Goal: Information Seeking & Learning: Compare options

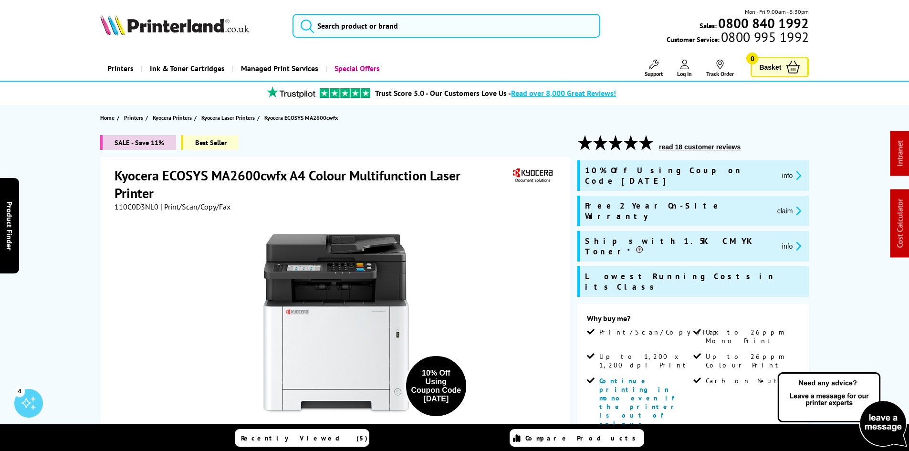
click at [774, 205] on button "claim" at bounding box center [789, 210] width 30 height 11
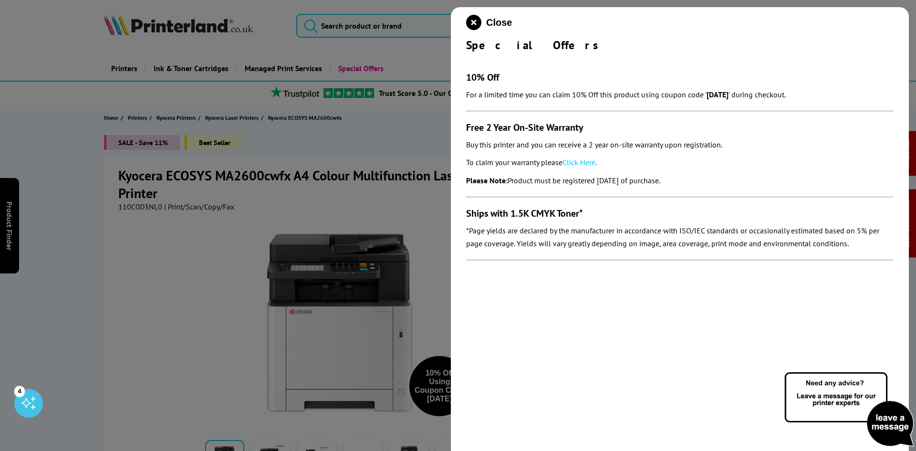
drag, startPoint x: 462, startPoint y: 124, endPoint x: 715, endPoint y: 177, distance: 259.4
click at [715, 177] on div "Close Special Offers 10% Off For a limited time you can claim 10% Off this prod…" at bounding box center [680, 232] width 458 height 451
copy section "Free 2 Year On-Site Warranty Buy this printer and you can receive a 2 year on-s…"
click at [471, 23] on icon "close modal" at bounding box center [473, 22] width 15 height 15
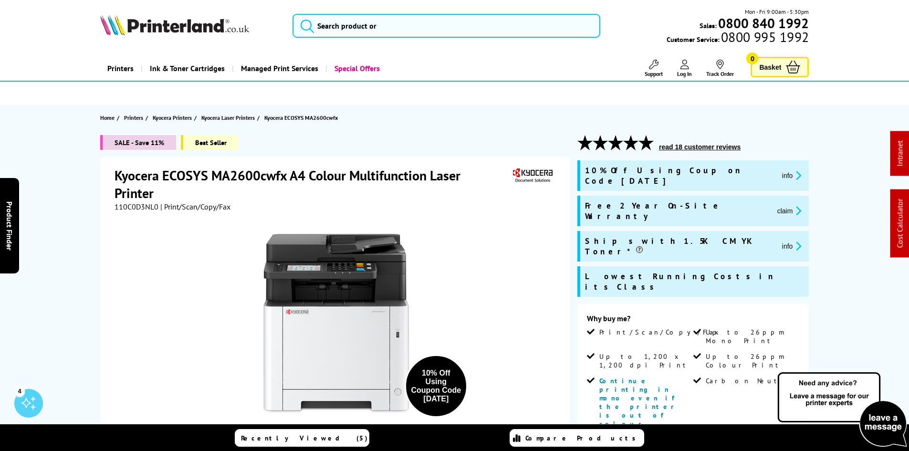
click at [341, 38] on div "Mon - Fri 9:00am - 5:30pm Sales: 0800 840 1992 Customer Service: 0800 995 1992" at bounding box center [454, 28] width 763 height 42
click at [348, 24] on input "search" at bounding box center [446, 26] width 308 height 24
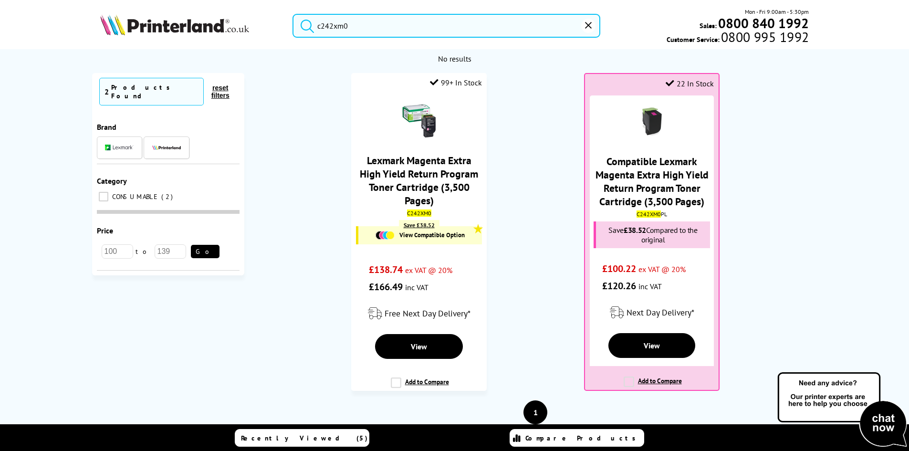
click at [541, 216] on ol "99+ In Stock Lexmark Magenta Extra High Yield Return Program Toner Cartridge (3…" at bounding box center [535, 236] width 563 height 327
click at [535, 217] on ol "99+ In Stock Lexmark Magenta Extra High Yield Return Program Toner Cartridge (3…" at bounding box center [535, 236] width 563 height 327
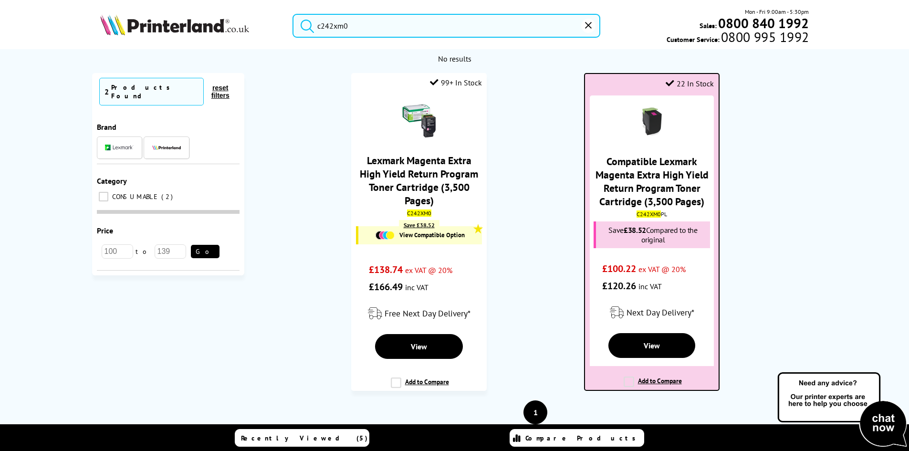
click at [647, 216] on mark "C242XM0" at bounding box center [648, 213] width 24 height 7
copy div "C242XM0 PL"
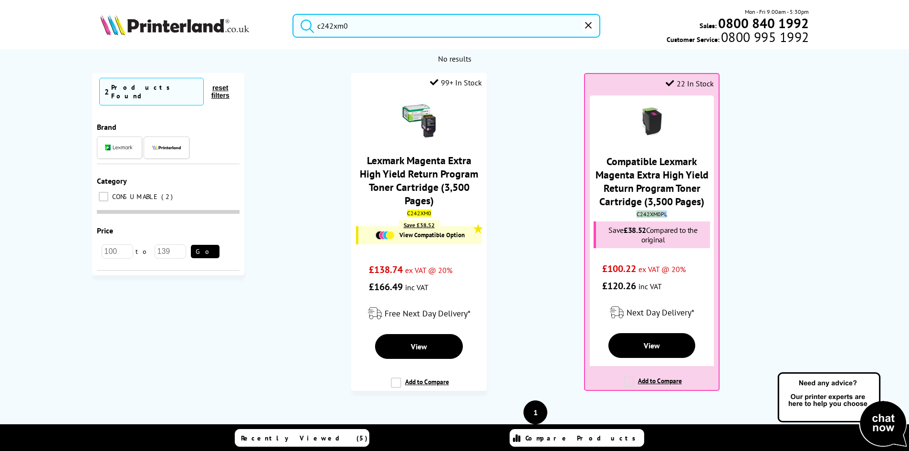
click at [375, 30] on input "c242xm0" at bounding box center [446, 26] width 308 height 24
paste input "106R03624"
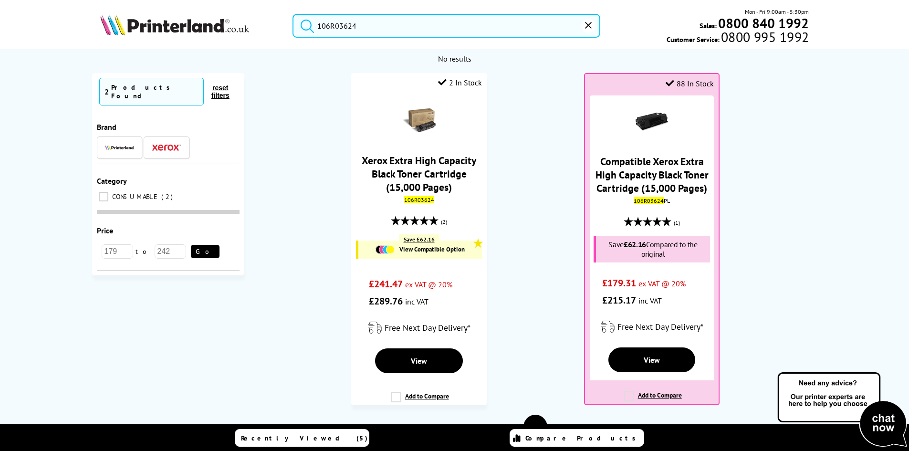
click at [531, 132] on ol "2 In Stock Xerox Extra High Capacity Black Toner Cartridge (15,000 Pages) 106R0…" at bounding box center [535, 244] width 563 height 342
click at [545, 130] on ol "2 In Stock Xerox Extra High Capacity Black Toner Cartridge (15,000 Pages) 106R0…" at bounding box center [535, 244] width 563 height 342
click at [527, 197] on ol "2 In Stock Xerox Extra High Capacity Black Toner Cartridge (15,000 Pages) 106R0…" at bounding box center [535, 244] width 563 height 342
click at [530, 178] on ol "2 In Stock Xerox Extra High Capacity Black Toner Cartridge (15,000 Pages) 106R0…" at bounding box center [535, 244] width 563 height 342
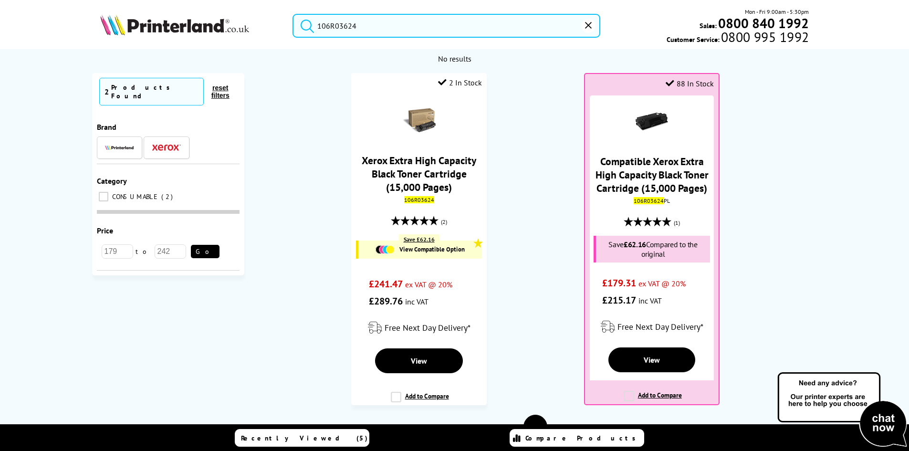
click at [530, 178] on ol "2 In Stock Xerox Extra High Capacity Black Toner Cartridge (15,000 Pages) 106R0…" at bounding box center [535, 244] width 563 height 342
click at [533, 201] on ol "2 In Stock Xerox Extra High Capacity Black Toner Cartridge (15,000 Pages) 106R0…" at bounding box center [535, 244] width 563 height 342
click at [532, 201] on ol "2 In Stock Xerox Extra High Capacity Black Toner Cartridge (15,000 Pages) 106R0…" at bounding box center [535, 244] width 563 height 342
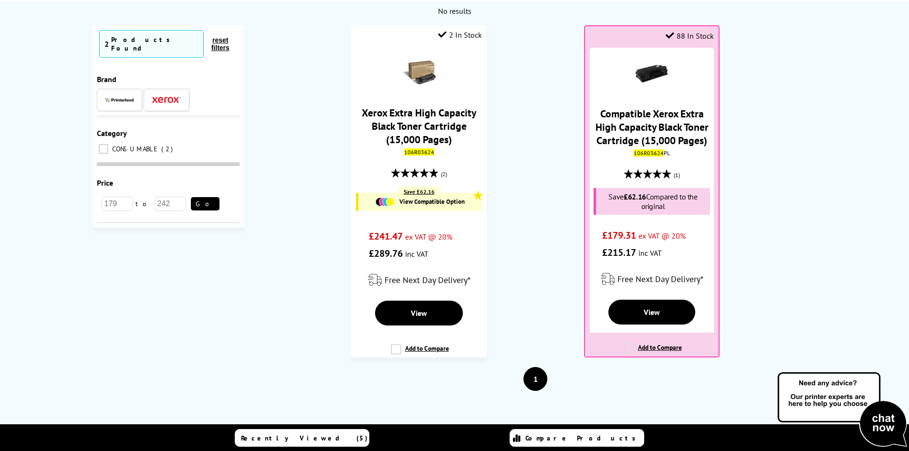
click at [535, 180] on ol "2 In Stock Xerox Extra High Capacity Black Toner Cartridge (15,000 Pages) 106R0…" at bounding box center [535, 196] width 563 height 342
click at [531, 133] on ol "2 In Stock Xerox Extra High Capacity Black Toner Cartridge (15,000 Pages) 106R0…" at bounding box center [535, 196] width 563 height 342
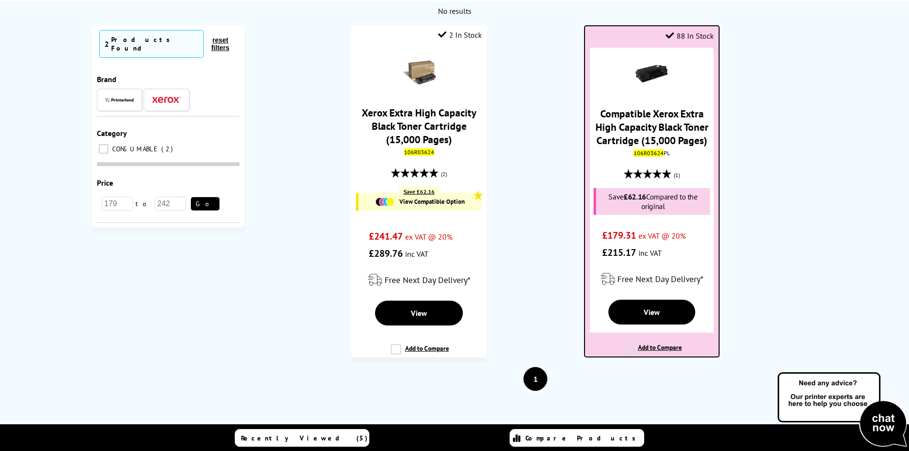
click at [650, 152] on mark "106R03624" at bounding box center [648, 152] width 30 height 7
copy div "106R03624 PL"
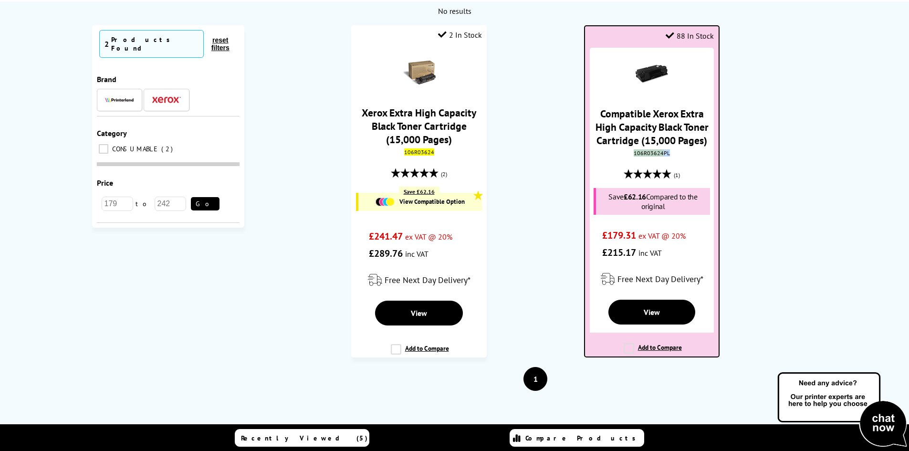
copy div "106R03624 PL"
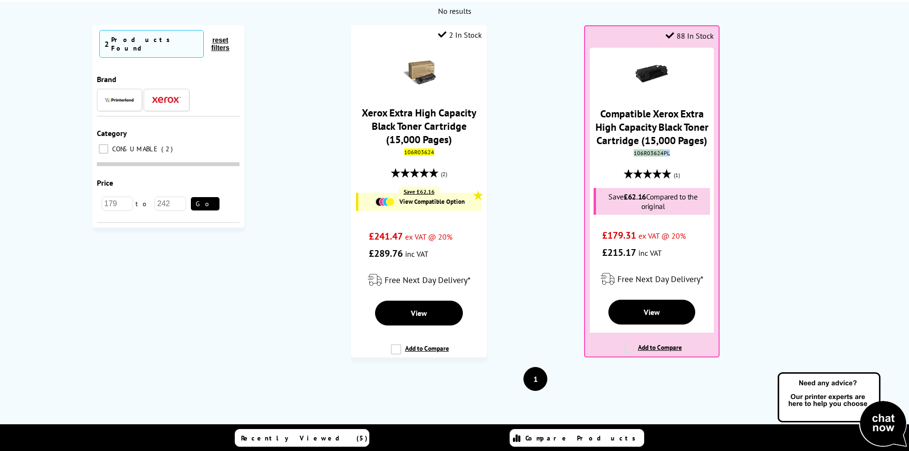
drag, startPoint x: 274, startPoint y: 164, endPoint x: 284, endPoint y: 291, distance: 127.7
click at [274, 164] on ol "2 In Stock Xerox Extra High Capacity Black Toner Cartridge (15,000 Pages) 106R0…" at bounding box center [535, 196] width 563 height 342
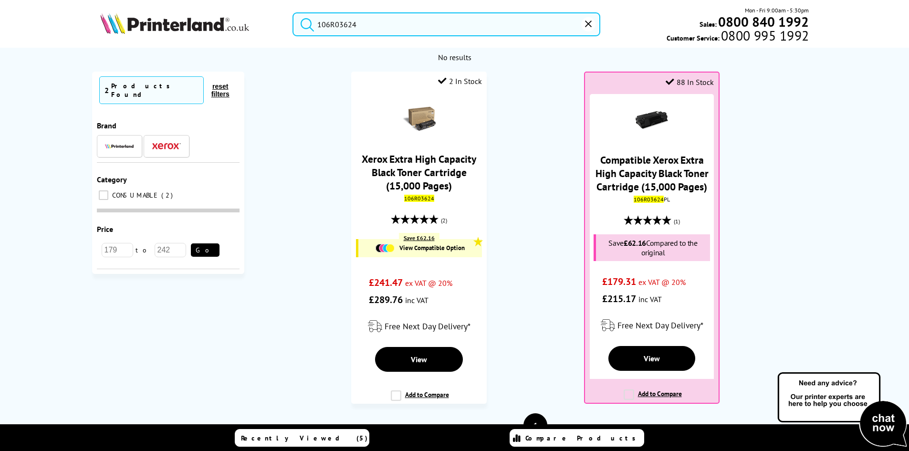
scroll to position [0, 0]
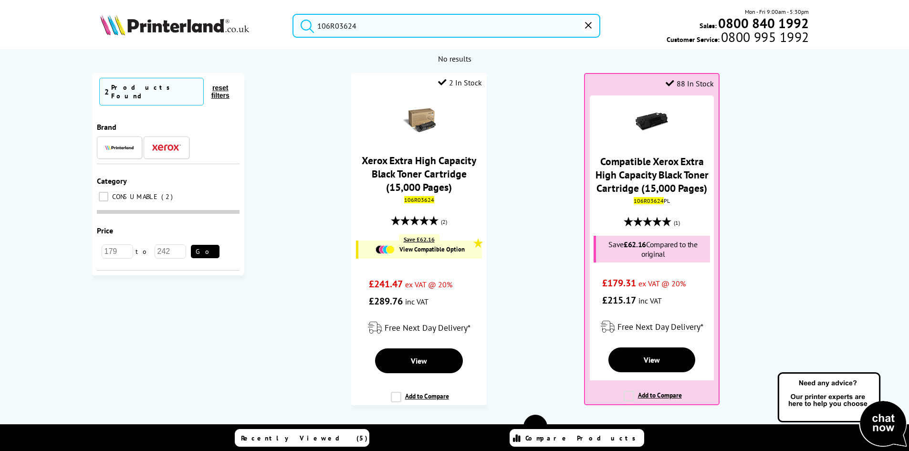
click at [367, 32] on input "106R03624" at bounding box center [446, 26] width 308 height 24
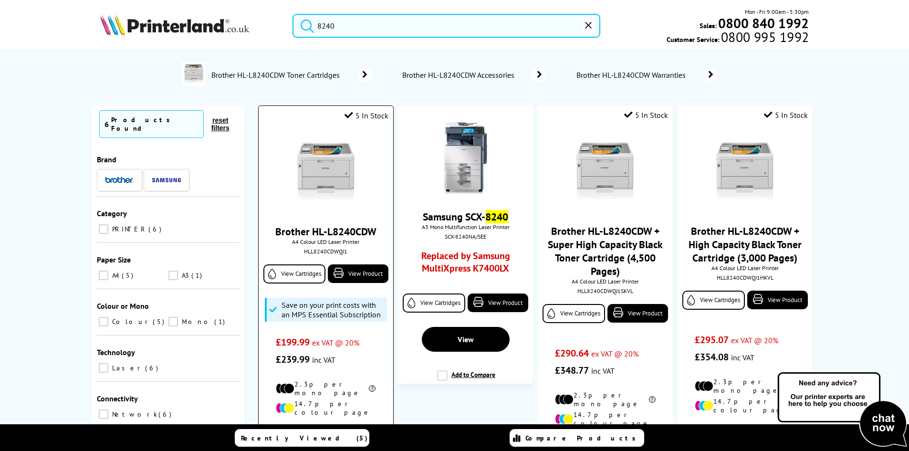
type input "8240"
click at [344, 164] on img at bounding box center [326, 173] width 72 height 72
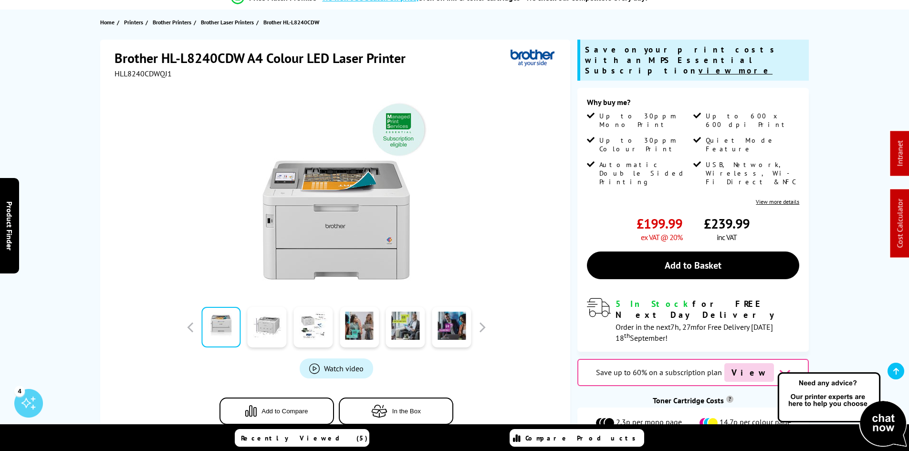
click at [77, 140] on div "Brother HL-L8240CDW A4 Colour LED Laser Printer HLL8240CDWQJ1 Watch video Add t…" at bounding box center [454, 264] width 763 height 448
click at [86, 164] on div "Brother HL-L8240CDW A4 Colour LED Laser Printer HLL8240CDWQJ1 Watch video Add t…" at bounding box center [454, 264] width 763 height 448
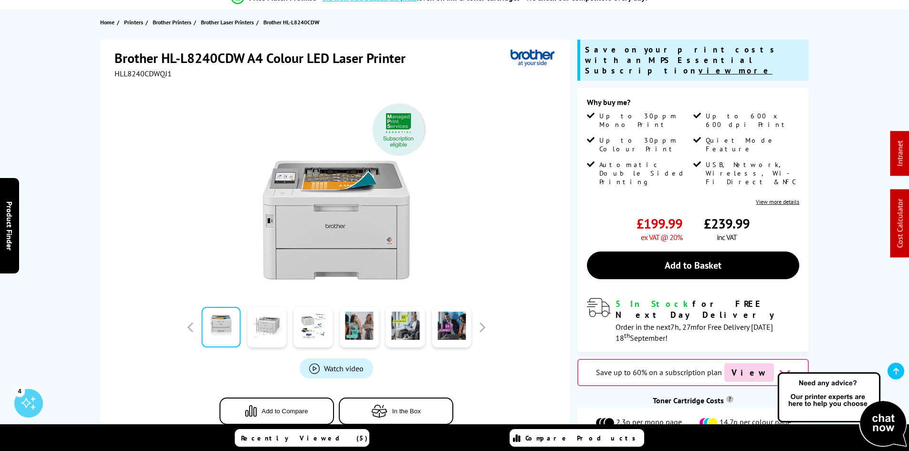
click at [86, 164] on div "Brother HL-L8240CDW A4 Colour LED Laser Printer HLL8240CDWQJ1 Watch video Add t…" at bounding box center [454, 264] width 763 height 448
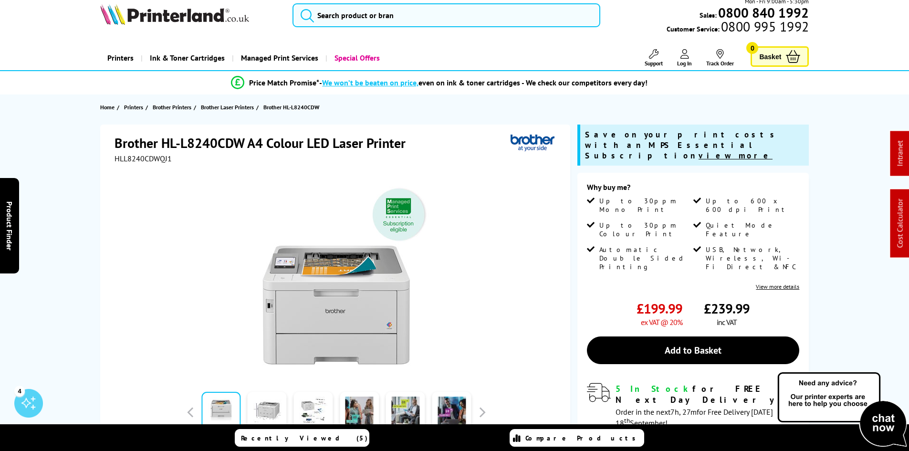
scroll to position [0, 0]
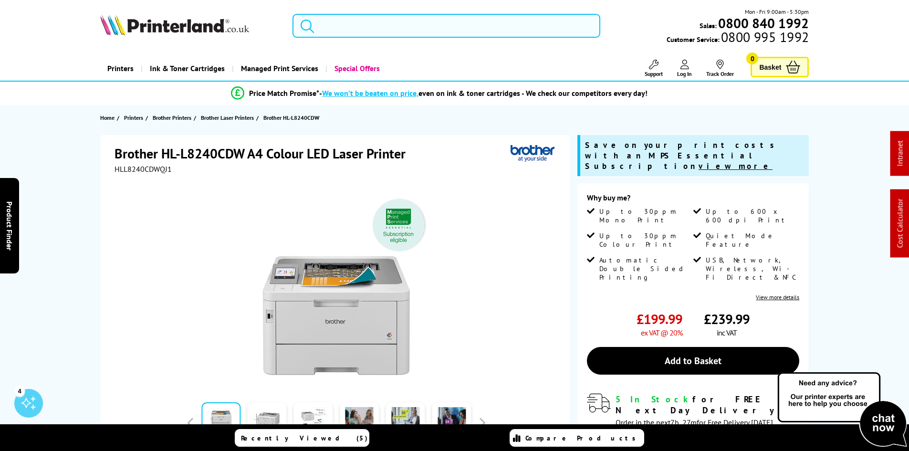
click at [348, 20] on input "search" at bounding box center [446, 26] width 308 height 24
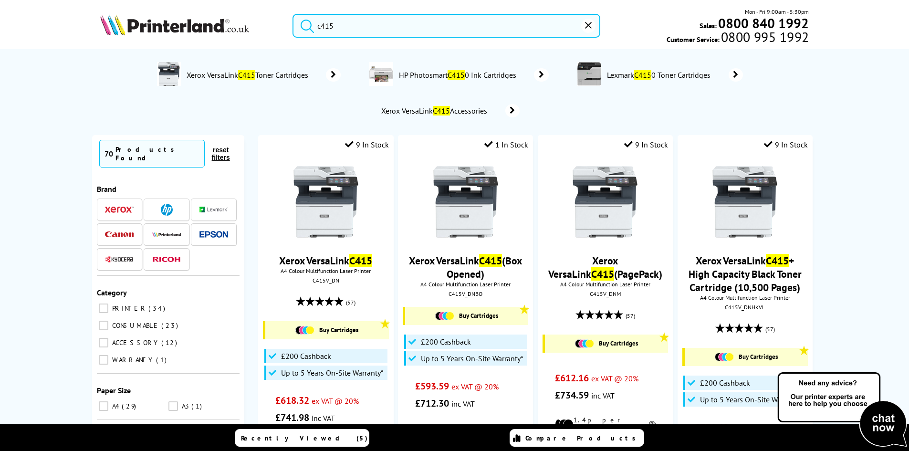
type input "c415"
click at [293, 14] on button "submit" at bounding box center [305, 24] width 24 height 21
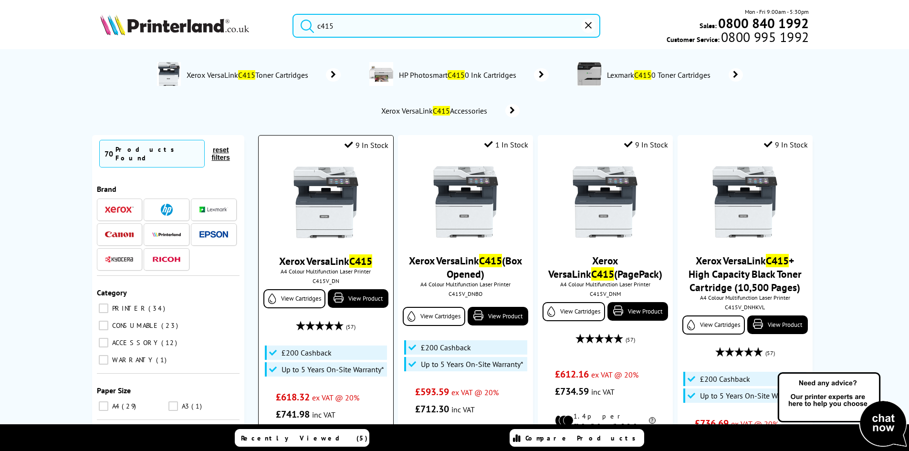
click at [329, 206] on img at bounding box center [326, 202] width 72 height 72
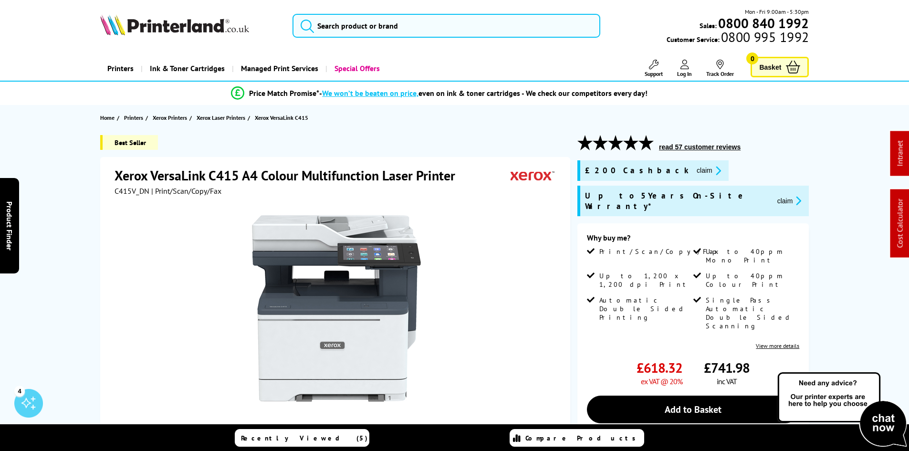
click at [82, 212] on div "Best Seller Xerox VersaLink C415 A4 Colour Multifunction Laser Printer C415V_DN…" at bounding box center [454, 383] width 763 height 497
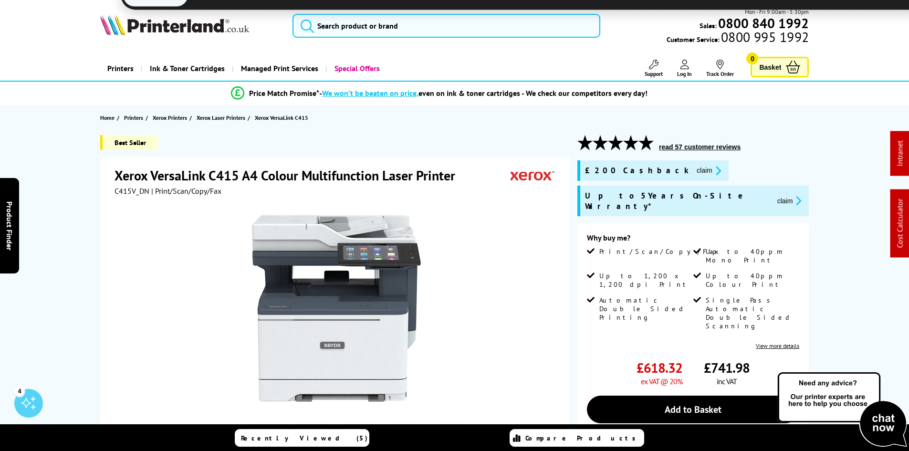
click at [82, 180] on div "Best Seller Xerox VersaLink C415 A4 Colour Multifunction Laser Printer C415V_DN…" at bounding box center [454, 383] width 763 height 497
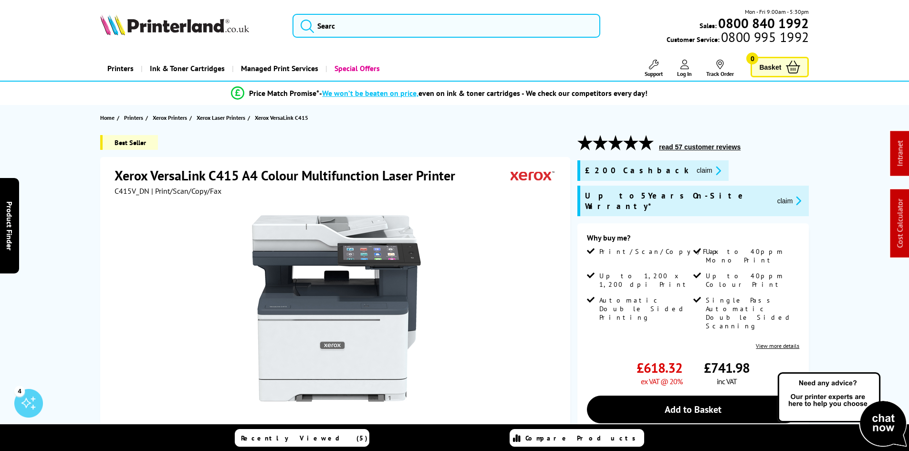
click at [82, 180] on div "Best Seller Xerox VersaLink C415 A4 Colour Multifunction Laser Printer C415V_DN…" at bounding box center [454, 383] width 763 height 497
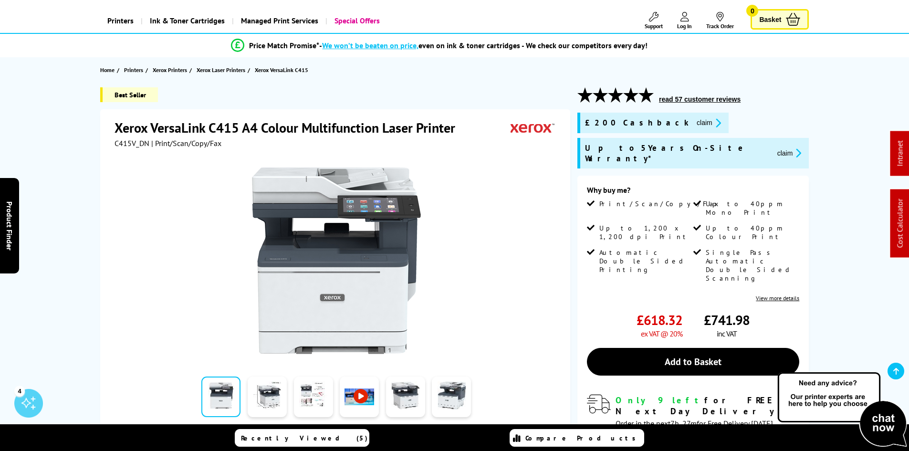
scroll to position [95, 0]
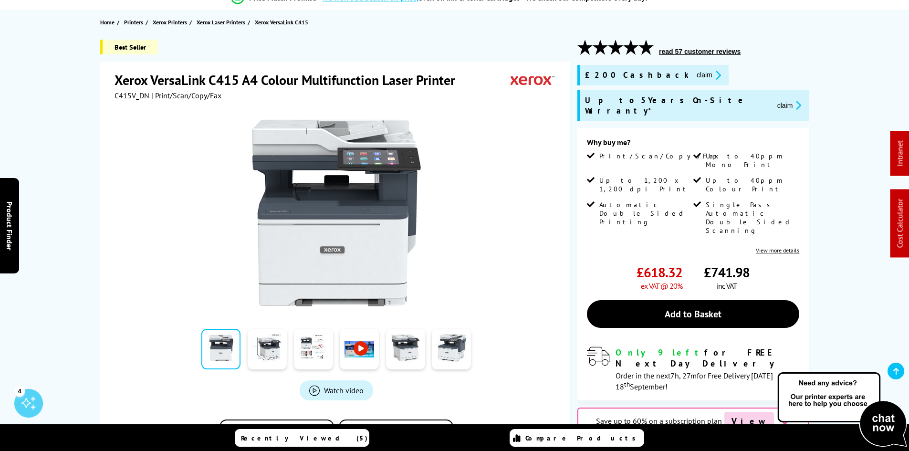
click at [94, 142] on div "Best Seller Xerox VersaLink C415 A4 Colour Multifunction Laser Printer C415V_DN…" at bounding box center [454, 288] width 763 height 497
click at [83, 135] on div "Best Seller Xerox VersaLink C415 A4 Colour Multifunction Laser Printer C415V_DN…" at bounding box center [454, 288] width 763 height 497
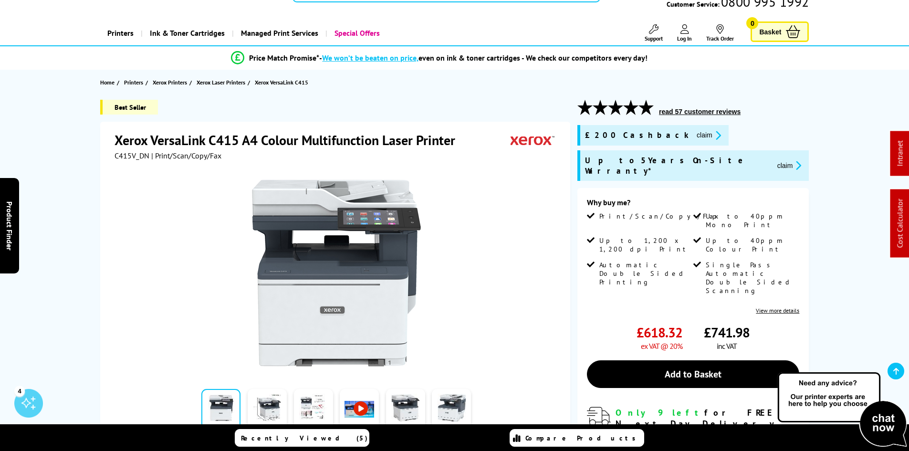
scroll to position [0, 0]
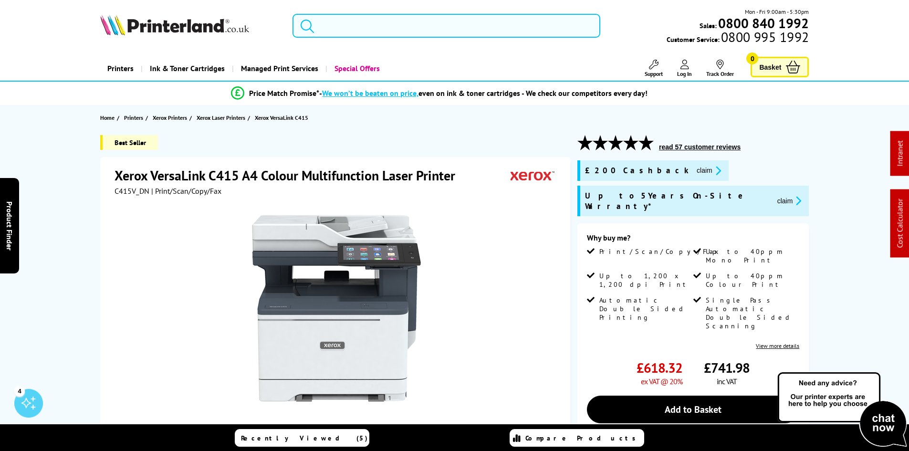
click at [464, 34] on input "search" at bounding box center [446, 26] width 308 height 24
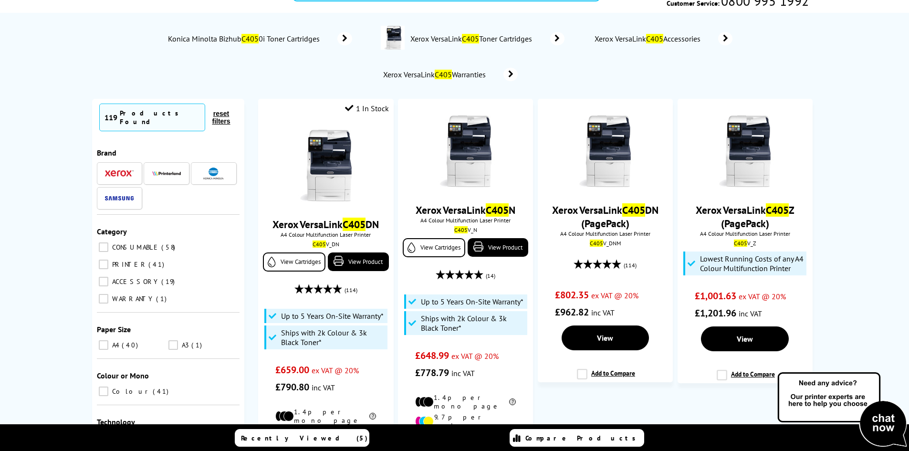
scroll to position [143, 0]
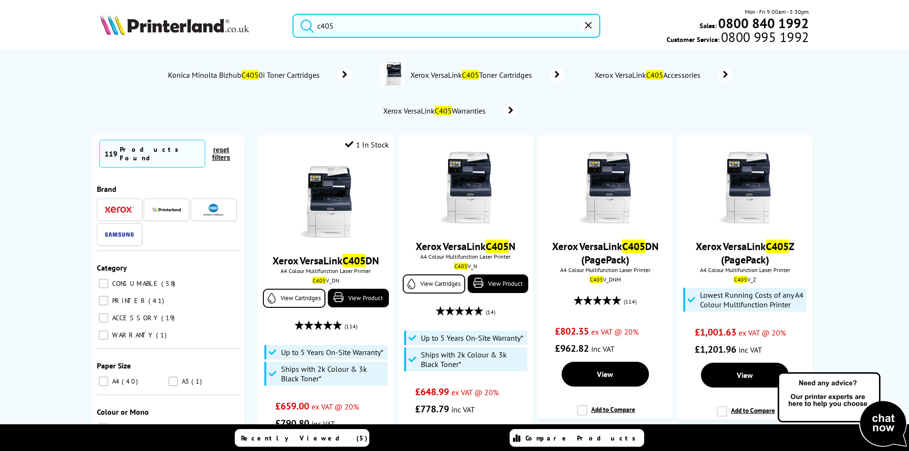
click at [360, 27] on input "c405" at bounding box center [446, 26] width 308 height 24
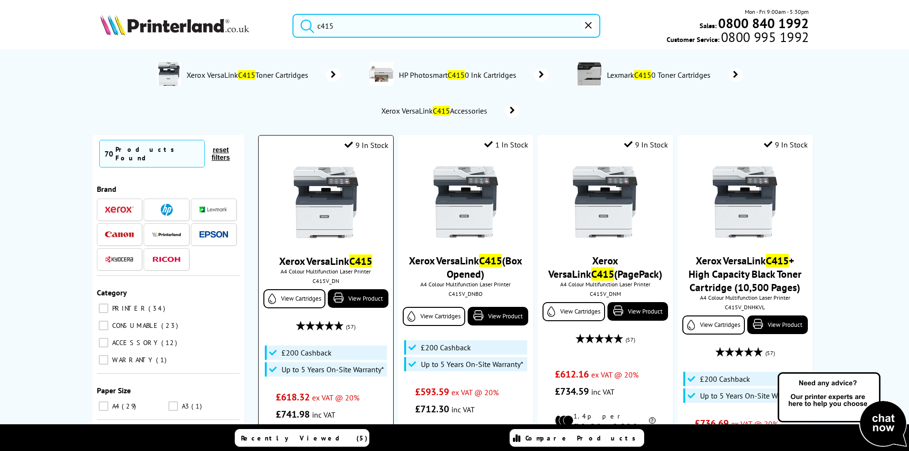
type input "c415"
click at [336, 213] on img at bounding box center [326, 202] width 72 height 72
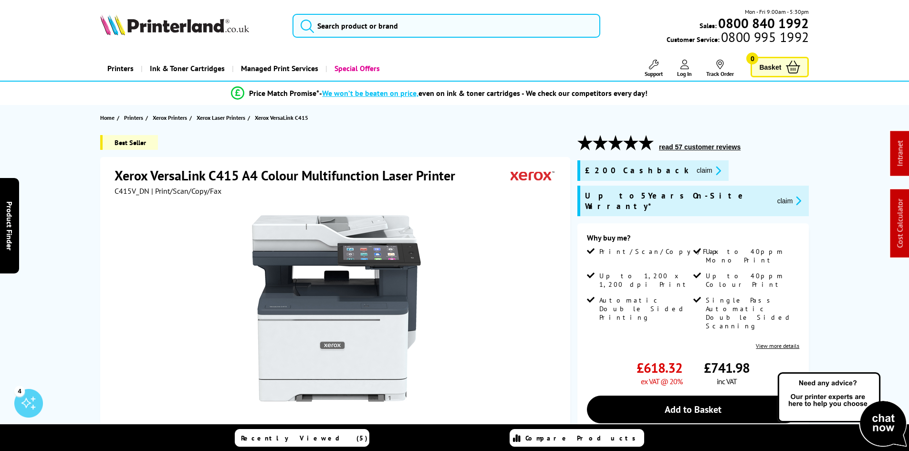
click at [129, 189] on span "C415V_DN" at bounding box center [131, 191] width 35 height 10
copy span "C415V_DN"
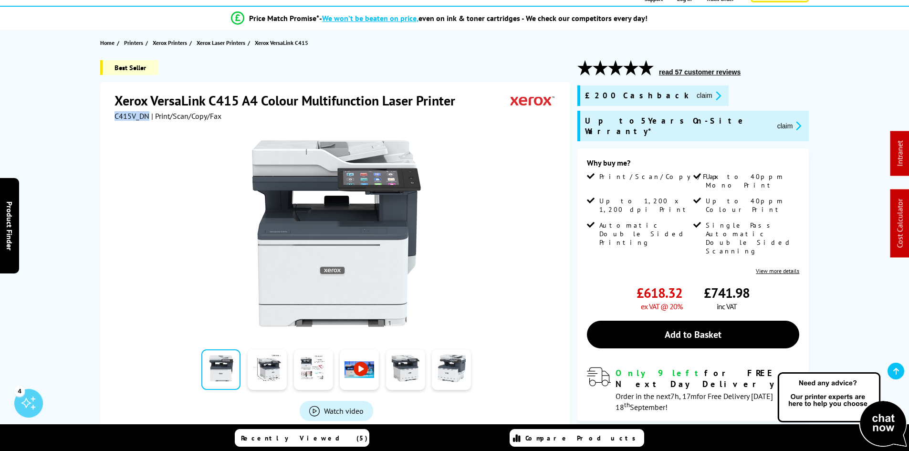
scroll to position [95, 0]
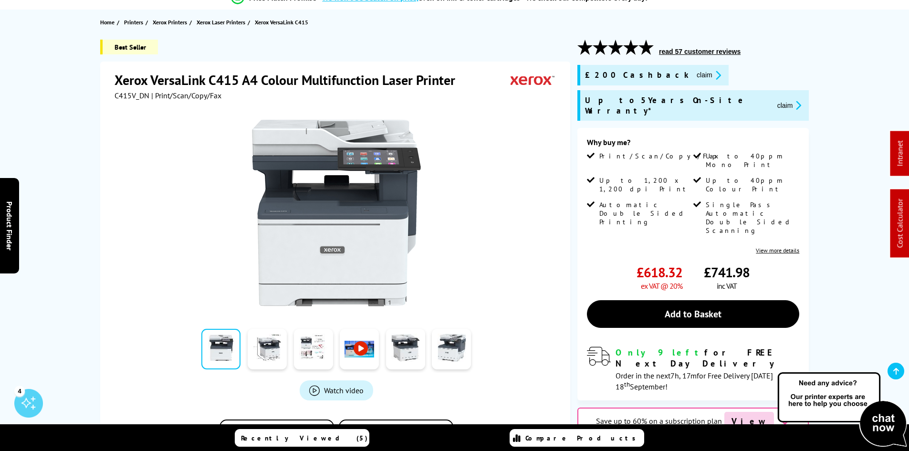
drag, startPoint x: 69, startPoint y: 131, endPoint x: 545, endPoint y: 144, distance: 476.7
click at [694, 73] on button "claim" at bounding box center [709, 75] width 30 height 11
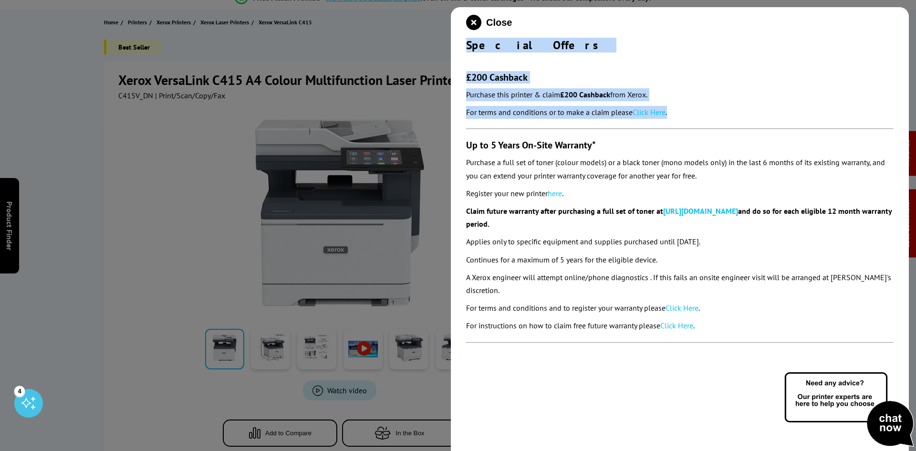
drag, startPoint x: 480, startPoint y: 55, endPoint x: 711, endPoint y: 104, distance: 236.6
click at [711, 104] on div "Close Special Offers £200 Cashback Purchase this printer & claim £200 Cashback …" at bounding box center [680, 232] width 458 height 451
copy div "Special Offers £200 Cashback Purchase this printer & claim £200 Cashback from X…"
click at [476, 23] on icon "close modal" at bounding box center [473, 22] width 15 height 15
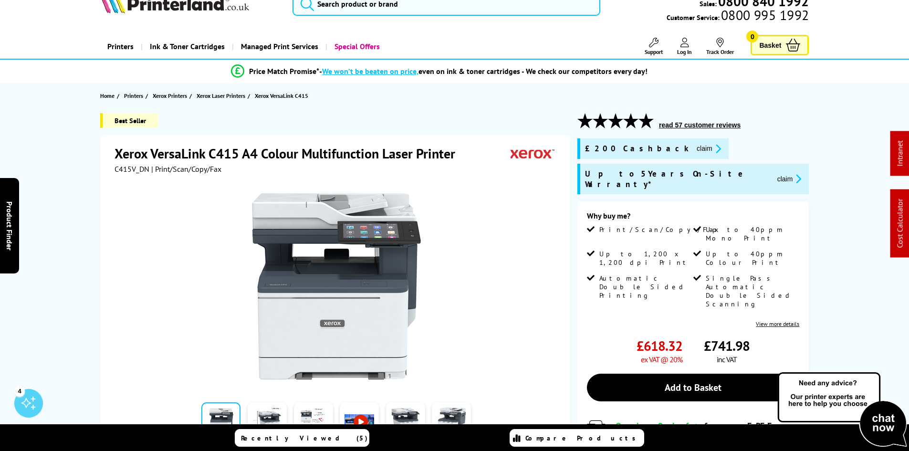
scroll to position [0, 0]
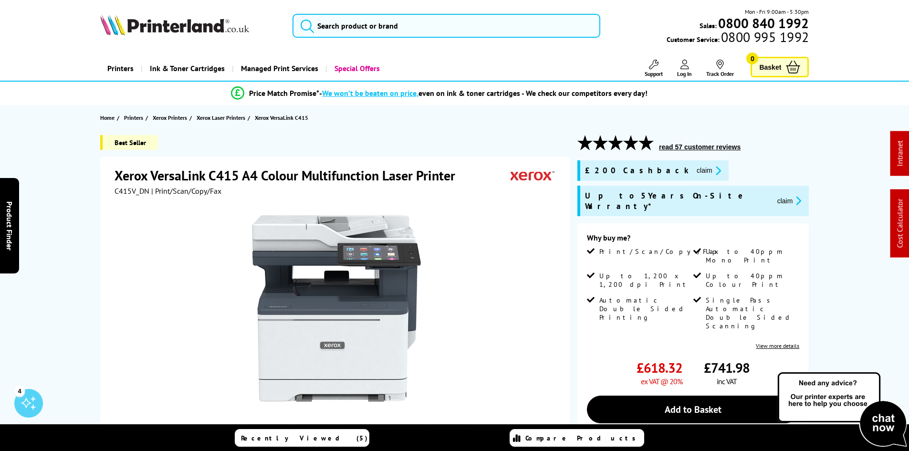
click at [351, 26] on input "search" at bounding box center [446, 26] width 308 height 24
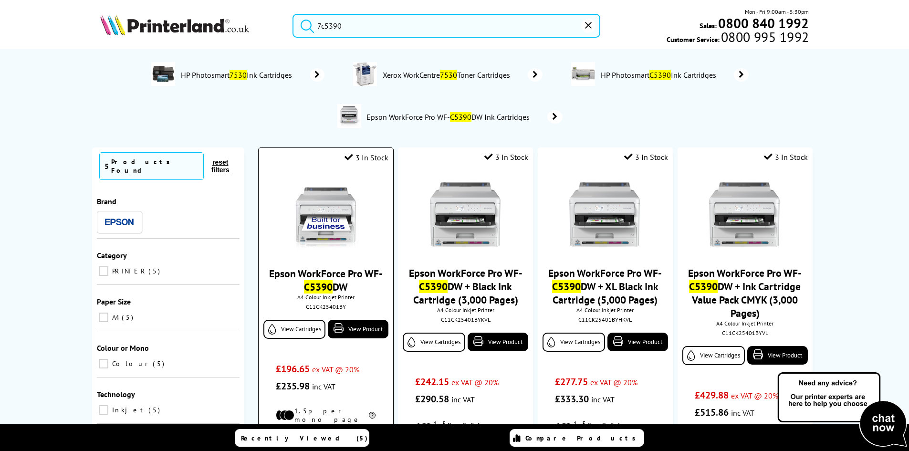
type input "7c5390"
click at [331, 206] on img at bounding box center [326, 215] width 72 height 72
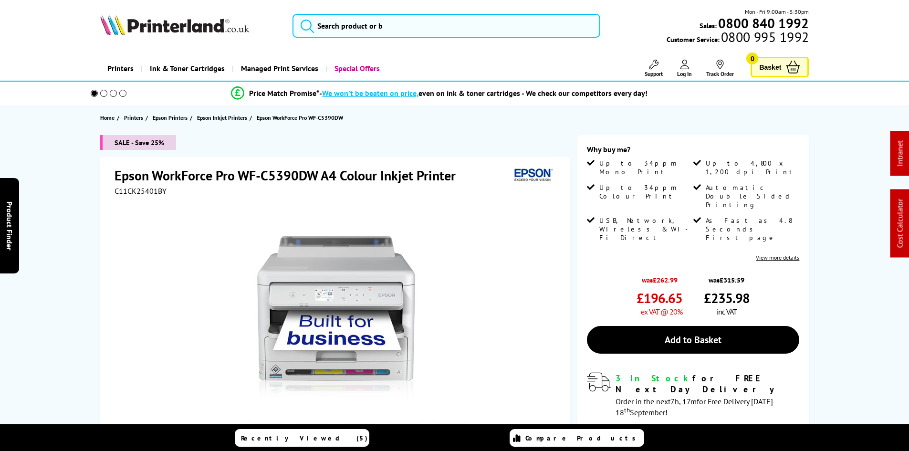
click at [104, 278] on div "Epson WorkForce Pro WF-C5390DW A4 Colour Inkjet Printer C11CK25401BY Add to Com…" at bounding box center [335, 349] width 470 height 384
click at [74, 264] on div "SALE - Save 25% Epson WorkForce Pro WF-C5390DW A4 Colour Inkjet Printer C11CK25…" at bounding box center [454, 338] width 763 height 406
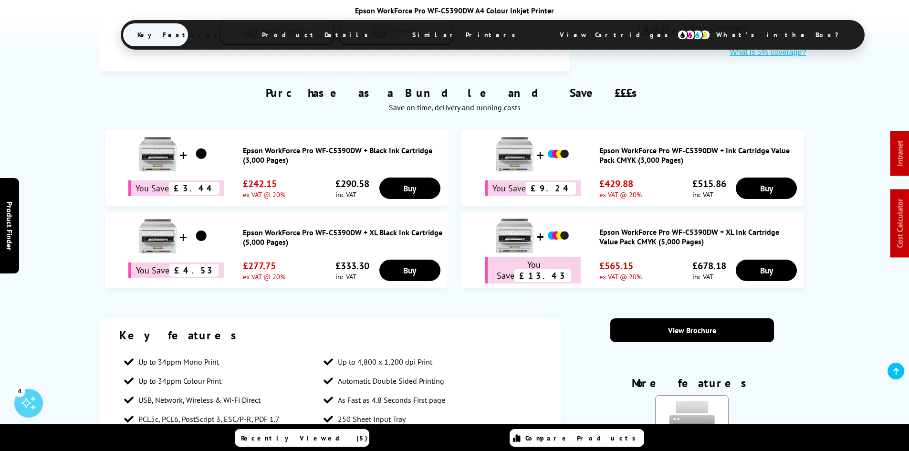
scroll to position [477, 0]
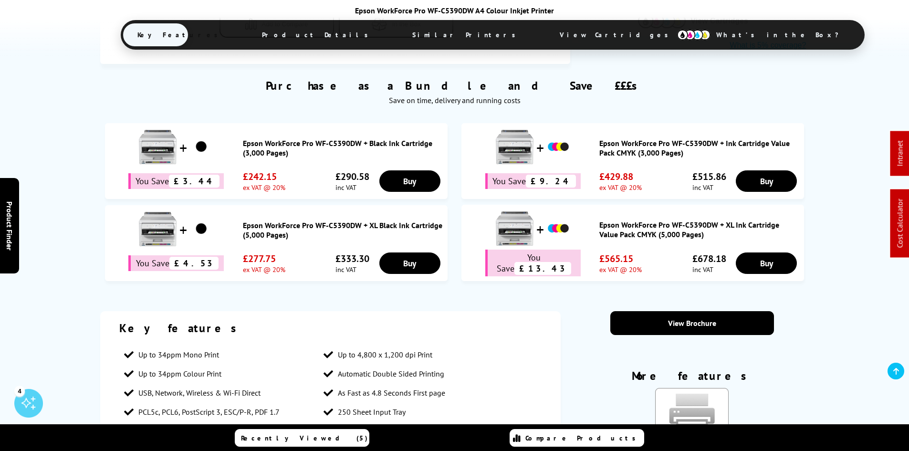
click at [545, 35] on span "View Cartridges" at bounding box center [618, 34] width 146 height 25
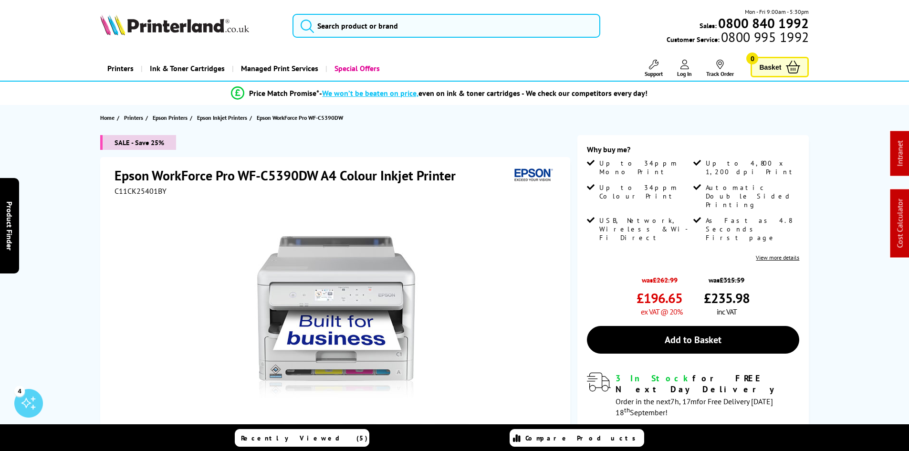
scroll to position [334, 0]
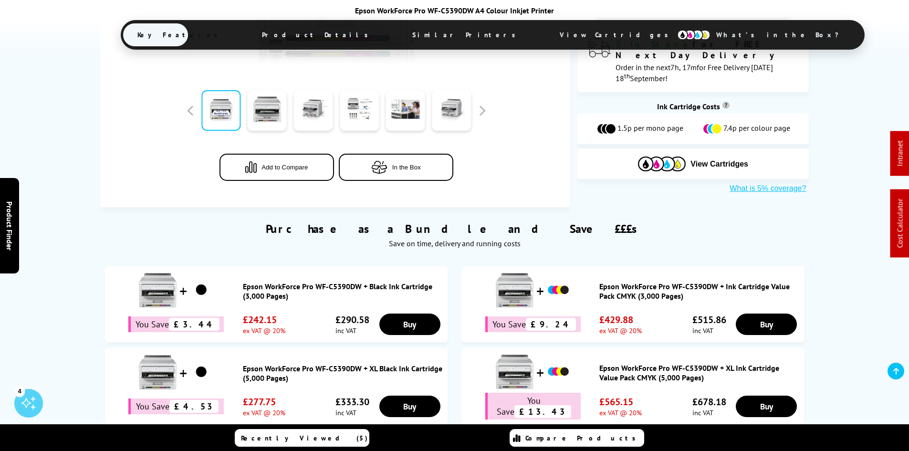
click at [545, 38] on span "View Cartridges" at bounding box center [618, 34] width 146 height 25
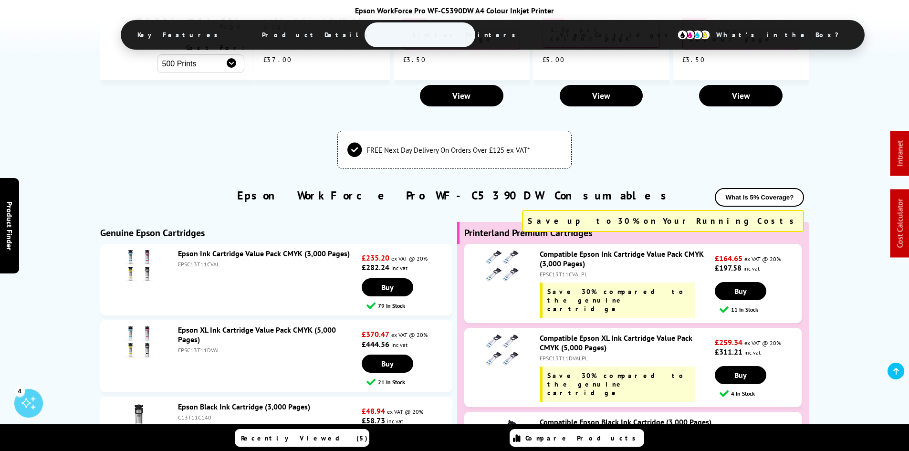
scroll to position [2450, 0]
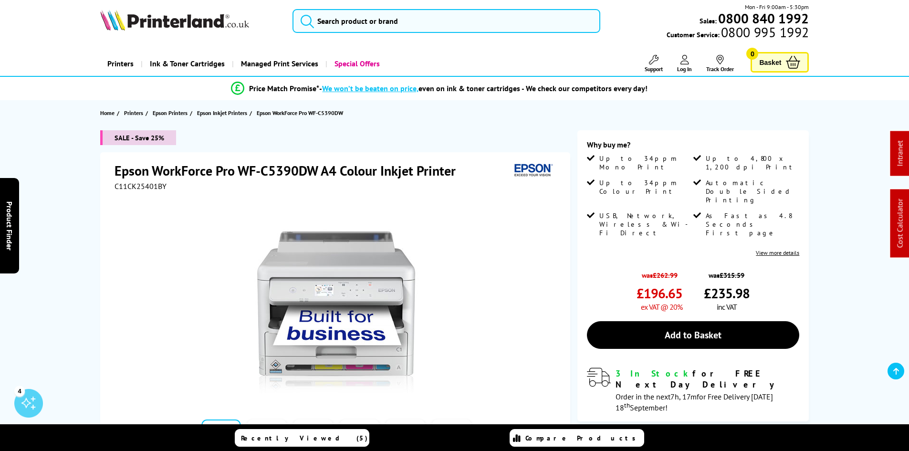
scroll to position [0, 0]
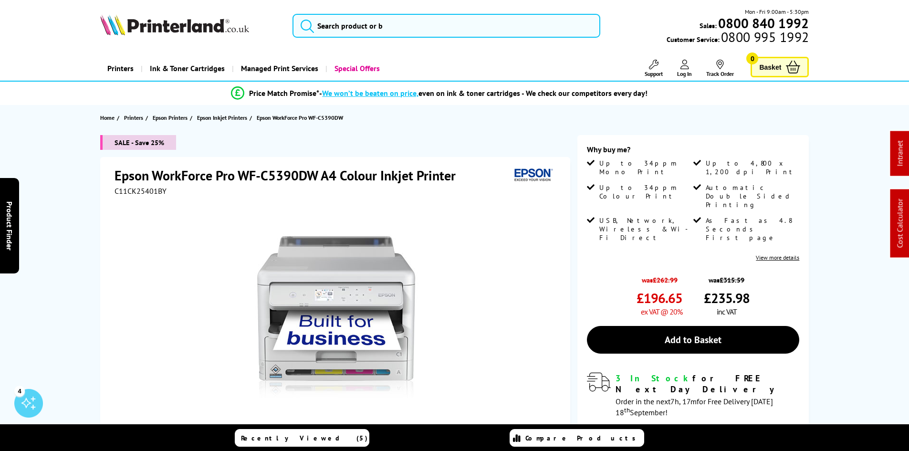
click at [73, 168] on div "SALE - Save 25% Epson WorkForce Pro WF-C5390DW A4 Colour Inkjet Printer C11CK25…" at bounding box center [454, 338] width 763 height 406
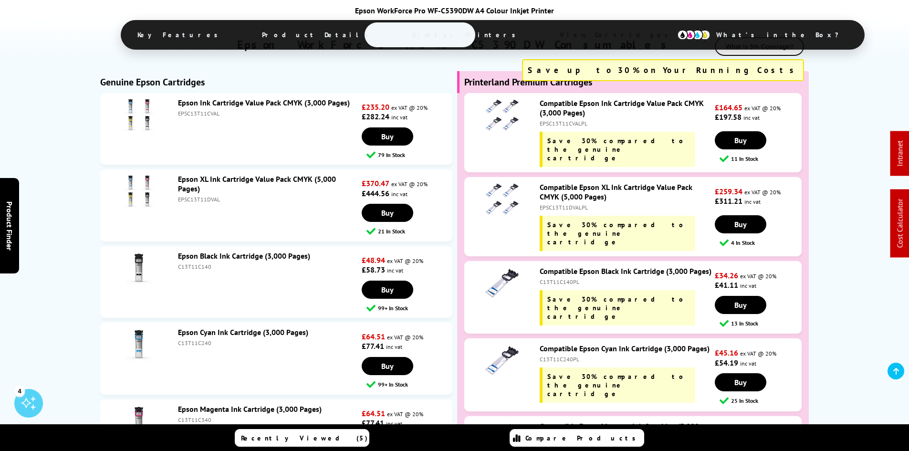
scroll to position [2576, 0]
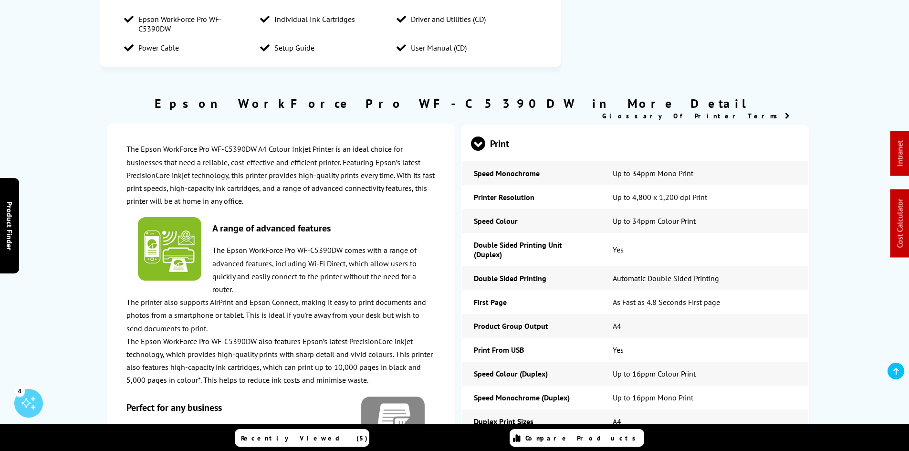
scroll to position [0, 0]
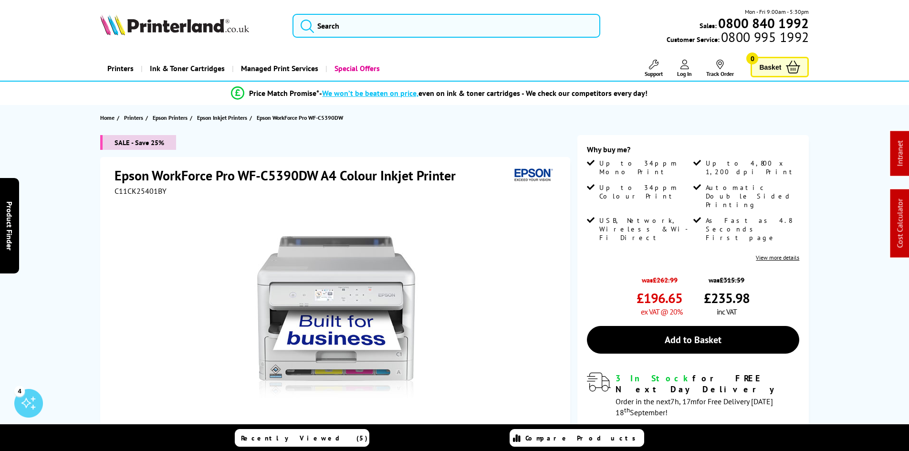
drag, startPoint x: 79, startPoint y: 320, endPoint x: 85, endPoint y: 169, distance: 151.3
click at [82, 187] on div "SALE - Save 25% Epson WorkForce Pro WF-C5390DW A4 Colour Inkjet Printer C11CK25…" at bounding box center [454, 338] width 763 height 406
click at [73, 191] on div "SALE - Save 25% Epson WorkForce Pro WF-C5390DW A4 Colour Inkjet Printer C11CK25…" at bounding box center [454, 338] width 763 height 406
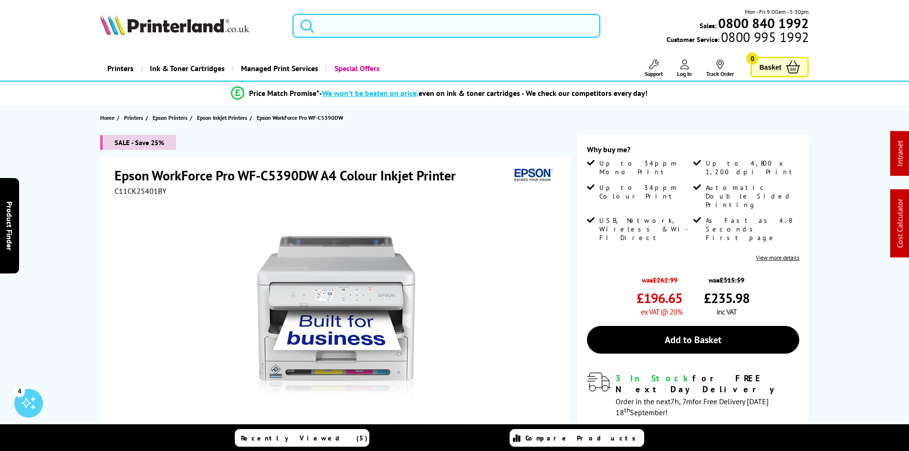
click at [376, 24] on input "search" at bounding box center [446, 26] width 308 height 24
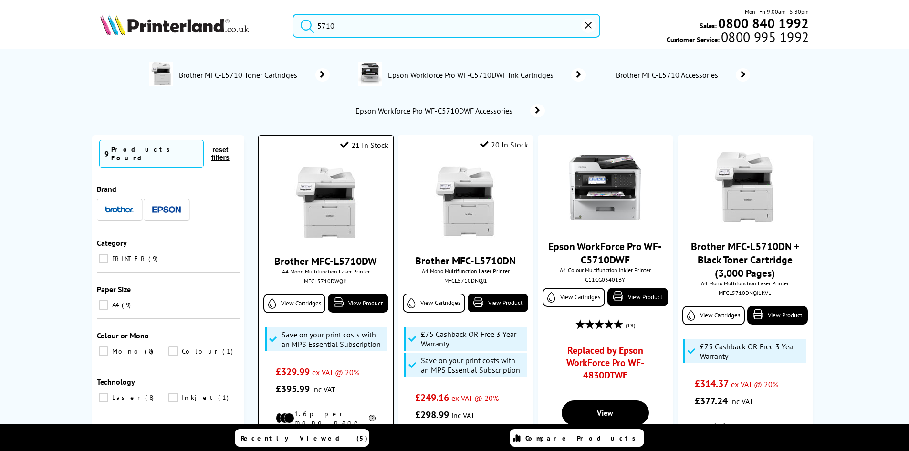
type input "5710"
click at [318, 206] on img at bounding box center [326, 202] width 72 height 72
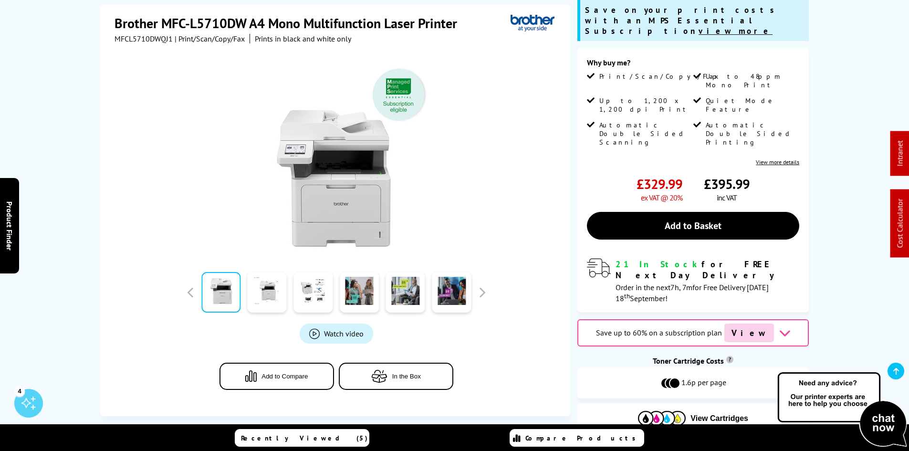
scroll to position [143, 0]
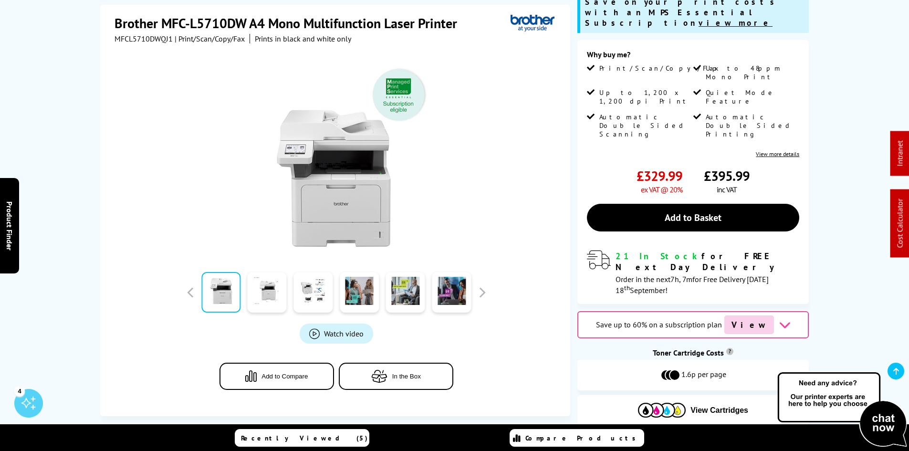
click at [79, 193] on div "Brother MFC-L5710DW A4 Mono Multifunction Laser Printer MFCL5710DWQJ1 | Print/S…" at bounding box center [454, 216] width 763 height 448
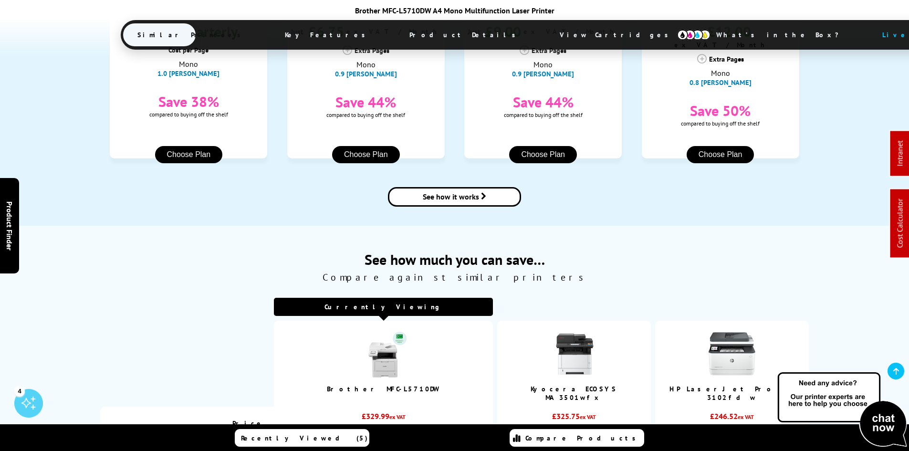
scroll to position [1145, 0]
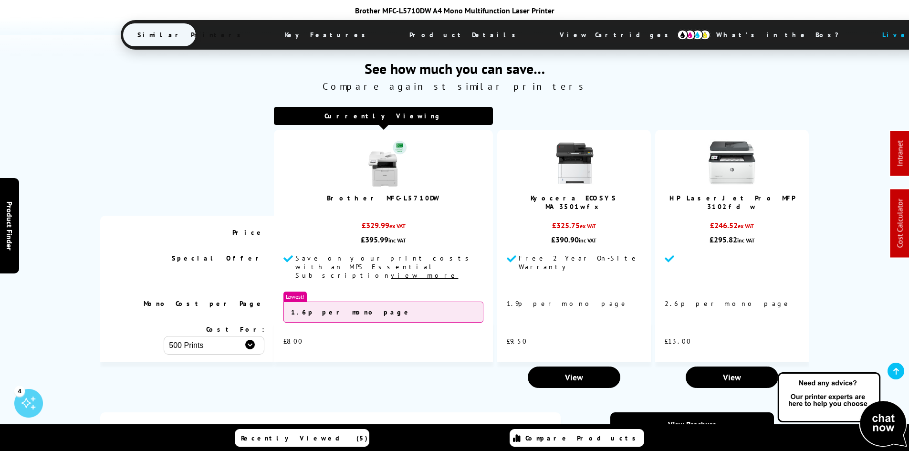
click at [52, 224] on div "See how much you can save… Compare against similar printers Currently Viewing B…" at bounding box center [454, 214] width 909 height 358
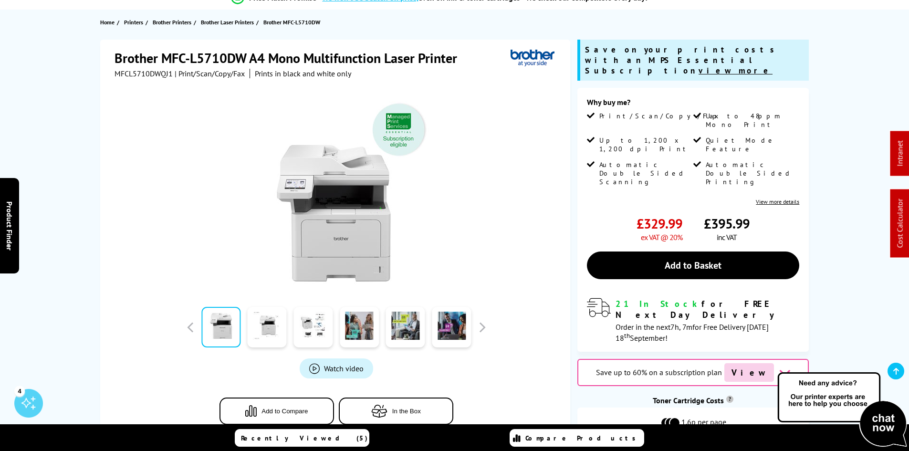
scroll to position [0, 0]
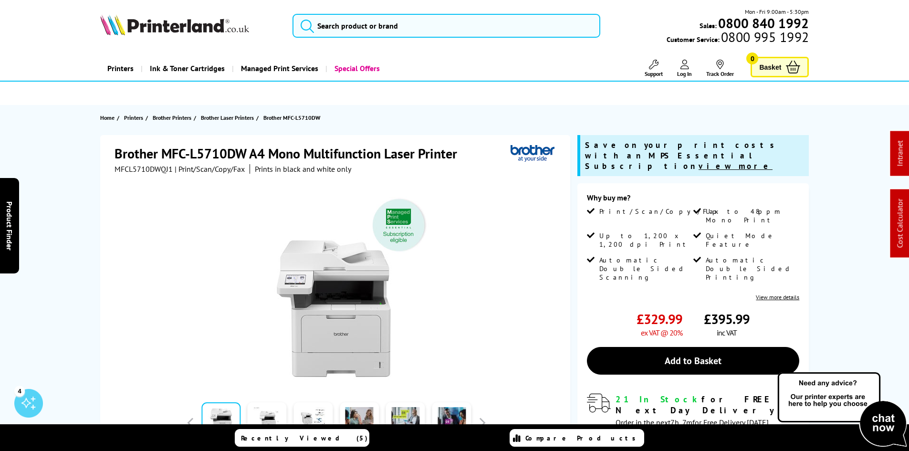
click at [76, 180] on div "Brother MFC-L5710DW A4 Mono Multifunction Laser Printer MFCL5710DWQJ1 | Print/S…" at bounding box center [454, 359] width 763 height 448
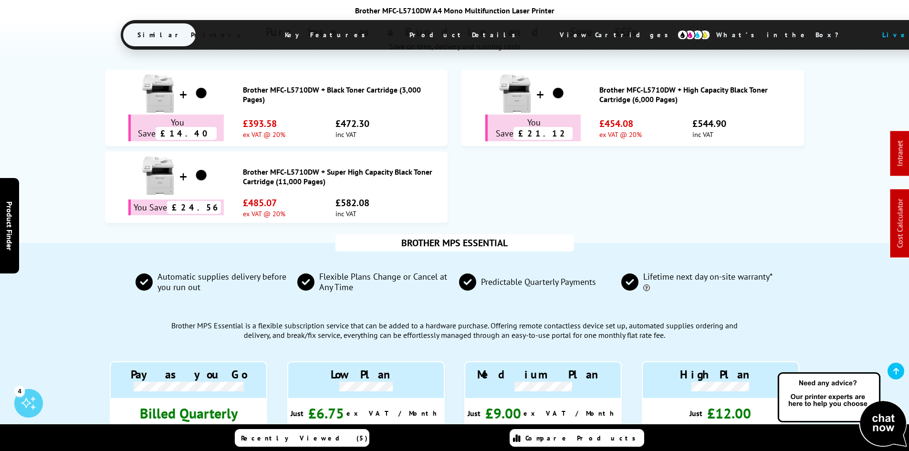
scroll to position [286, 0]
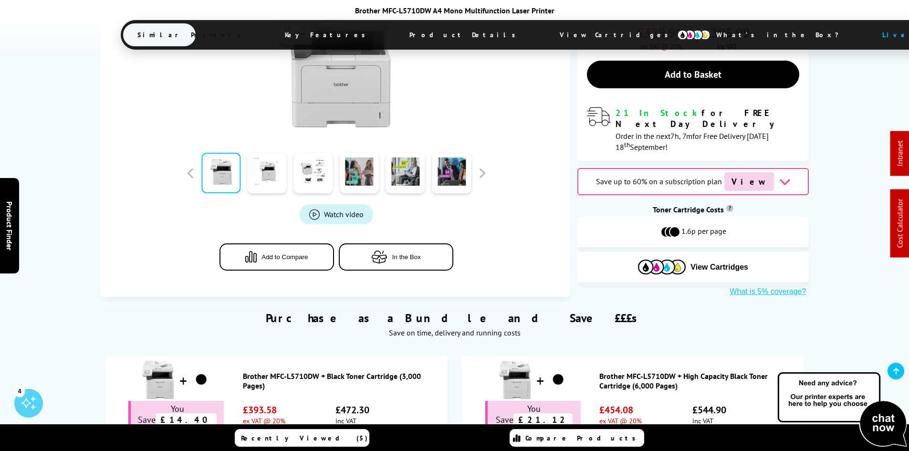
click at [545, 38] on span "View Cartridges" at bounding box center [618, 34] width 146 height 25
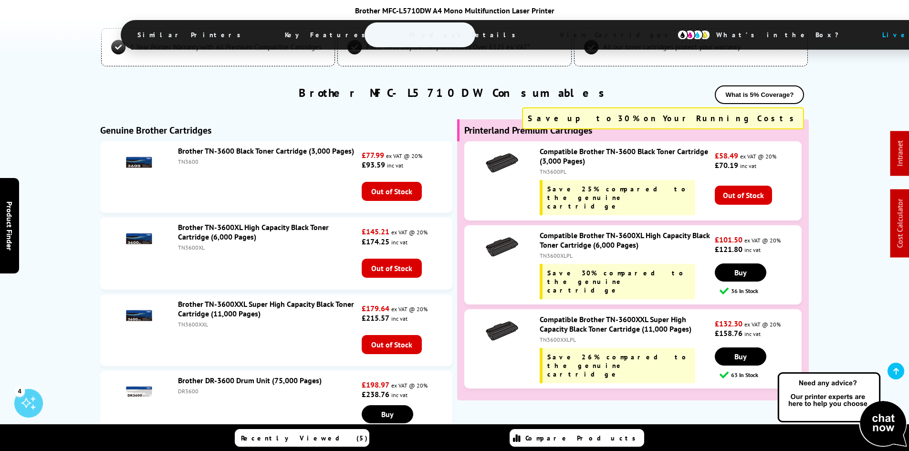
scroll to position [3231, 0]
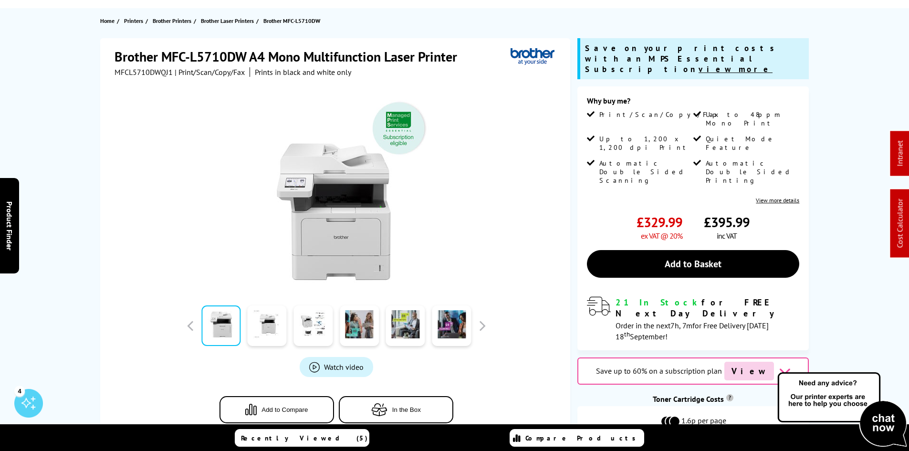
scroll to position [0, 0]
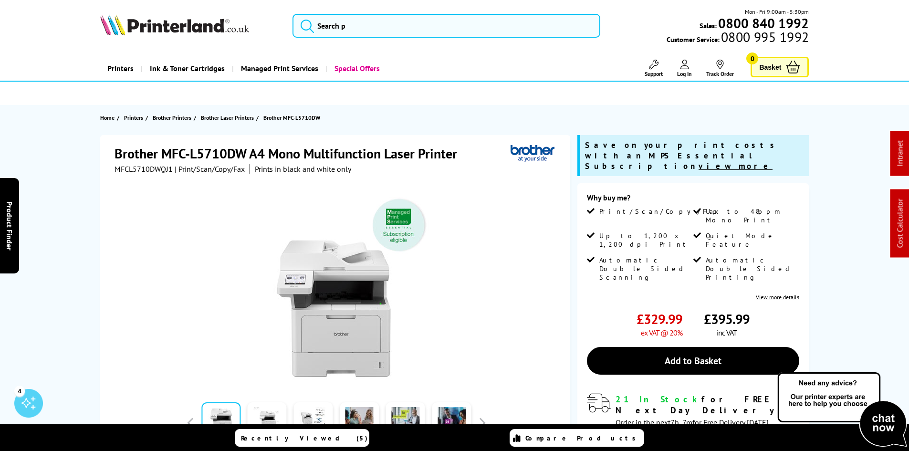
drag, startPoint x: 80, startPoint y: 295, endPoint x: 60, endPoint y: 144, distance: 152.9
click at [76, 166] on div "Brother MFC-L5710DW A4 Mono Multifunction Laser Printer MFCL5710DWQJ1 | Print/S…" at bounding box center [454, 359] width 763 height 448
click at [76, 165] on div "Brother MFC-L5710DW A4 Mono Multifunction Laser Printer MFCL5710DWQJ1 | Print/S…" at bounding box center [454, 359] width 763 height 448
click at [332, 28] on input "search" at bounding box center [446, 26] width 308 height 24
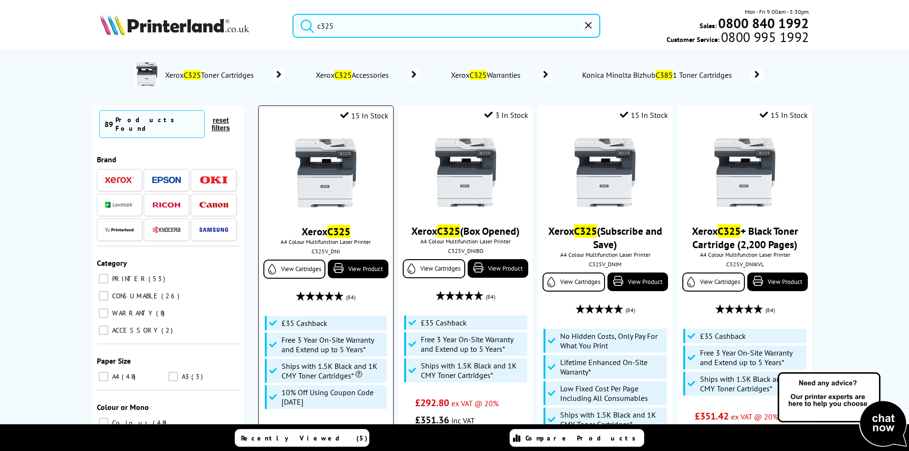
type input "c325"
click at [304, 200] on img at bounding box center [326, 173] width 72 height 72
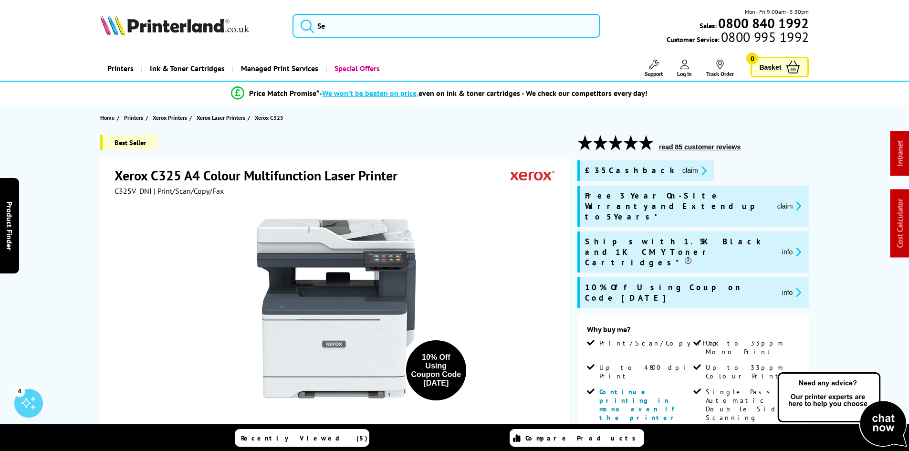
drag, startPoint x: 74, startPoint y: 328, endPoint x: 76, endPoint y: 66, distance: 262.3
click at [129, 194] on span "C325V_DNI" at bounding box center [132, 191] width 37 height 10
copy span "C325V_DNI"
drag, startPoint x: 652, startPoint y: 171, endPoint x: 648, endPoint y: 186, distance: 15.6
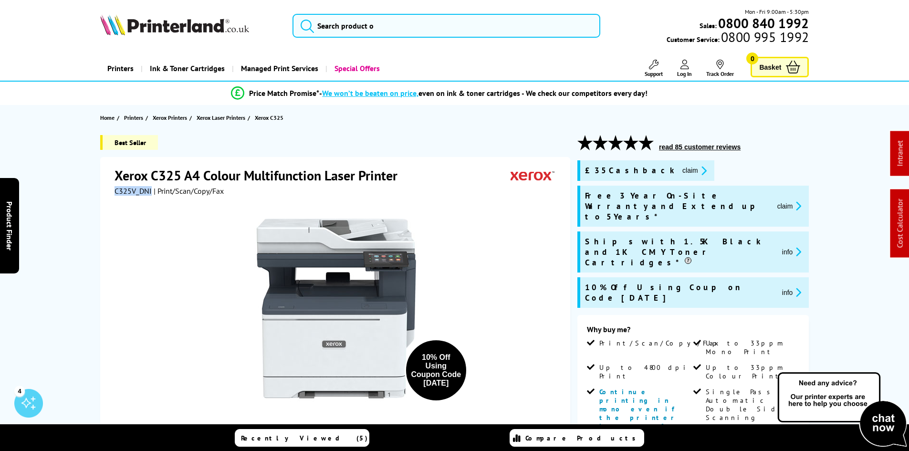
click at [679, 171] on button "claim" at bounding box center [694, 170] width 30 height 11
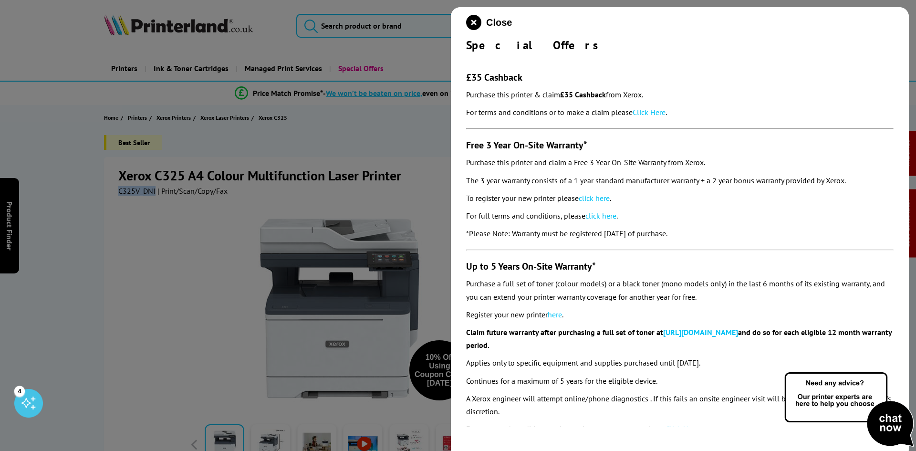
drag, startPoint x: 465, startPoint y: 49, endPoint x: 736, endPoint y: 228, distance: 325.3
click at [735, 230] on div "Close Special Offers £35 Cashback Purchase this printer & claim £35 Cashback fr…" at bounding box center [680, 232] width 458 height 451
copy div "Special Offers £35 Cashback Purchase this printer & claim £35 Cashback from Xer…"
click at [88, 233] on div at bounding box center [458, 225] width 916 height 451
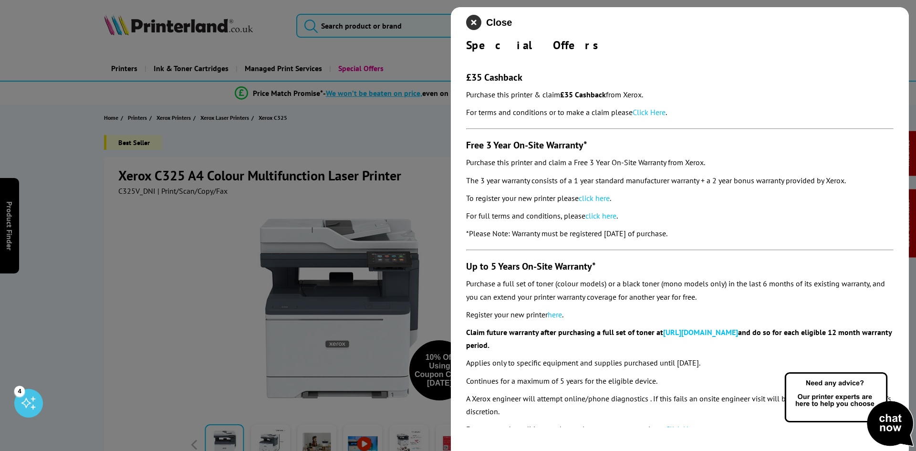
click at [473, 22] on icon "close modal" at bounding box center [473, 22] width 15 height 15
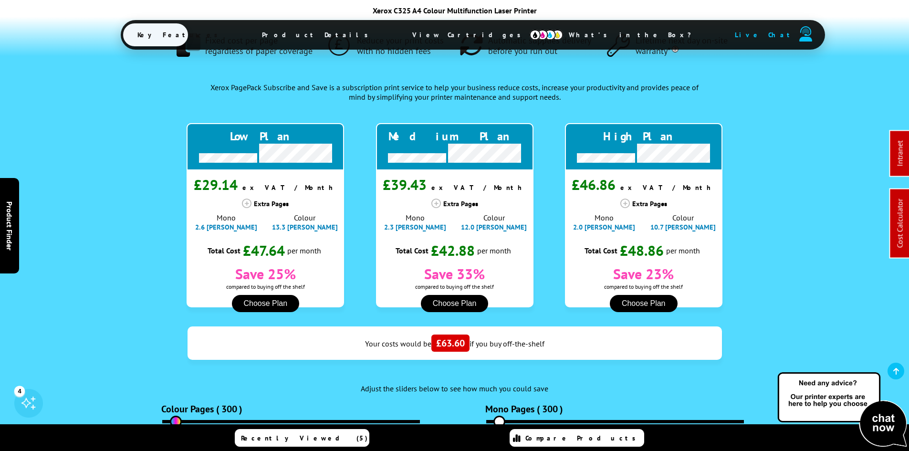
click at [354, 38] on span "Product Details" at bounding box center [318, 34] width 140 height 23
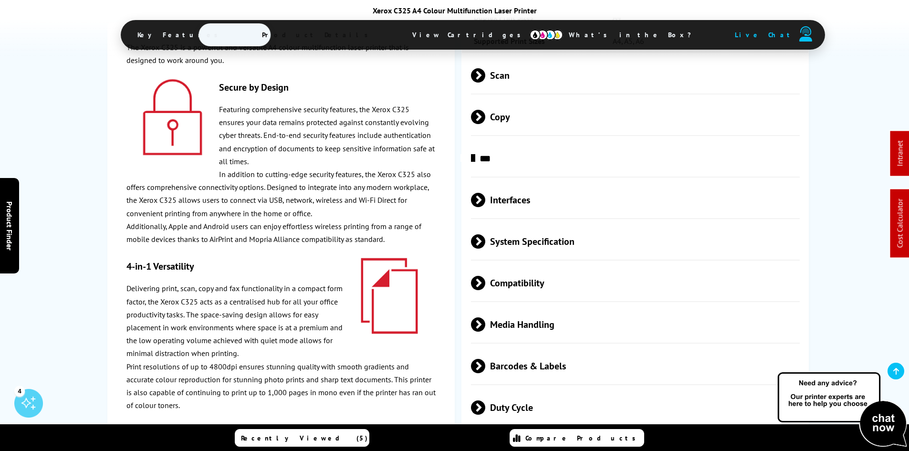
scroll to position [2606, 0]
click at [513, 431] on span "Physical/Dimensions" at bounding box center [635, 449] width 329 height 36
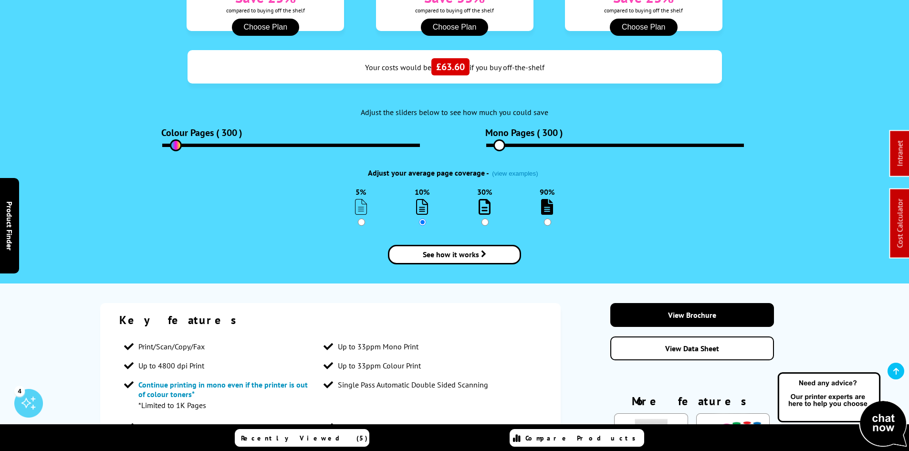
scroll to position [0, 0]
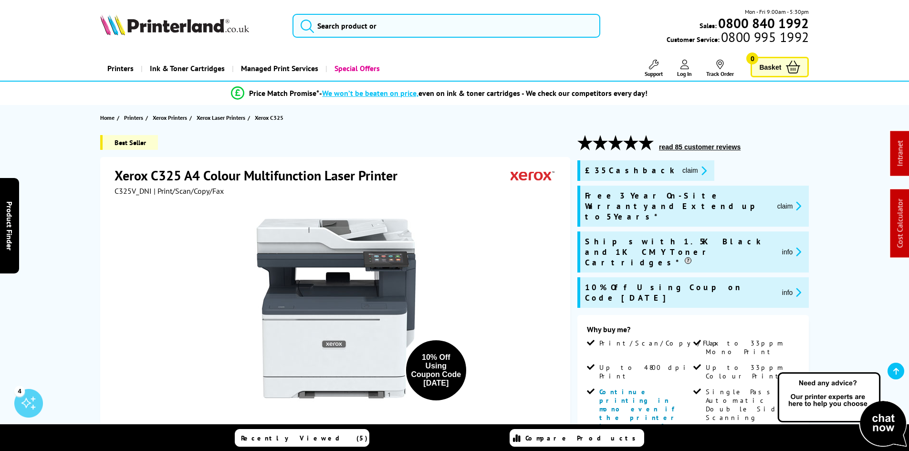
drag, startPoint x: 44, startPoint y: 346, endPoint x: 39, endPoint y: 167, distance: 179.4
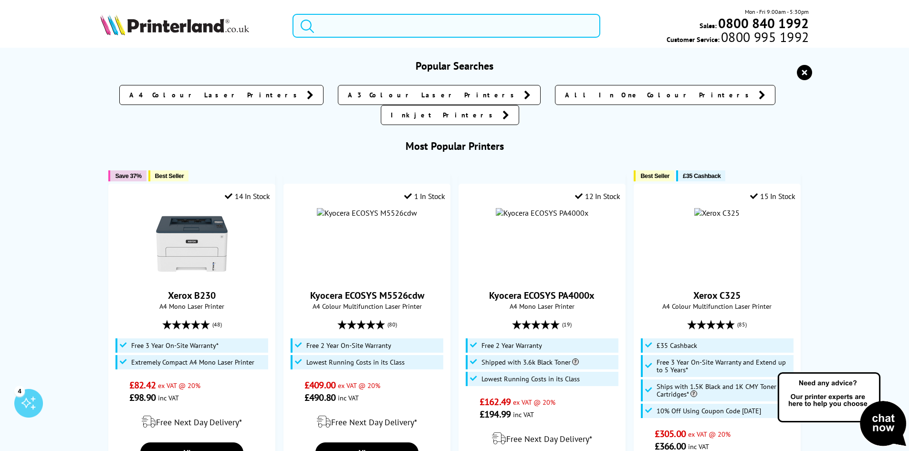
click at [356, 31] on input "search" at bounding box center [446, 26] width 308 height 24
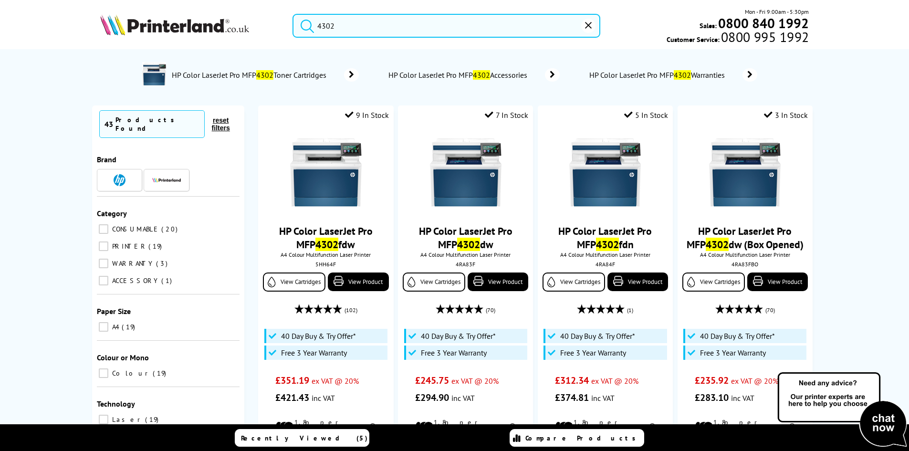
type input "4302"
click at [461, 175] on img at bounding box center [466, 173] width 72 height 72
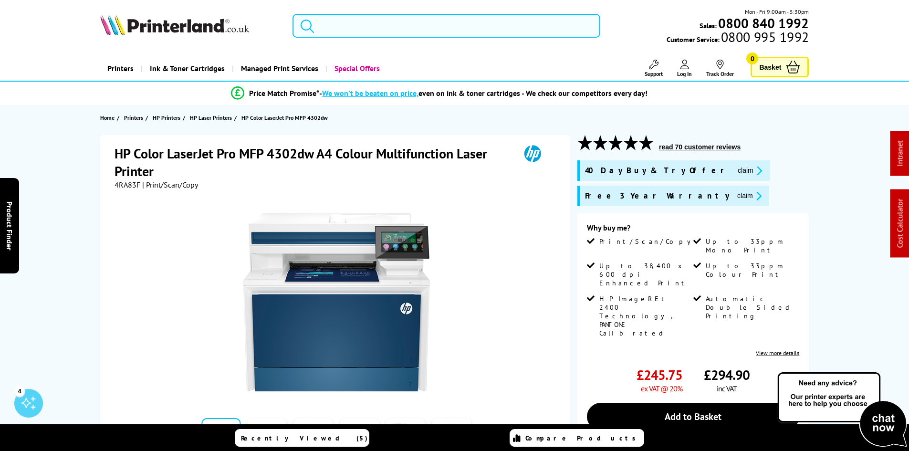
click at [342, 31] on input "search" at bounding box center [446, 26] width 308 height 24
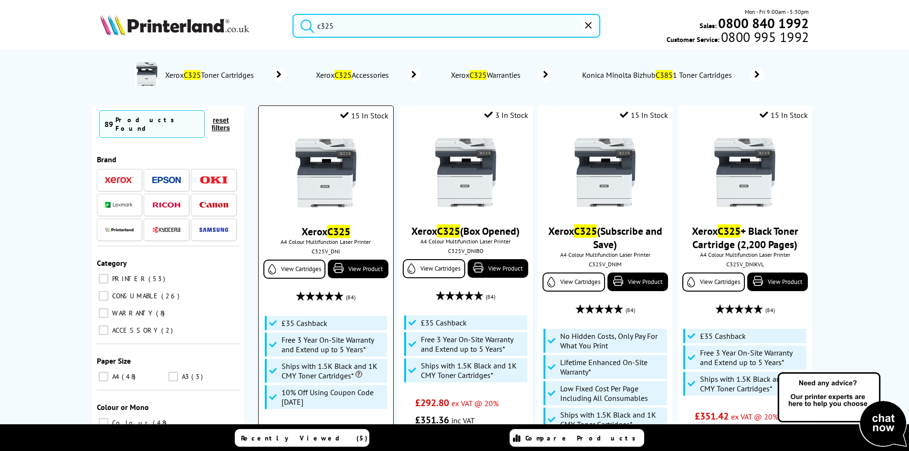
type input "c325"
click at [317, 171] on img at bounding box center [326, 173] width 72 height 72
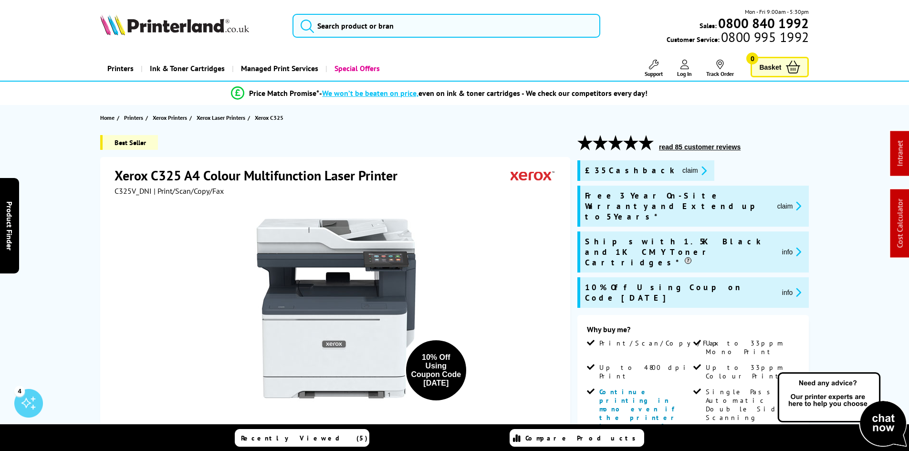
click at [88, 200] on div "Best Seller Xerox C325 A4 Colour Multifunction Laser Printer C325V_DNI | Print/…" at bounding box center [454, 455] width 763 height 640
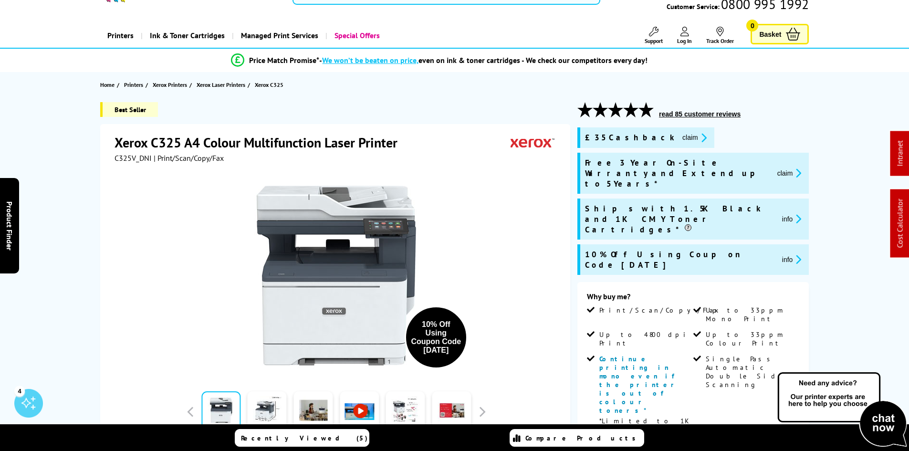
scroll to position [48, 0]
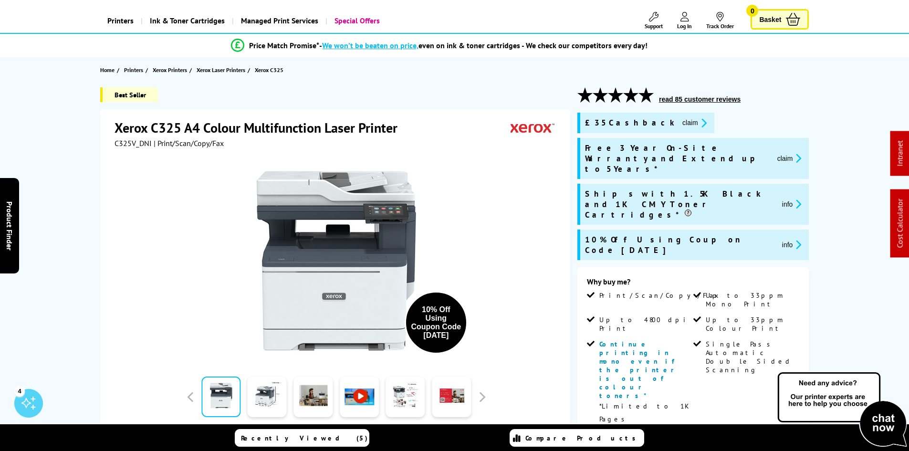
click at [89, 191] on div "Best Seller Xerox C325 A4 Colour Multifunction Laser Printer C325V_DNI | Print/…" at bounding box center [454, 407] width 763 height 640
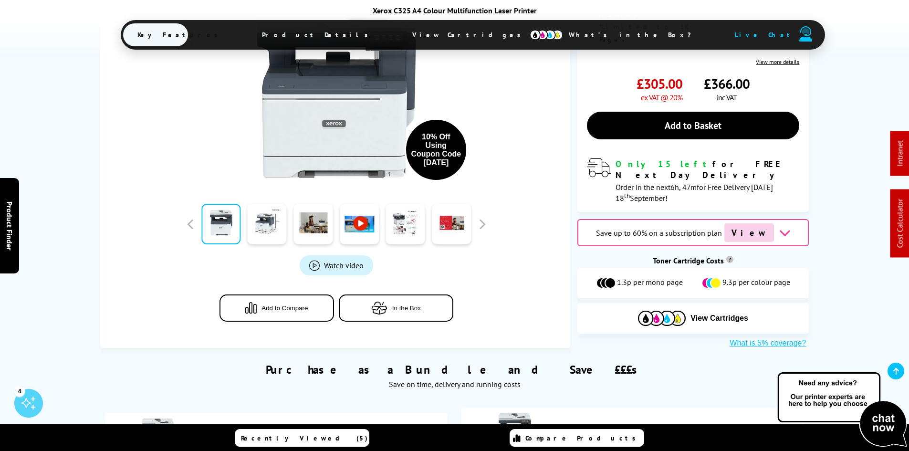
scroll to position [0, 0]
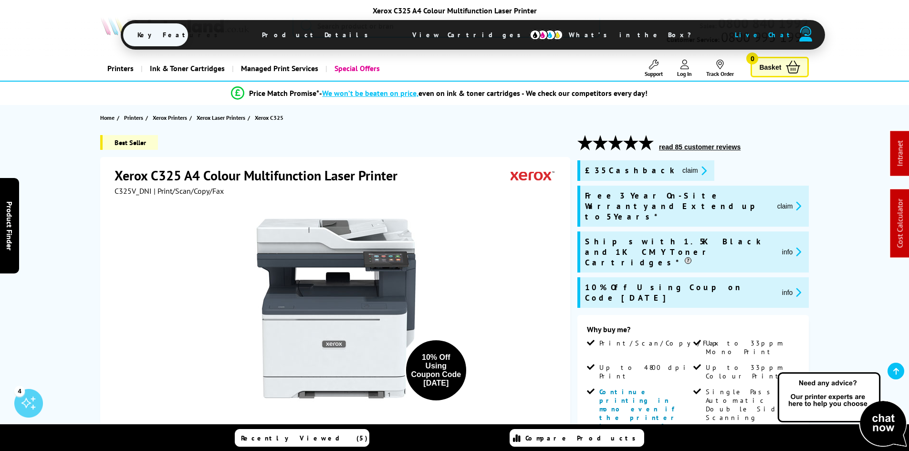
drag, startPoint x: 67, startPoint y: 226, endPoint x: 63, endPoint y: 114, distance: 111.7
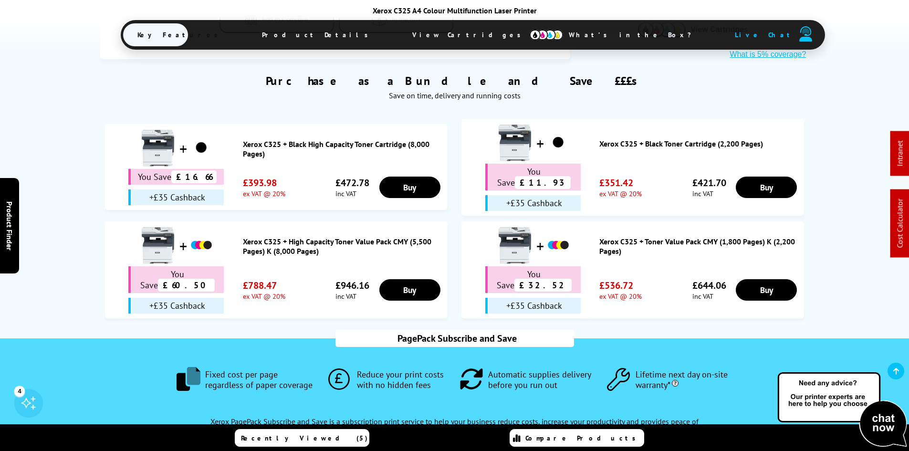
click at [429, 41] on span "View Cartridges" at bounding box center [471, 34] width 146 height 25
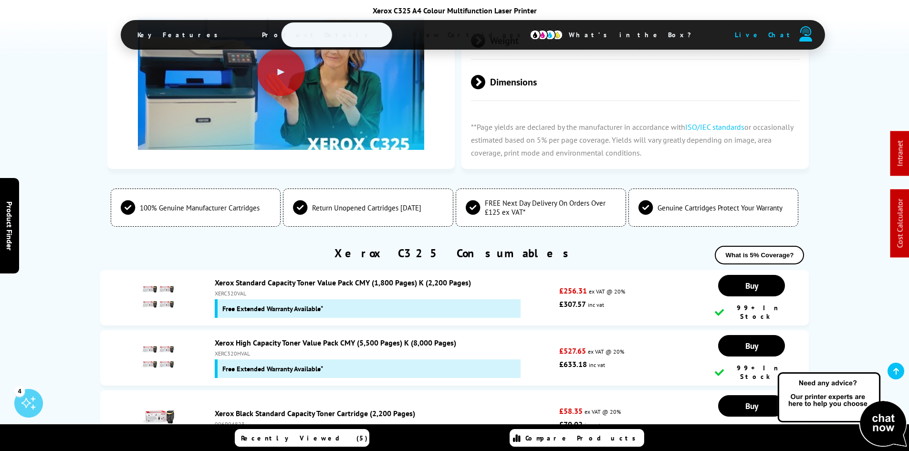
scroll to position [3231, 0]
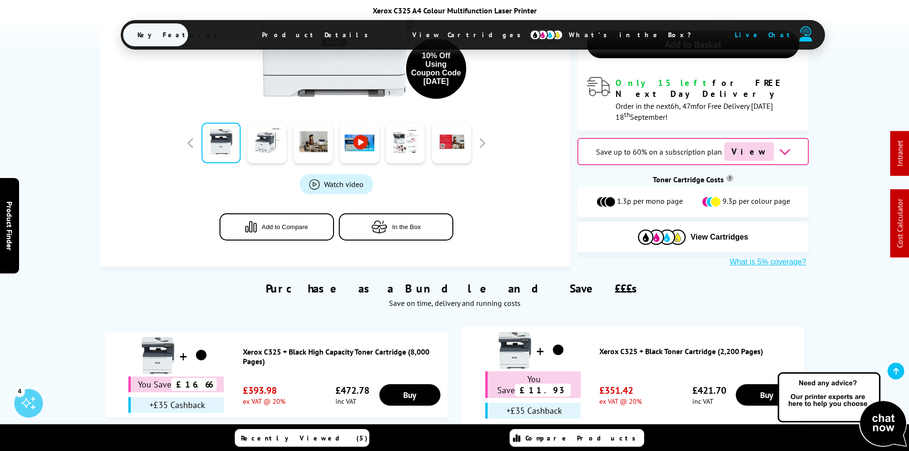
scroll to position [513, 0]
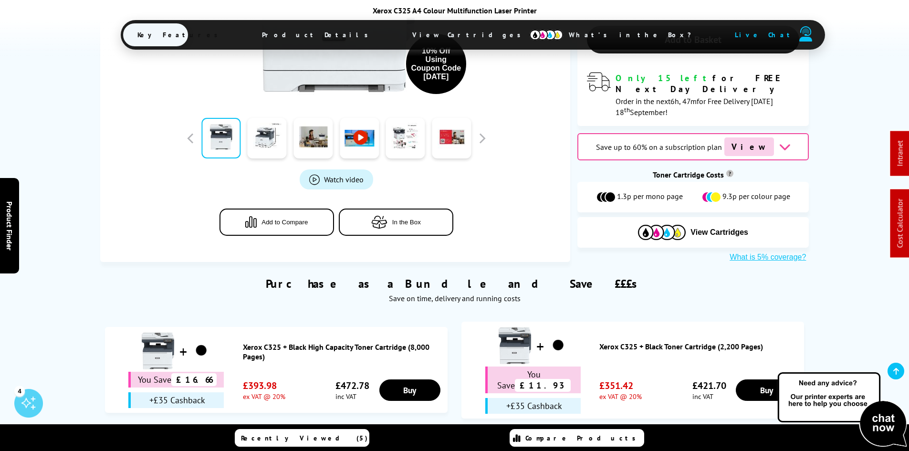
click at [453, 321] on ul "Xerox C325 + Black High Capacity Toner Cartridge (8,000 Pages) You Save £16.66 …" at bounding box center [454, 423] width 699 height 205
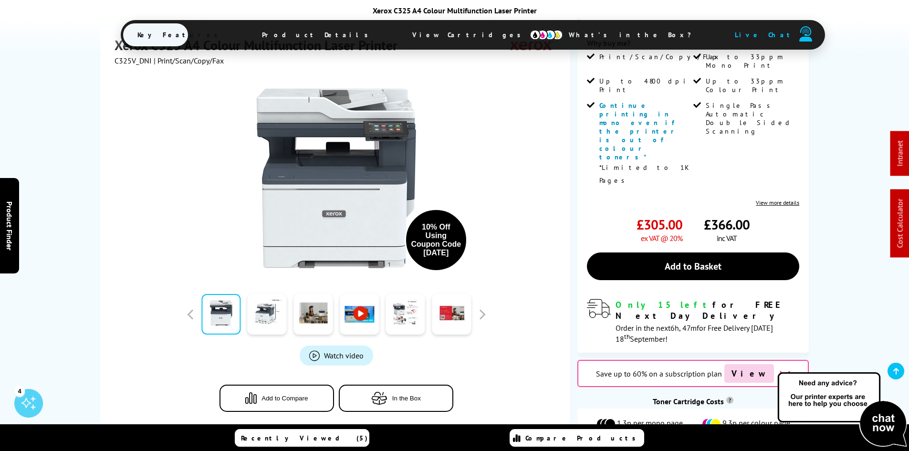
scroll to position [620, 0]
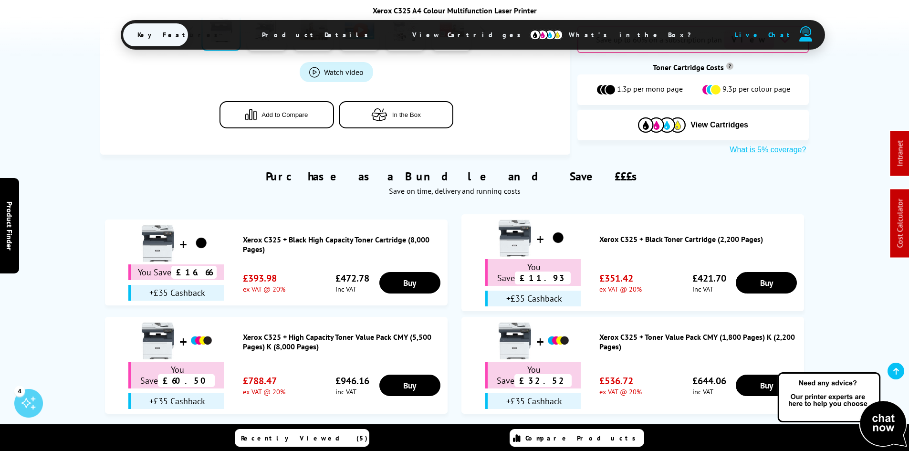
click at [84, 239] on div "Purchase as a Bundle and Save £££s Save on time, delivery and running costs Xer…" at bounding box center [454, 287] width 763 height 265
click at [621, 332] on link "Xerox C325 + Toner Value Pack CMY (1,800 Pages) K (2,200 Pages)" at bounding box center [699, 341] width 200 height 19
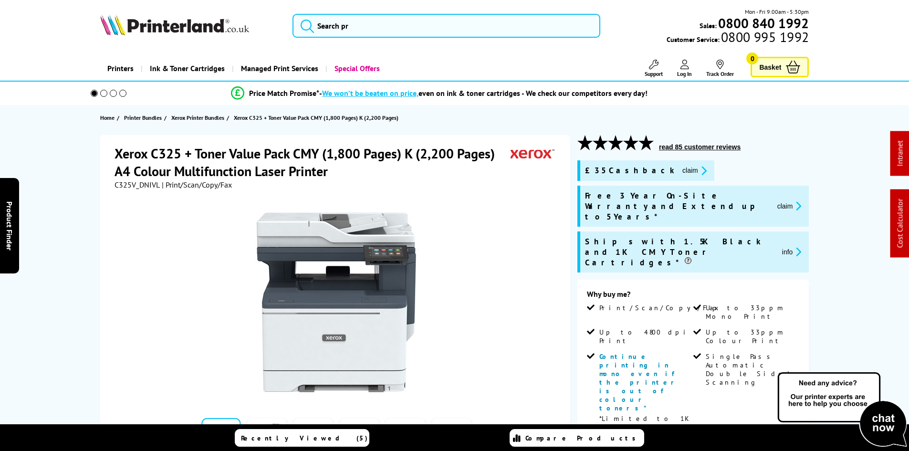
drag, startPoint x: 0, startPoint y: 0, endPoint x: 146, endPoint y: 186, distance: 236.7
click at [146, 186] on span "C325V_DNIVL" at bounding box center [136, 185] width 45 height 10
click at [77, 232] on div "Xerox C325 + Toner Value Pack CMY (1,800 Pages) K (2,200 Pages) A4 Colour Multi…" at bounding box center [454, 420] width 763 height 570
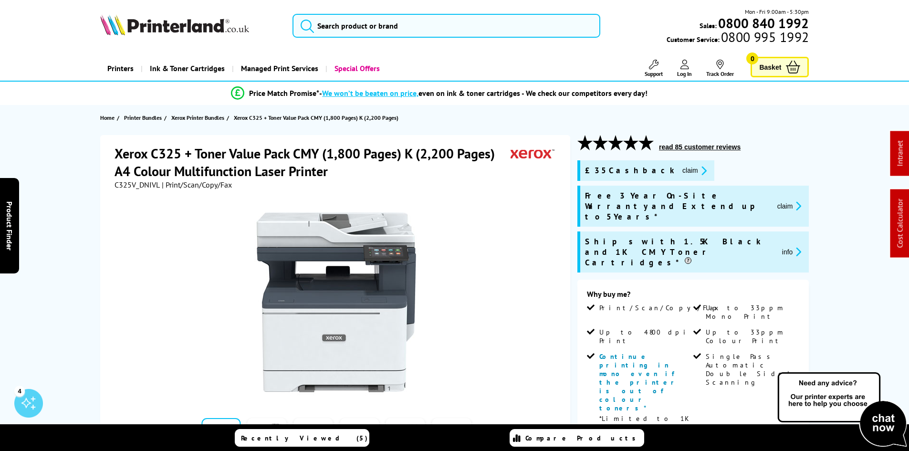
click at [679, 172] on button "claim" at bounding box center [694, 170] width 30 height 11
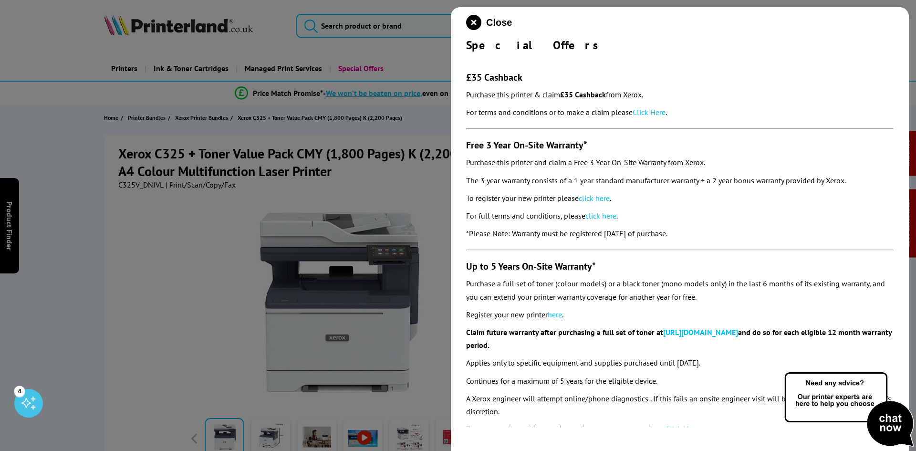
drag, startPoint x: 466, startPoint y: 41, endPoint x: 722, endPoint y: 233, distance: 319.6
click at [722, 233] on div "Close Special Offers £35 Cashback Purchase this printer & claim £35 Cashback fr…" at bounding box center [680, 232] width 458 height 451
copy div "Special Offers £35 Cashback Purchase this printer & claim £35 Cashback from Xer…"
drag, startPoint x: 478, startPoint y: 17, endPoint x: 410, endPoint y: 23, distance: 69.0
click at [478, 17] on icon "close modal" at bounding box center [473, 22] width 15 height 15
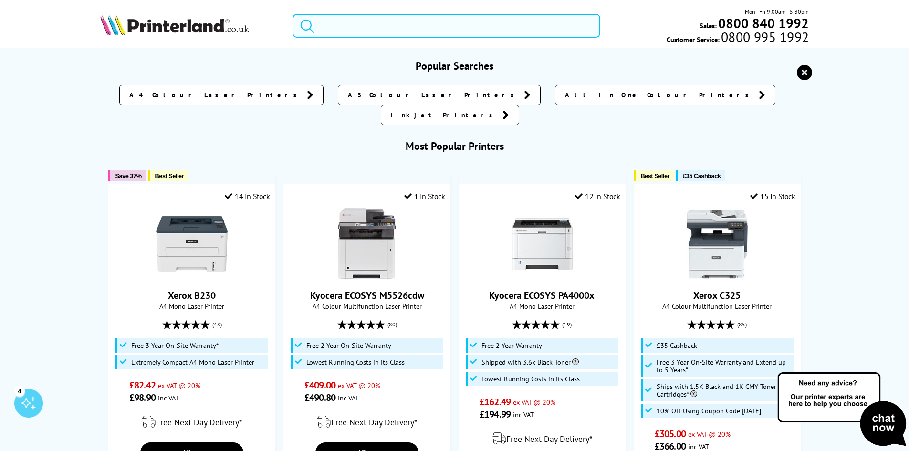
paste input "MFCL9670CDNZU1"
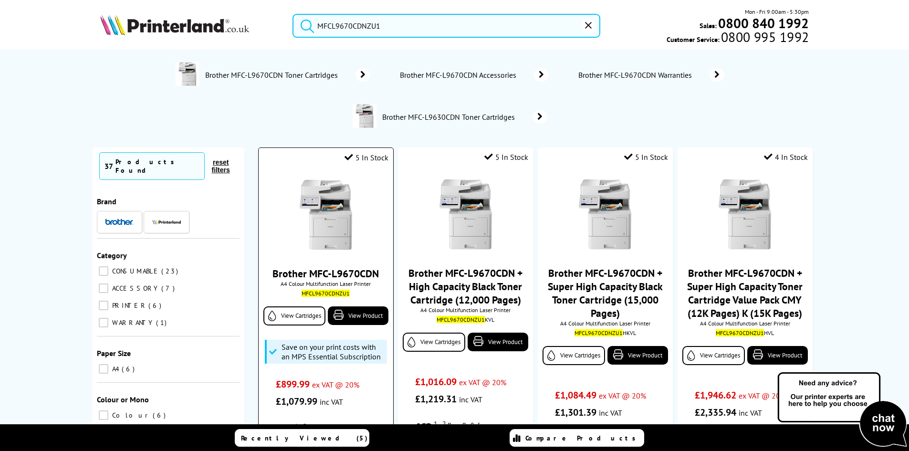
type input "MFCL9670CDNZU1"
click at [322, 197] on img at bounding box center [326, 215] width 72 height 72
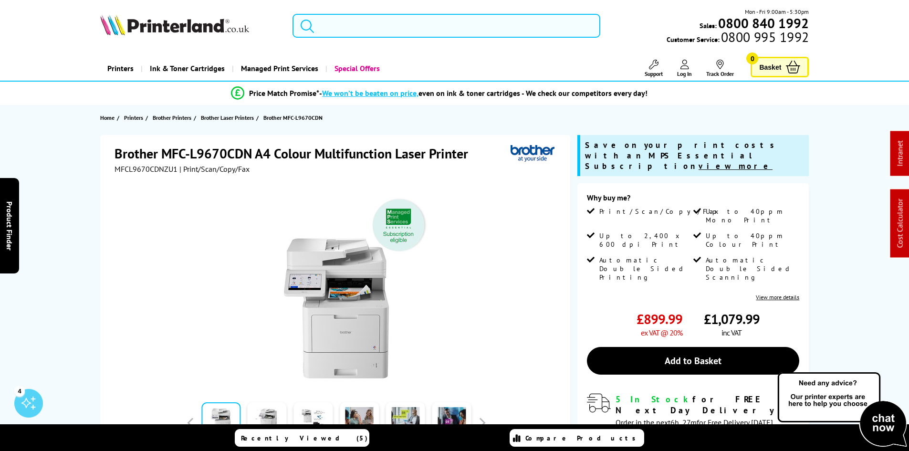
drag, startPoint x: 316, startPoint y: 32, endPoint x: 332, endPoint y: 28, distance: 16.9
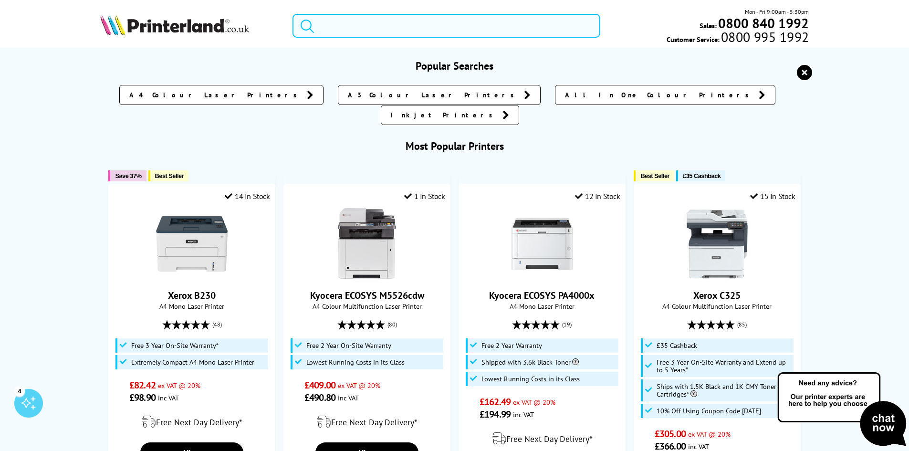
paste input "106R03759"
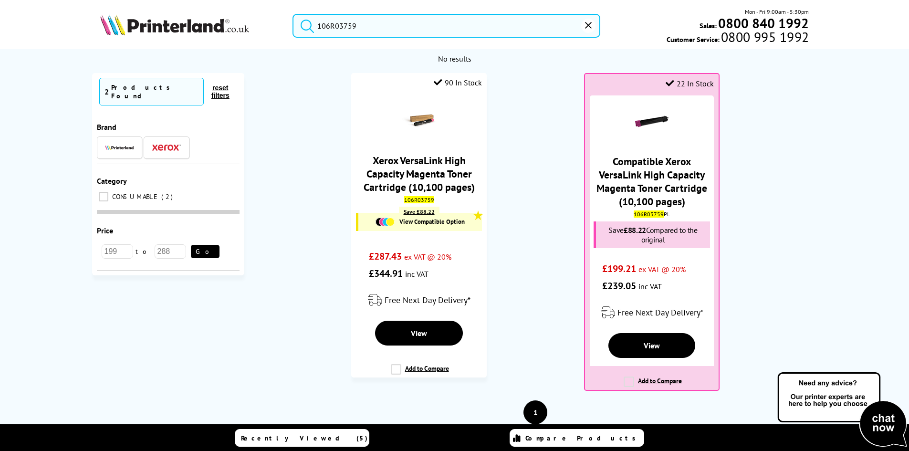
click at [536, 139] on ol "90 In Stock Xerox VersaLink High Capacity Magenta Toner Cartridge (10,100 pages…" at bounding box center [535, 236] width 563 height 327
click at [333, 28] on input "106R03759" at bounding box center [446, 26] width 308 height 24
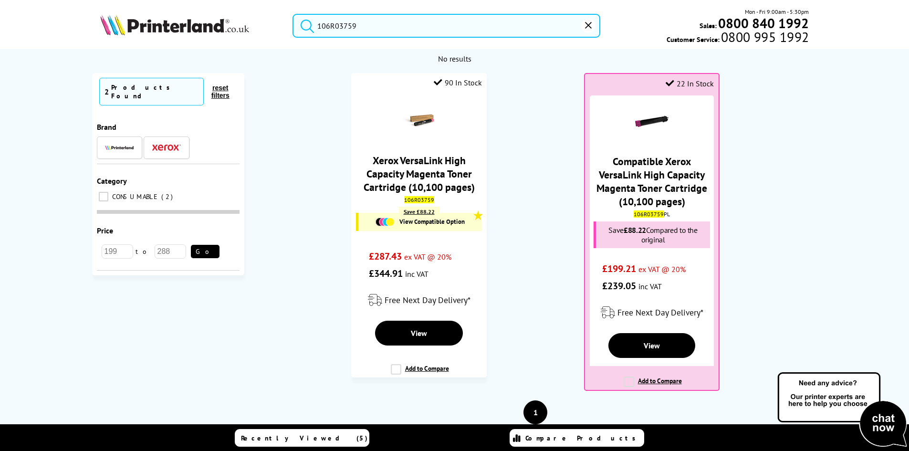
paste input "006R0461"
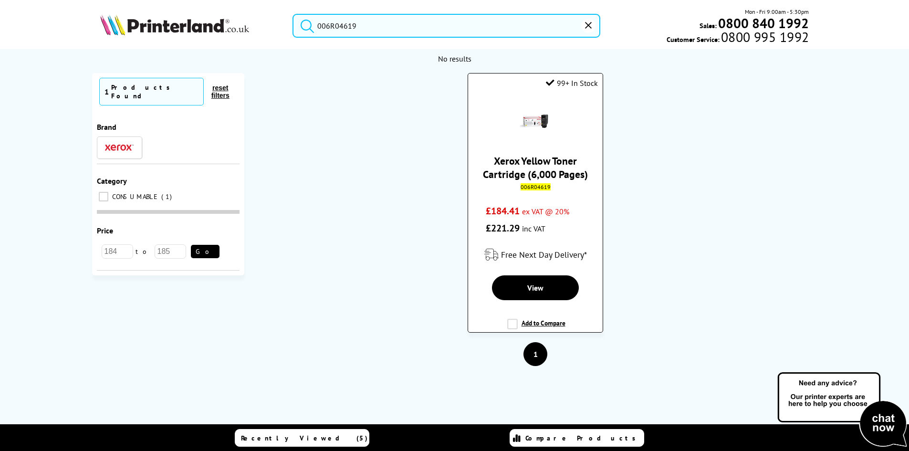
type input "006R04619"
click at [548, 165] on link "Xerox Yellow Toner Cartridge (6,000 Pages)" at bounding box center [535, 167] width 105 height 27
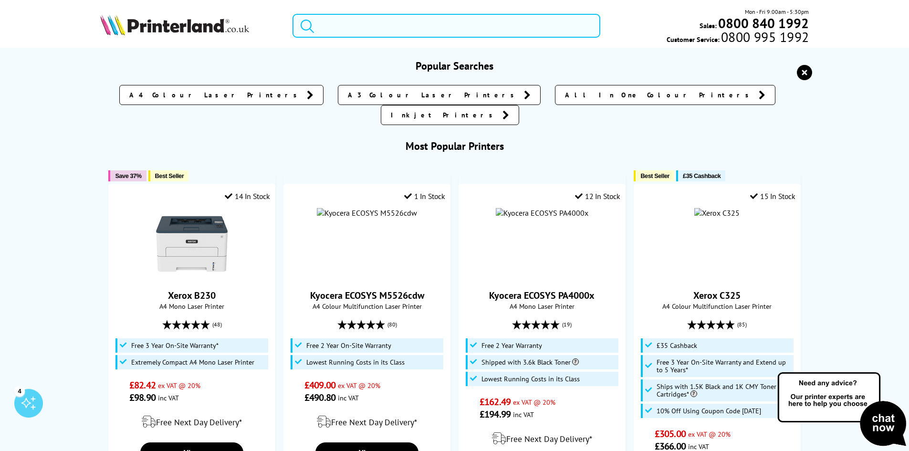
click at [383, 31] on input "search" at bounding box center [446, 26] width 308 height 24
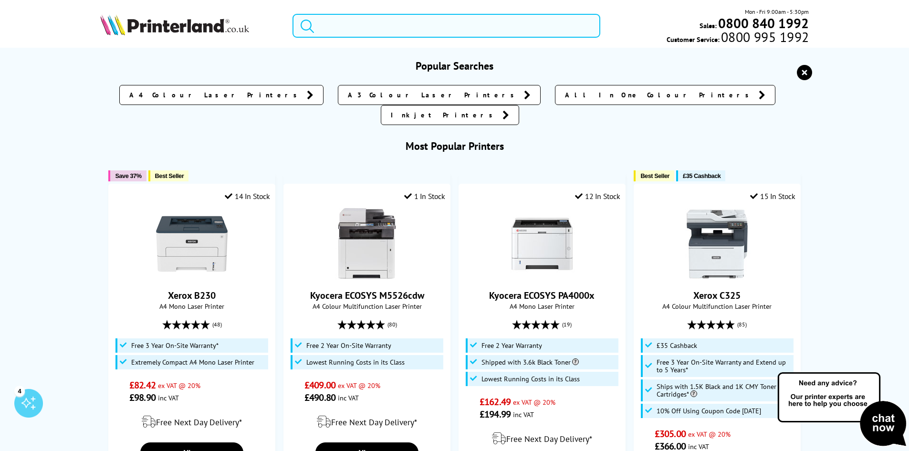
click at [383, 31] on input "search" at bounding box center [446, 26] width 308 height 24
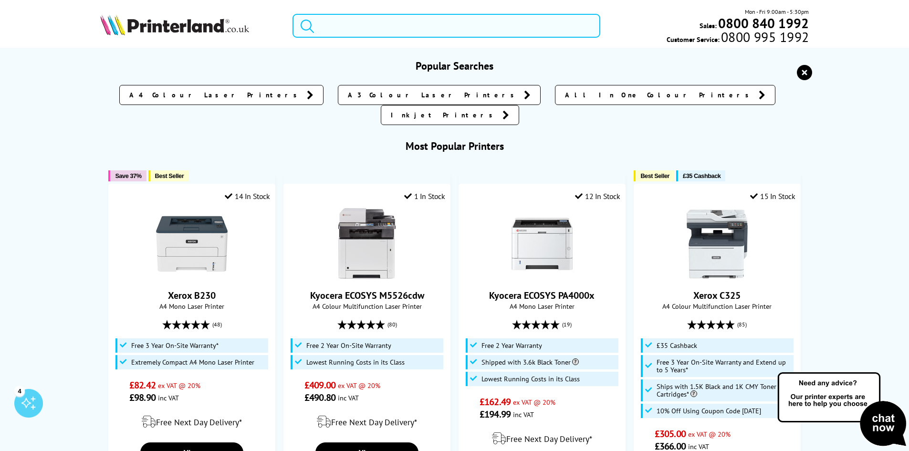
click at [383, 31] on input "search" at bounding box center [446, 26] width 308 height 24
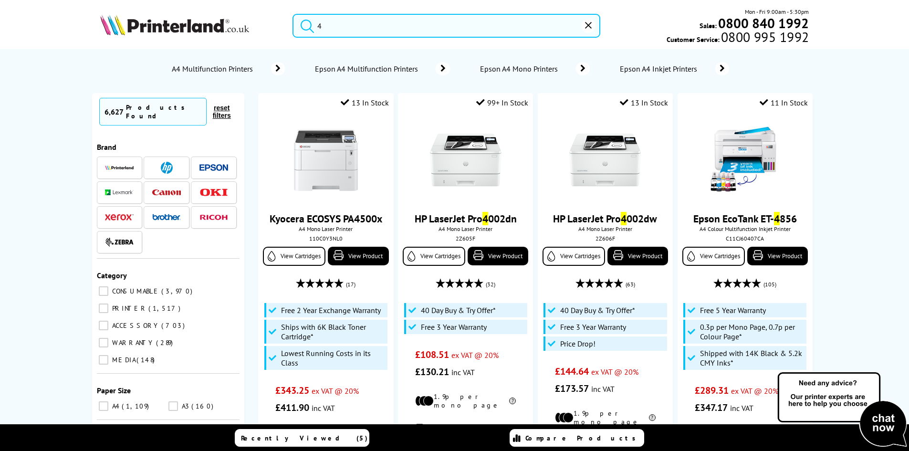
click at [395, 28] on input "4" at bounding box center [446, 26] width 308 height 24
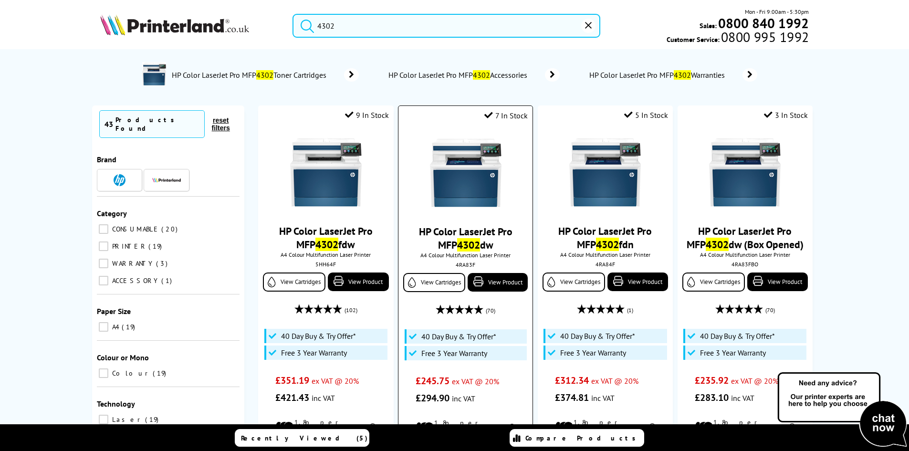
type input "4302"
click at [462, 264] on div "4RA83F" at bounding box center [465, 264] width 120 height 7
copy div "4RA83F"
click at [465, 177] on img at bounding box center [466, 173] width 72 height 72
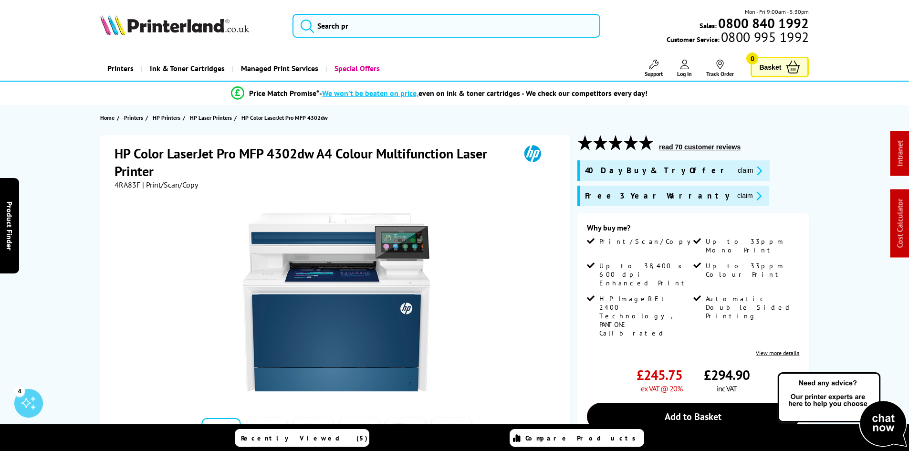
drag, startPoint x: 680, startPoint y: 170, endPoint x: 680, endPoint y: 177, distance: 6.7
click at [735, 170] on button "claim" at bounding box center [750, 170] width 30 height 11
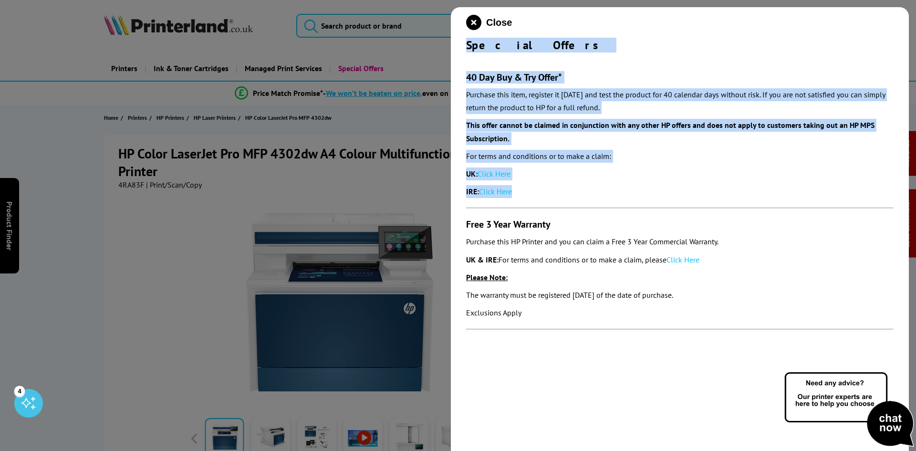
drag, startPoint x: 466, startPoint y: 45, endPoint x: 555, endPoint y: 205, distance: 183.6
click at [555, 205] on div "Close Special Offers 40 Day Buy & Try Offer* Purchase this item, register it [D…" at bounding box center [680, 232] width 458 height 451
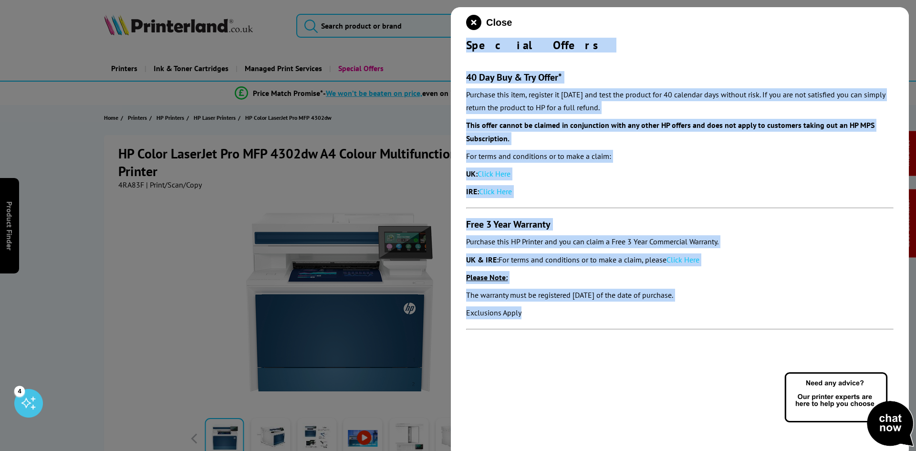
drag, startPoint x: 535, startPoint y: 311, endPoint x: 467, endPoint y: 48, distance: 272.3
click at [467, 48] on div "Close Special Offers 40 Day Buy & Try Offer* Purchase this item, register it [D…" at bounding box center [680, 232] width 458 height 451
copy div "Special Offers 40 Day Buy & Try Offer* Purchase this item, register it [DATE] a…"
drag, startPoint x: 471, startPoint y: 21, endPoint x: 481, endPoint y: 8, distance: 15.9
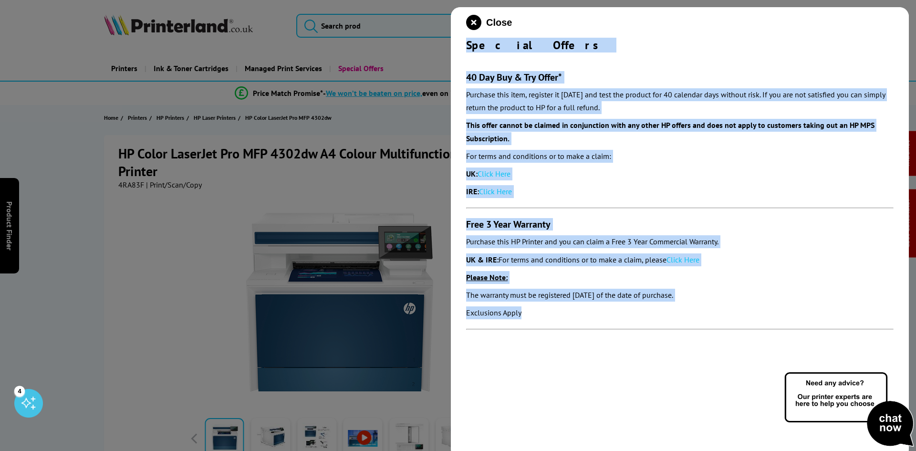
click at [471, 21] on icon "close modal" at bounding box center [473, 22] width 15 height 15
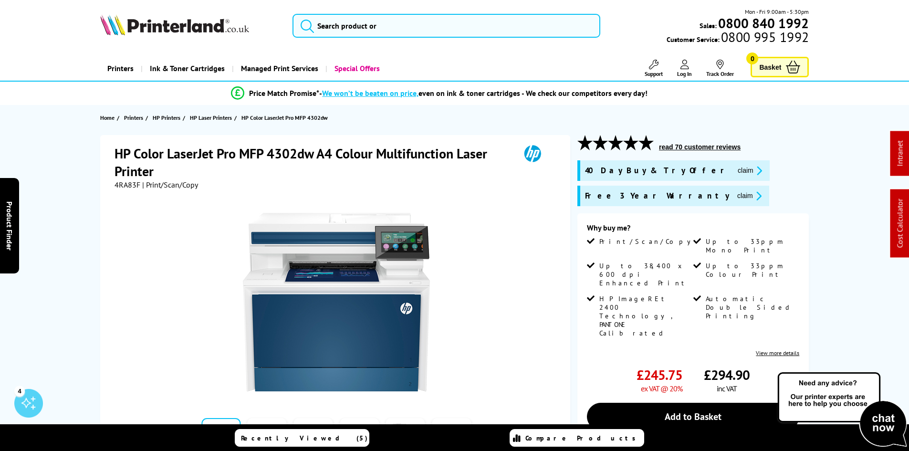
click at [76, 266] on div "HP Color LaserJet Pro MFP 4302dw A4 Colour Multifunction Laser Printer 4RA83F |…" at bounding box center [454, 369] width 763 height 469
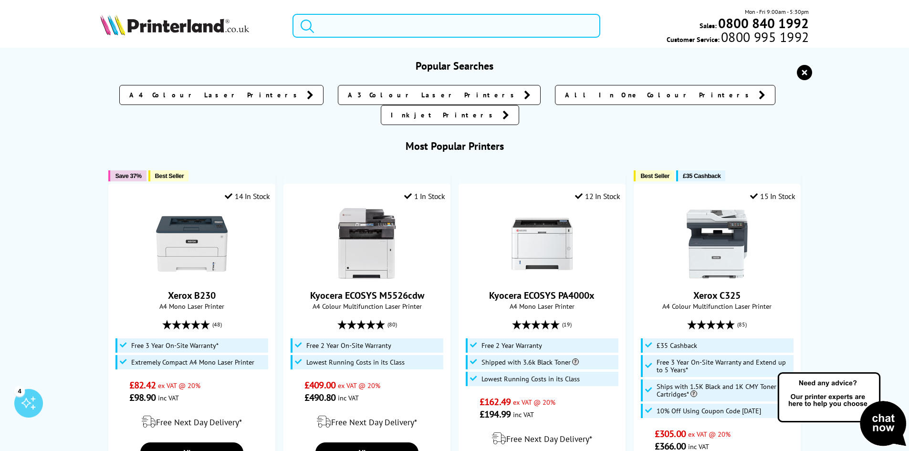
paste input "DCPL1640WZU1"
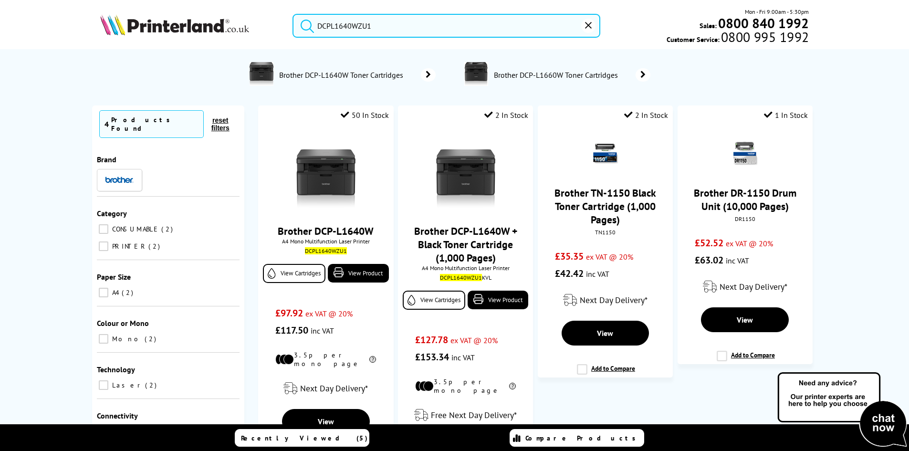
type input "DCPL1640WZU1"
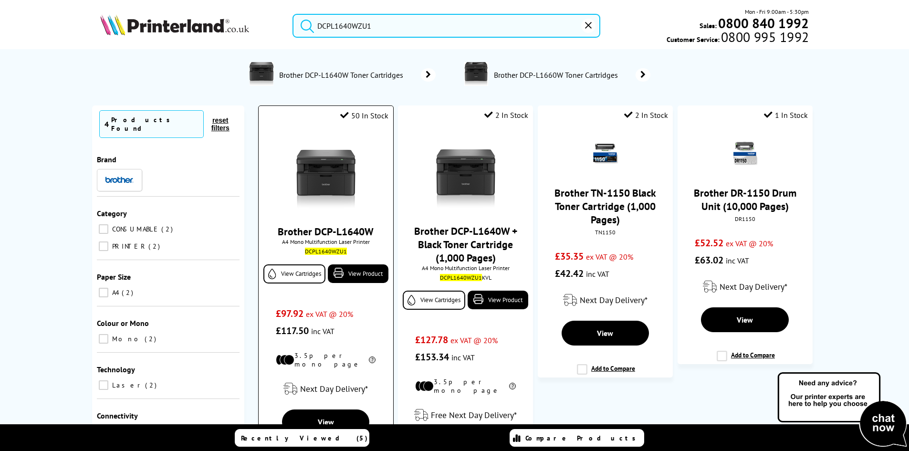
click at [342, 177] on img at bounding box center [326, 173] width 72 height 72
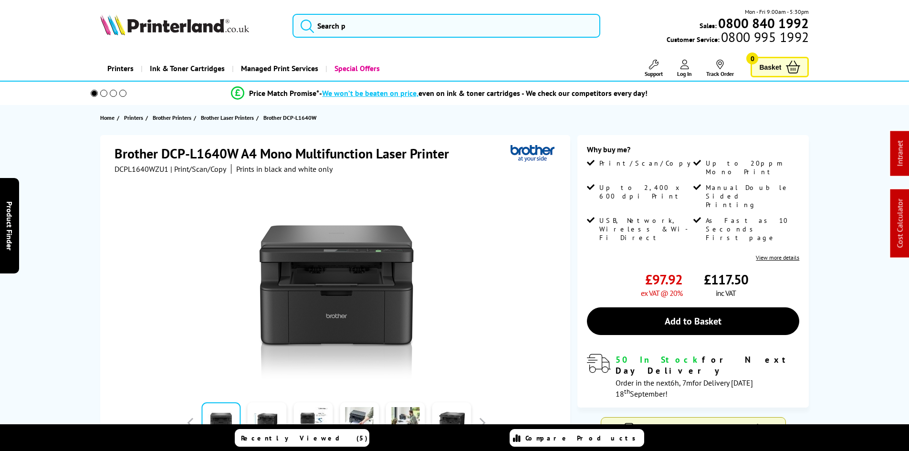
click at [78, 196] on div "Brother DCP-L1640W A4 Mono Multifunction Laser Printer DCPL1640WZU1 | Print/Sca…" at bounding box center [454, 335] width 763 height 401
click at [81, 219] on div "Brother DCP-L1640W A4 Mono Multifunction Laser Printer DCPL1640WZU1 | Print/Sca…" at bounding box center [454, 339] width 763 height 408
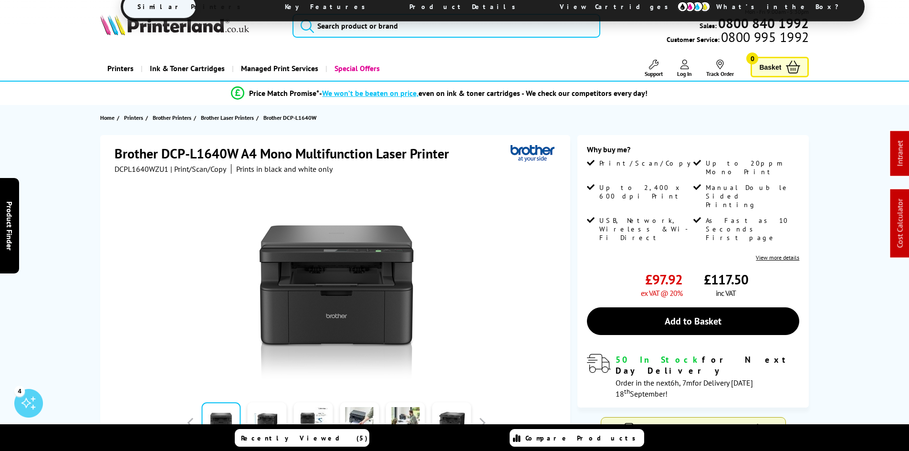
drag, startPoint x: 61, startPoint y: 167, endPoint x: 62, endPoint y: 172, distance: 4.8
click at [338, 22] on input "search" at bounding box center [446, 26] width 308 height 24
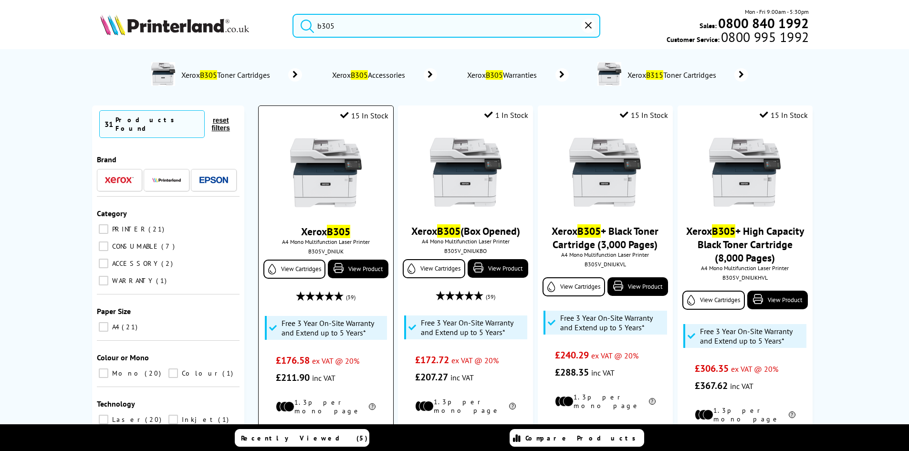
type input "b305"
click at [327, 155] on img at bounding box center [326, 173] width 72 height 72
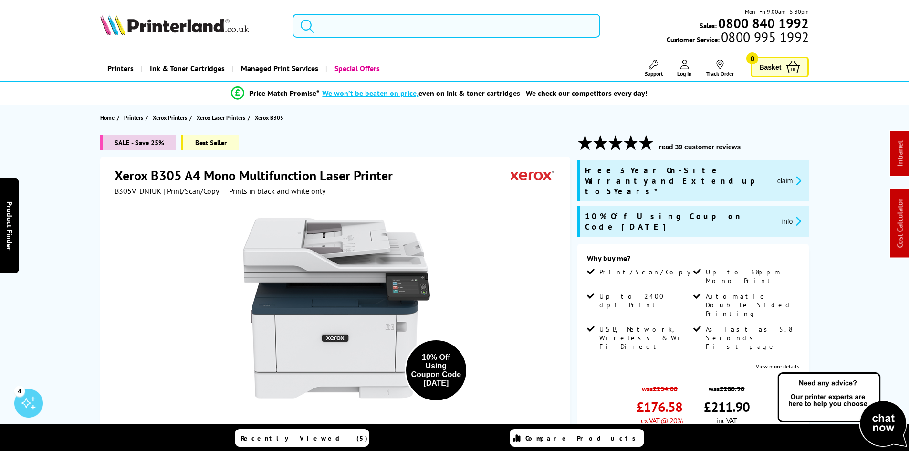
click at [352, 35] on input "search" at bounding box center [446, 26] width 308 height 24
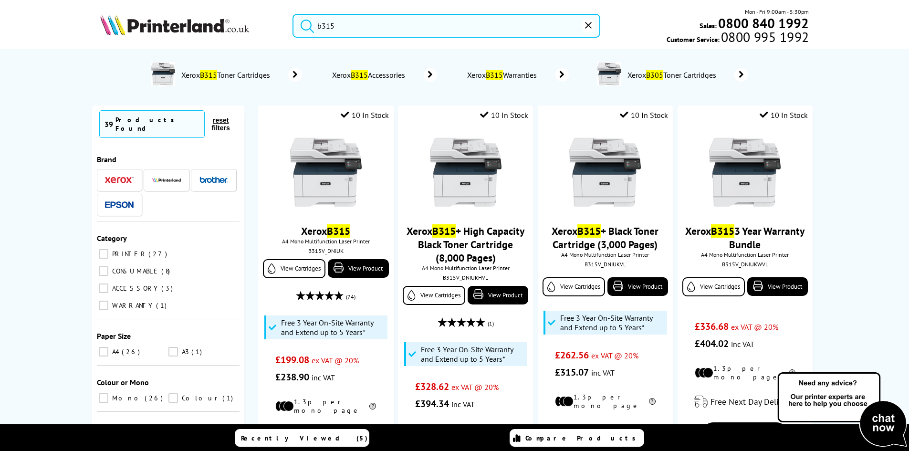
click at [328, 19] on input "b315" at bounding box center [446, 26] width 308 height 24
paste input "MFCL5710DWQJ1"
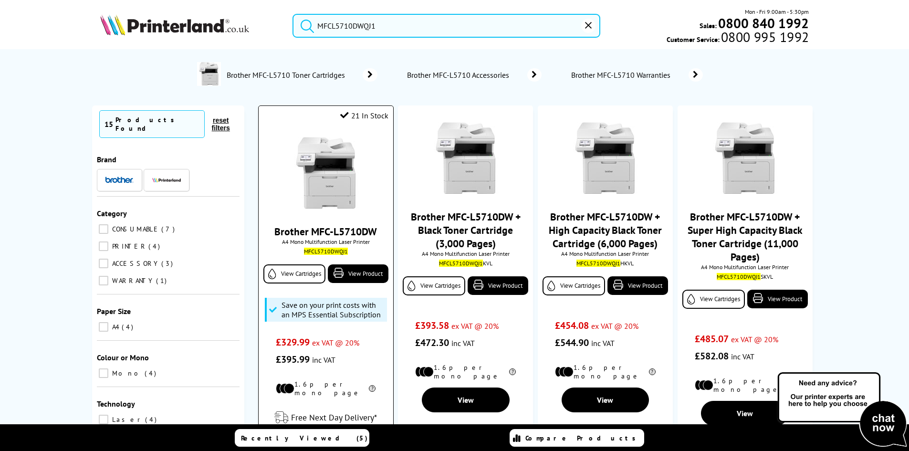
type input "MFCL5710DWQJ1"
click at [338, 179] on img at bounding box center [326, 173] width 72 height 72
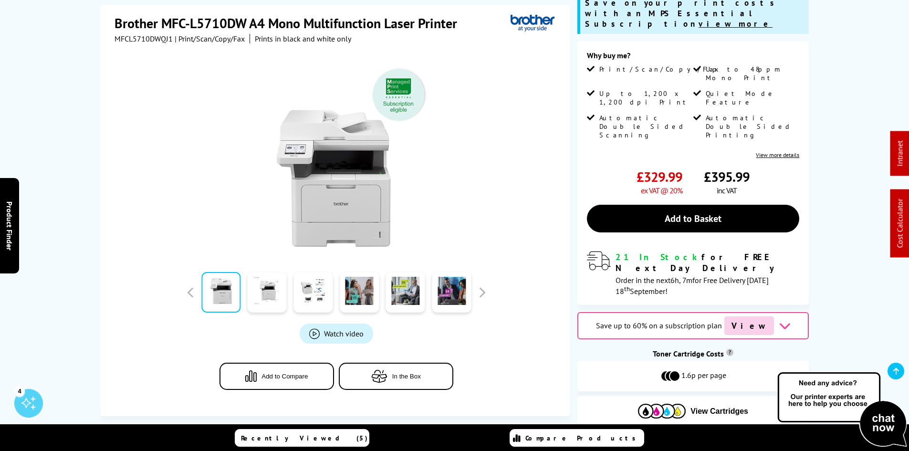
scroll to position [143, 0]
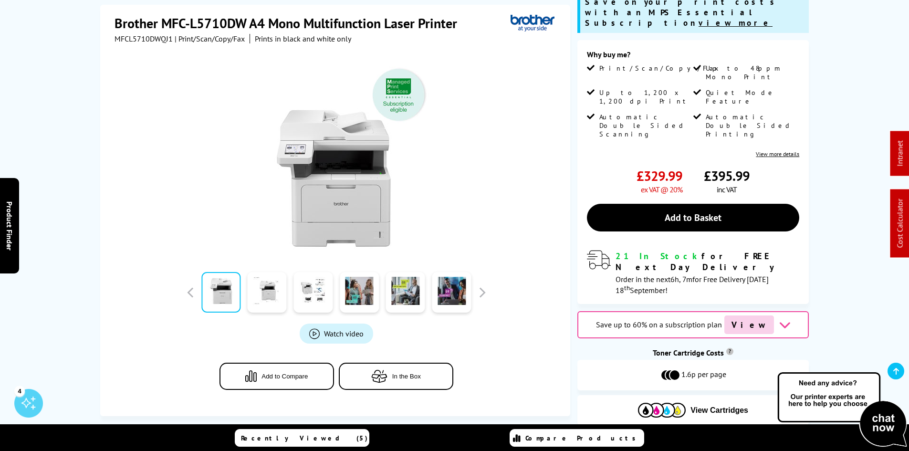
click at [75, 297] on div "Brother MFC-L5710DW A4 Mono Multifunction Laser Printer MFCL5710DWQJ1 | Print/S…" at bounding box center [454, 216] width 763 height 448
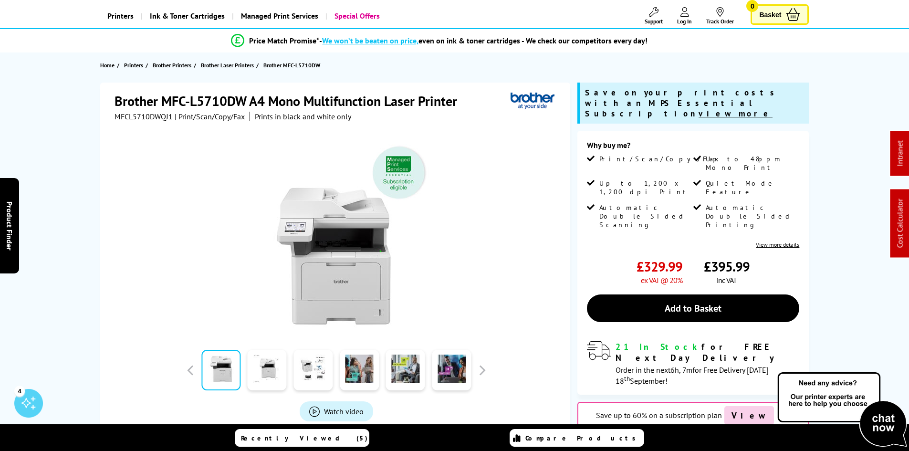
scroll to position [0, 0]
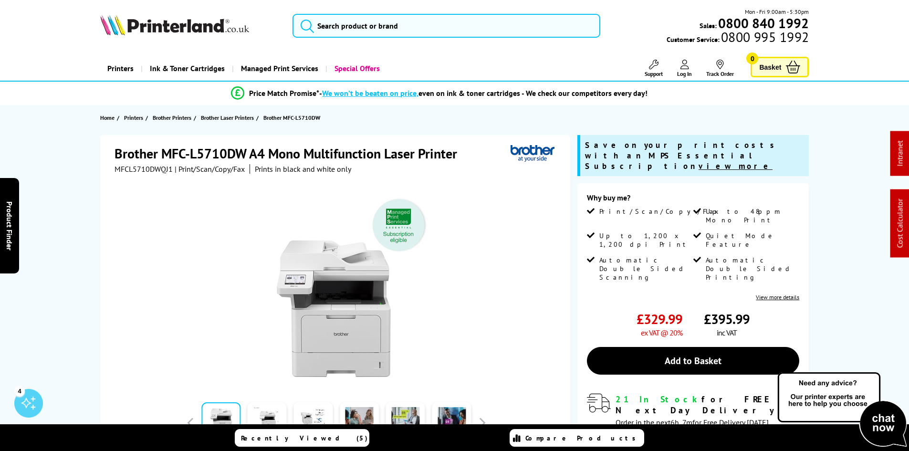
click at [177, 27] on img at bounding box center [174, 24] width 149 height 21
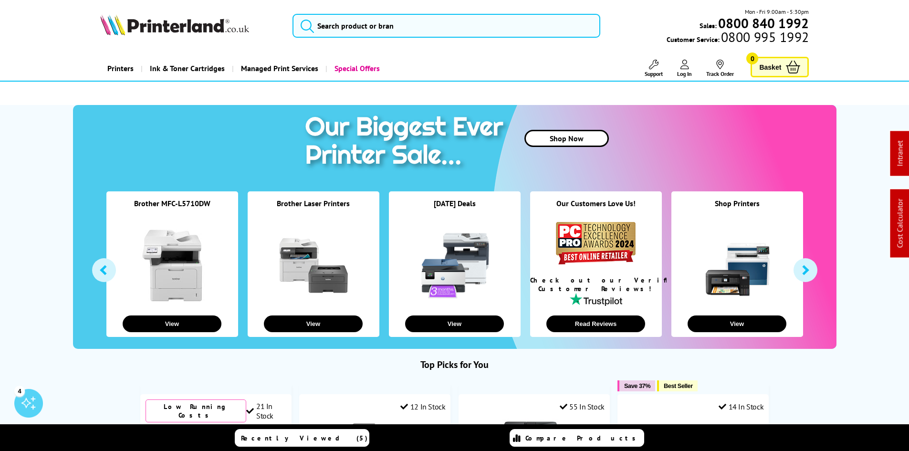
click at [638, 71] on li "Support Technical Support Customer Support Track Order Sign In" at bounding box center [643, 69] width 37 height 18
click at [644, 74] on span "Support" at bounding box center [653, 73] width 18 height 7
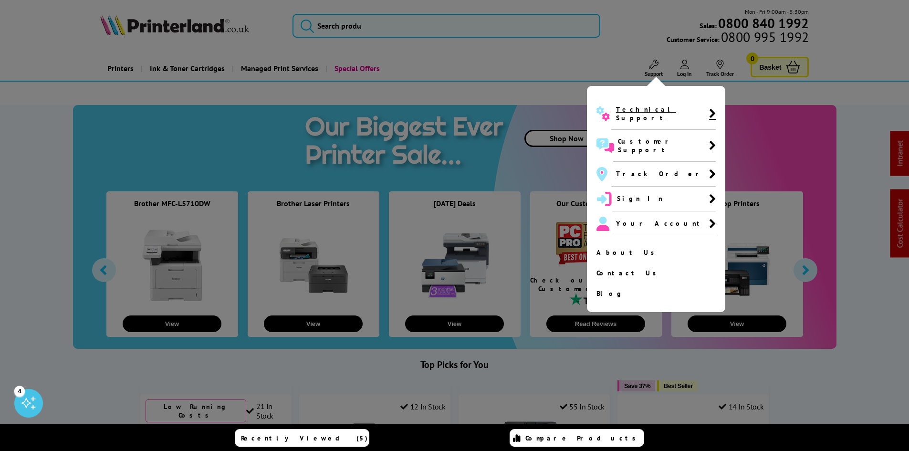
click at [635, 112] on span "Technical Support" at bounding box center [662, 113] width 93 height 17
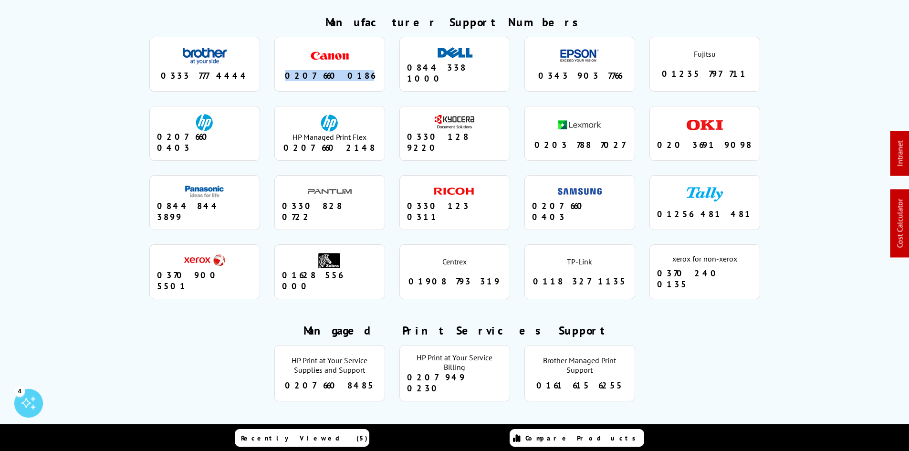
drag, startPoint x: 325, startPoint y: 51, endPoint x: 358, endPoint y: 52, distance: 32.9
click at [358, 70] on div "0207 660 0186" at bounding box center [329, 75] width 95 height 11
copy div "0207 660 0186"
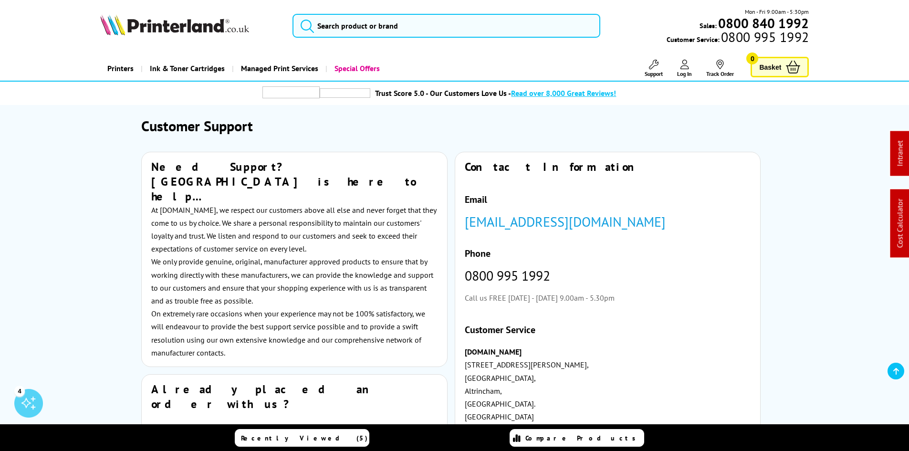
drag, startPoint x: 131, startPoint y: 331, endPoint x: 55, endPoint y: 94, distance: 248.4
click at [368, 31] on input "search" at bounding box center [446, 26] width 308 height 24
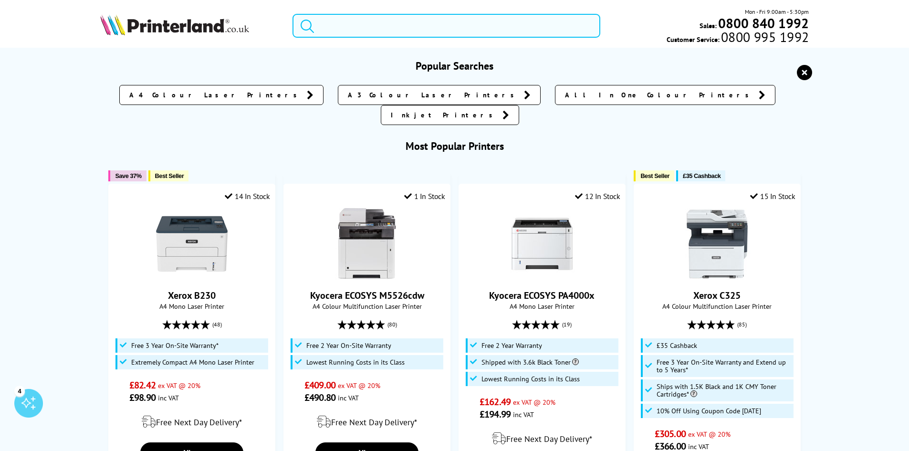
click at [364, 29] on input "search" at bounding box center [446, 26] width 308 height 24
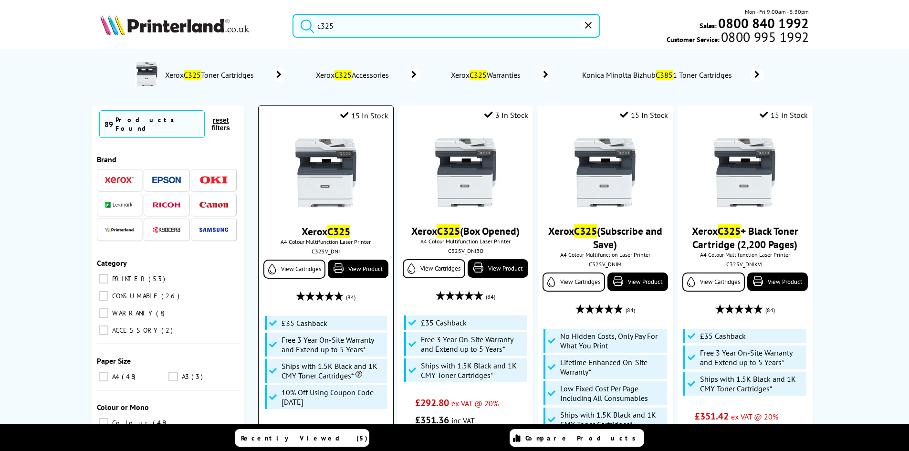
type input "c325"
click at [334, 250] on div "C325V_DNI" at bounding box center [326, 251] width 120 height 7
copy div "C325V_DNI"
click at [326, 212] on div "Xerox C325 A4 Colour Multifunction Laser Printer C325V_DNI View Cartridges View…" at bounding box center [325, 291] width 124 height 328
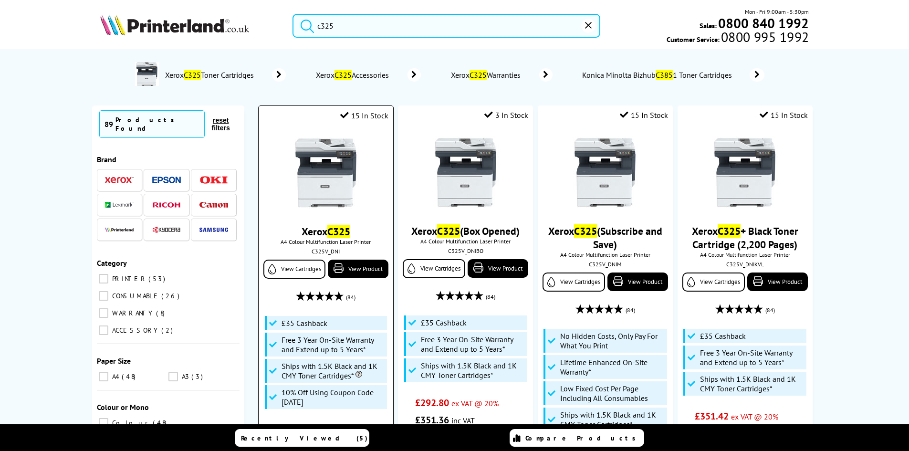
click at [357, 176] on img at bounding box center [326, 173] width 72 height 72
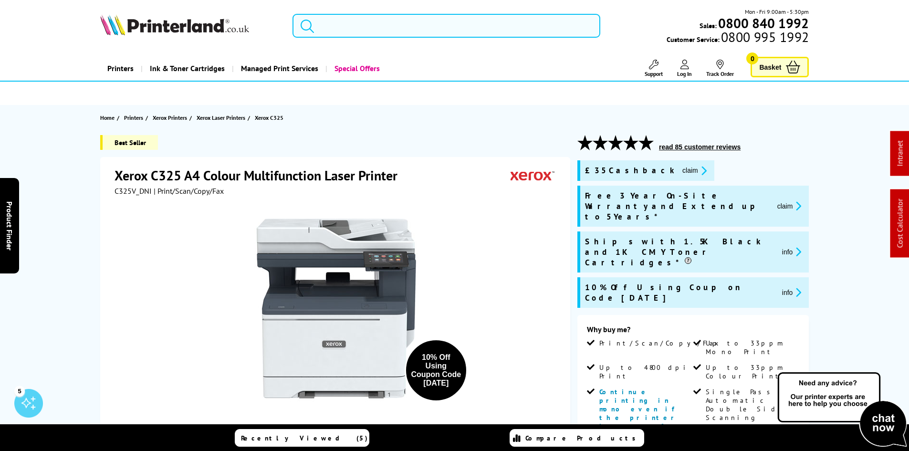
click at [360, 20] on input "search" at bounding box center [446, 26] width 308 height 24
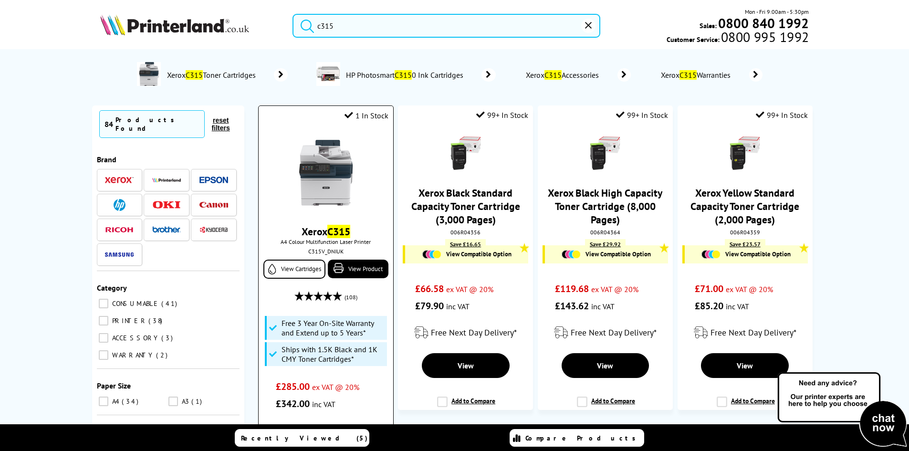
type input "c315"
click at [329, 164] on img at bounding box center [326, 173] width 72 height 72
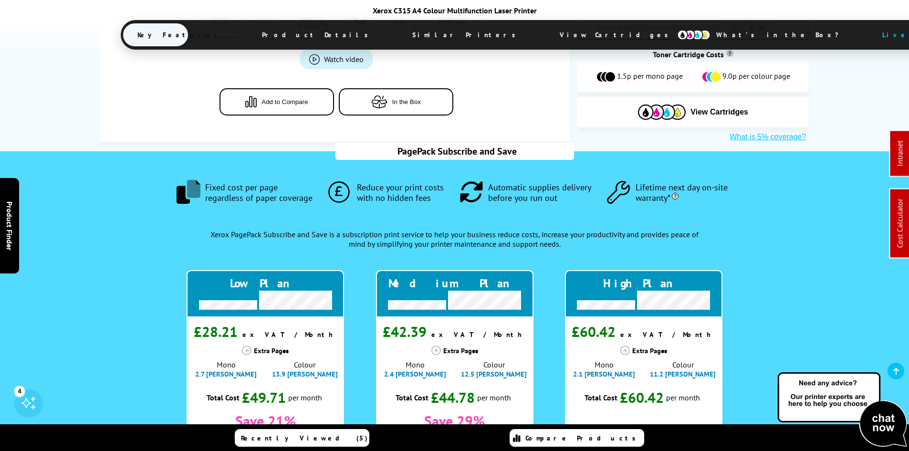
click at [545, 31] on span "View Cartridges" at bounding box center [618, 34] width 146 height 25
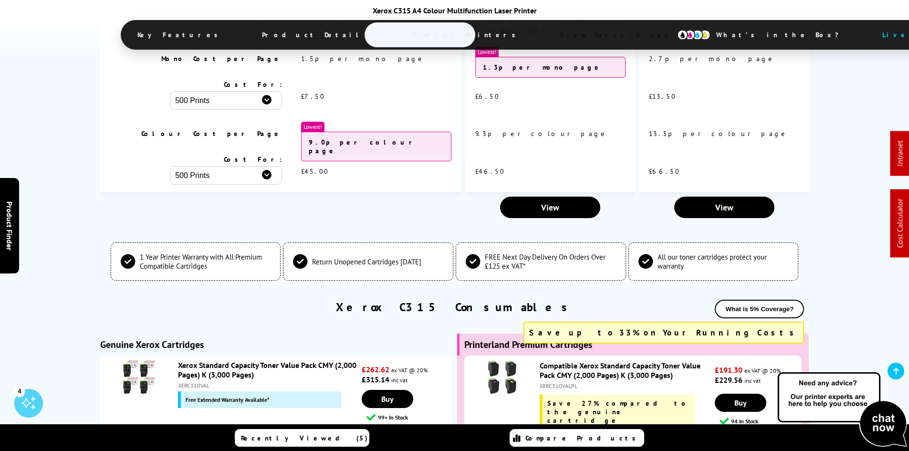
scroll to position [3279, 0]
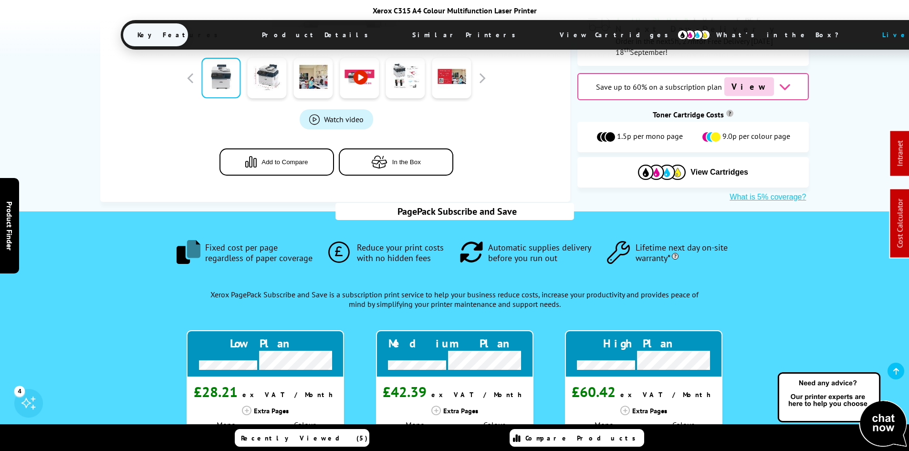
scroll to position [0, 0]
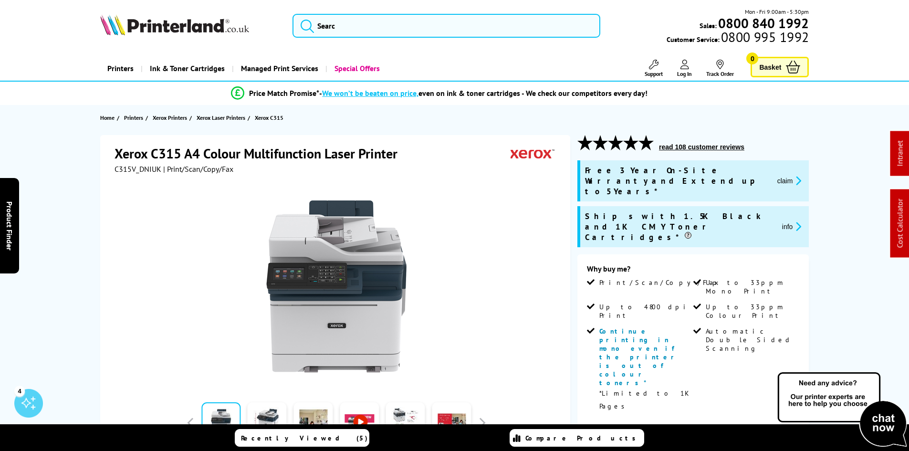
drag, startPoint x: 352, startPoint y: 214, endPoint x: 353, endPoint y: 88, distance: 125.9
click at [345, 33] on input "search" at bounding box center [446, 26] width 308 height 24
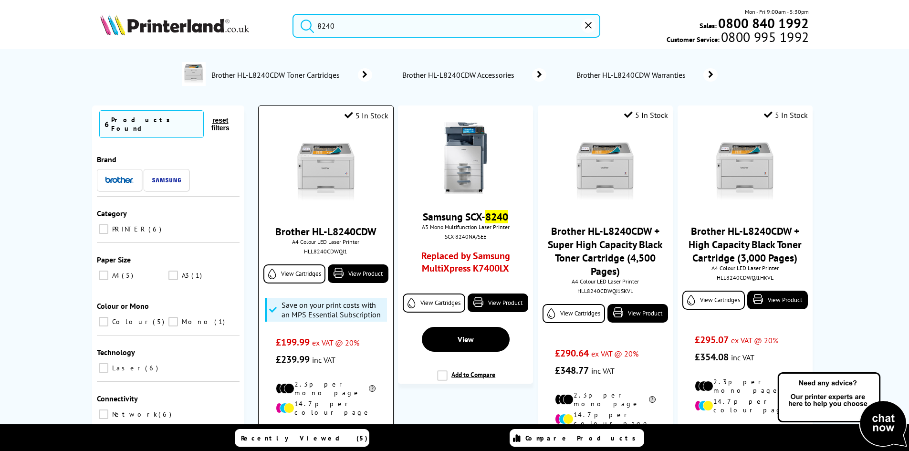
type input "8240"
click at [338, 143] on img at bounding box center [326, 173] width 72 height 72
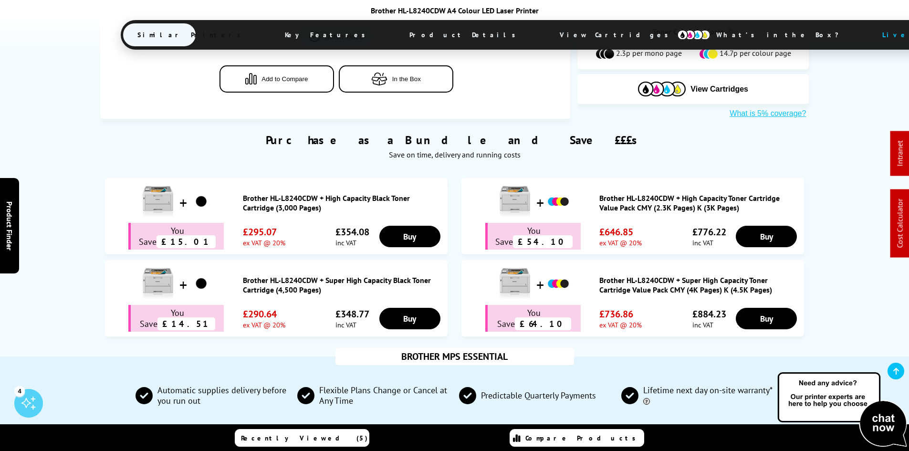
scroll to position [477, 0]
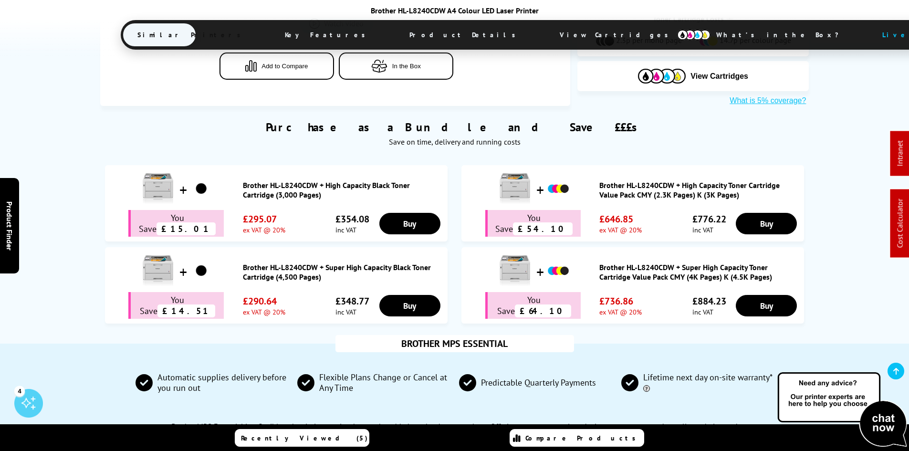
click at [545, 34] on span "View Cartridges" at bounding box center [618, 34] width 146 height 25
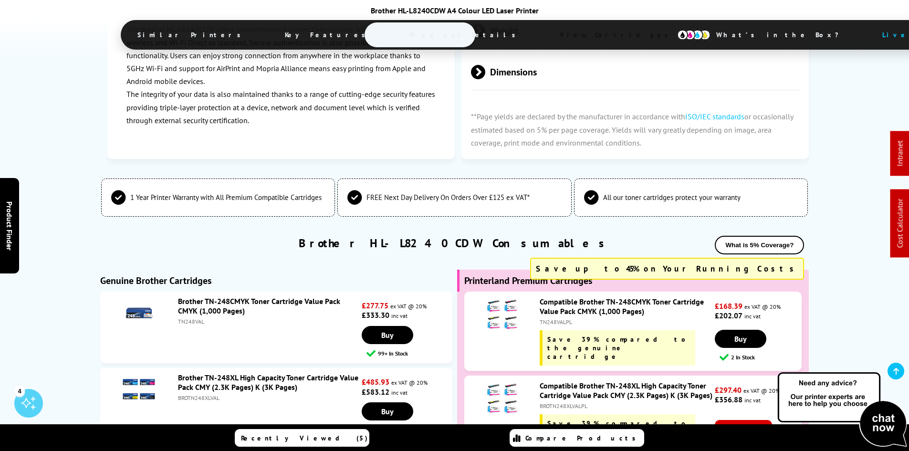
scroll to position [3119, 0]
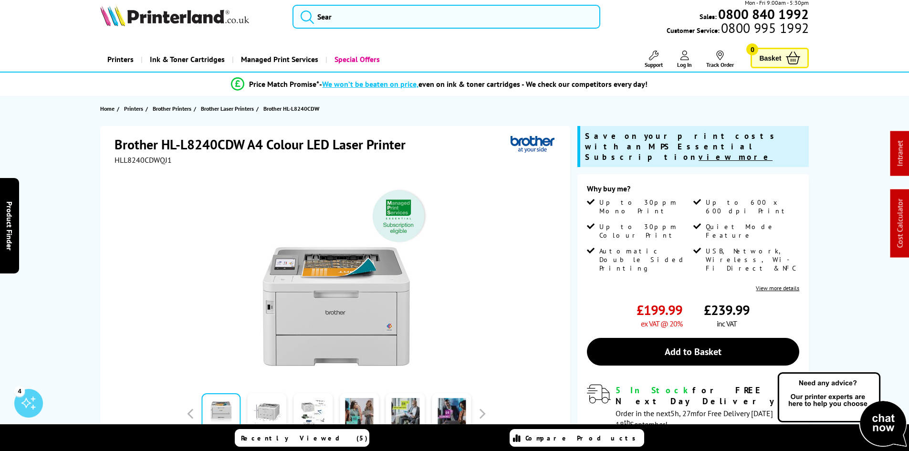
scroll to position [0, 0]
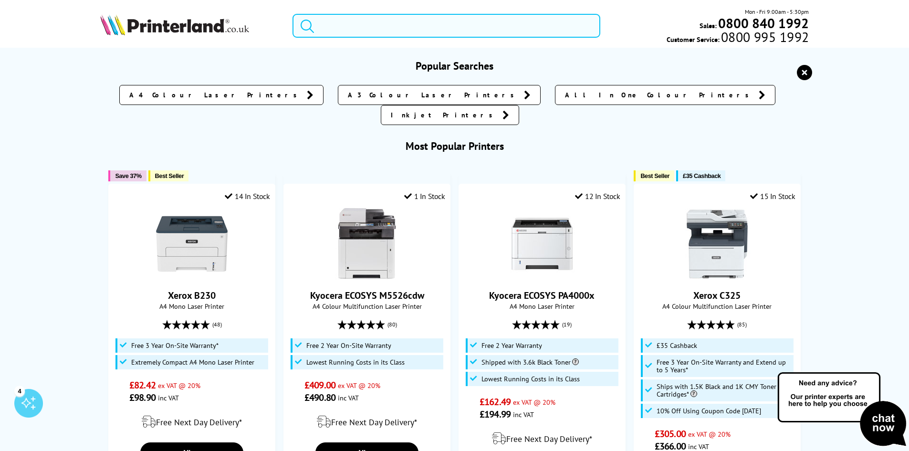
paste input "MFCL9670CDNZU1"
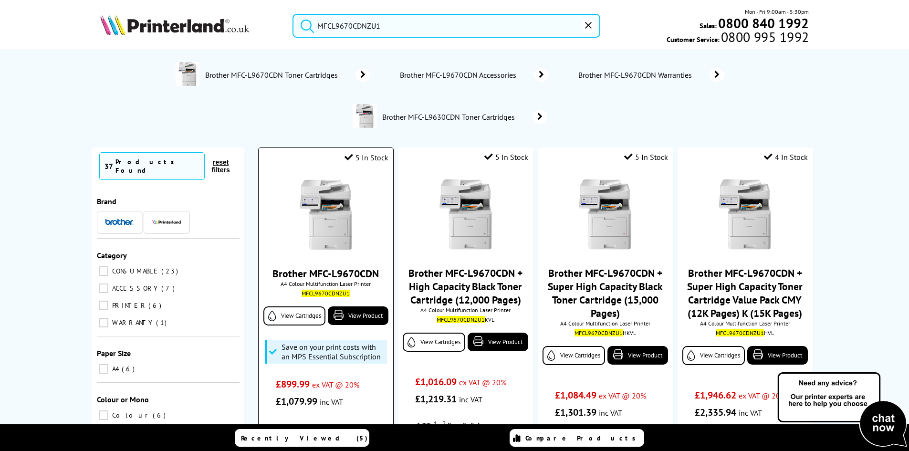
type input "MFCL9670CDNZU1"
click at [321, 209] on img at bounding box center [326, 215] width 72 height 72
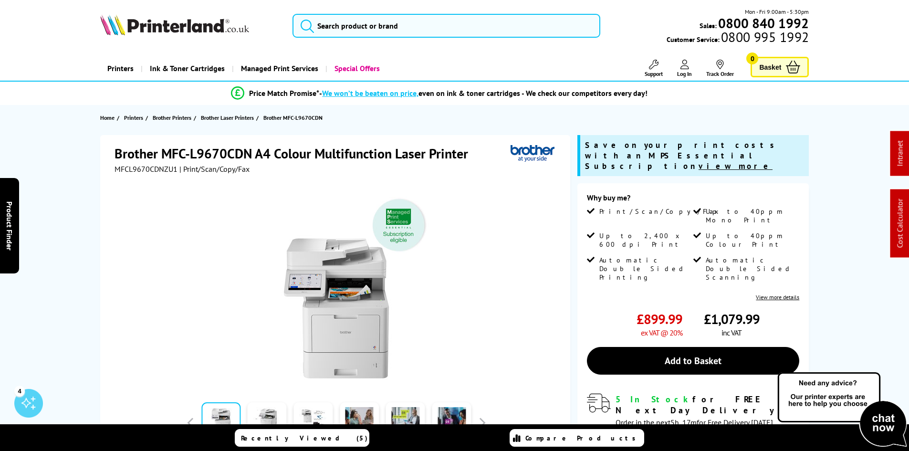
drag, startPoint x: 79, startPoint y: 281, endPoint x: 65, endPoint y: 89, distance: 192.3
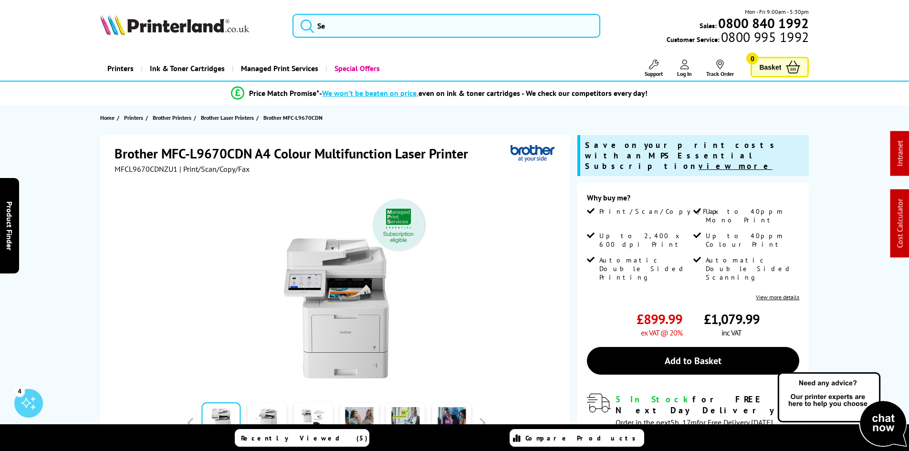
drag, startPoint x: 41, startPoint y: 165, endPoint x: 74, endPoint y: 190, distance: 41.5
click at [77, 197] on div "Brother MFC-L9670CDN A4 Colour Multifunction Laser Printer MFCL9670CDNZU1 | Pri…" at bounding box center [454, 359] width 763 height 448
click at [345, 25] on input "search" at bounding box center [446, 26] width 308 height 24
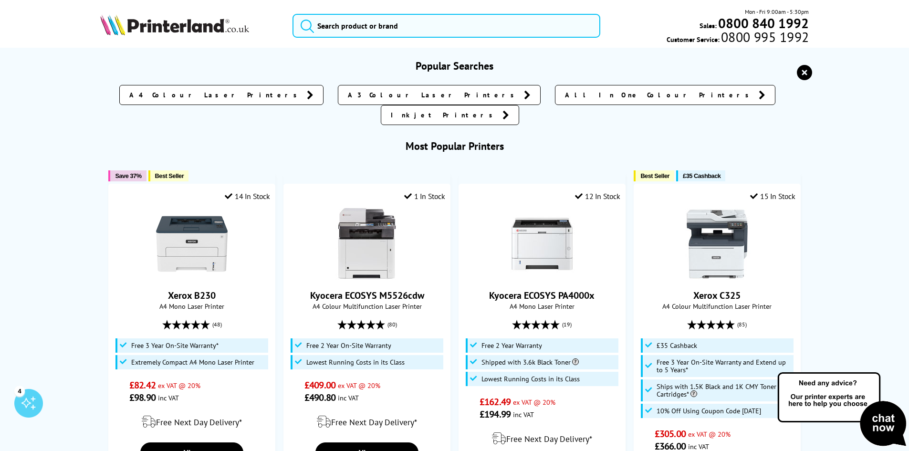
click at [356, 13] on div "Mon - Fri 9:00am - 5:30pm Sales: 0800 840 1992 Customer Service: 0800 995 1992" at bounding box center [454, 28] width 763 height 42
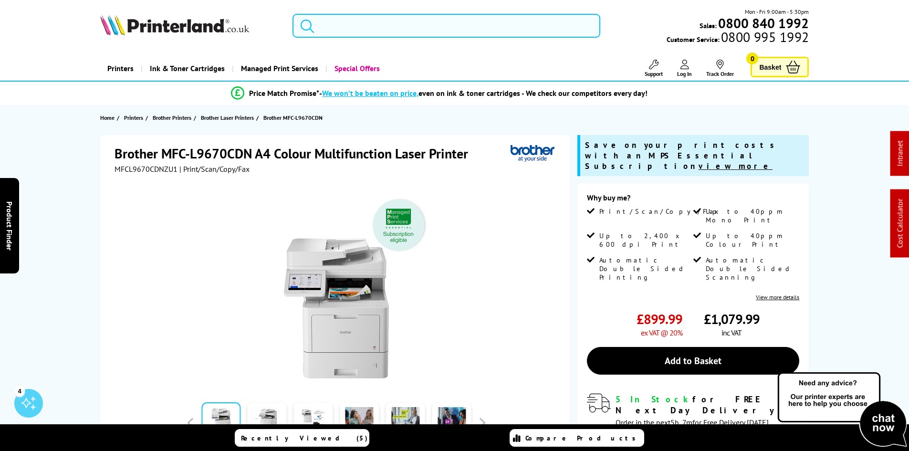
click at [344, 30] on input "search" at bounding box center [446, 26] width 308 height 24
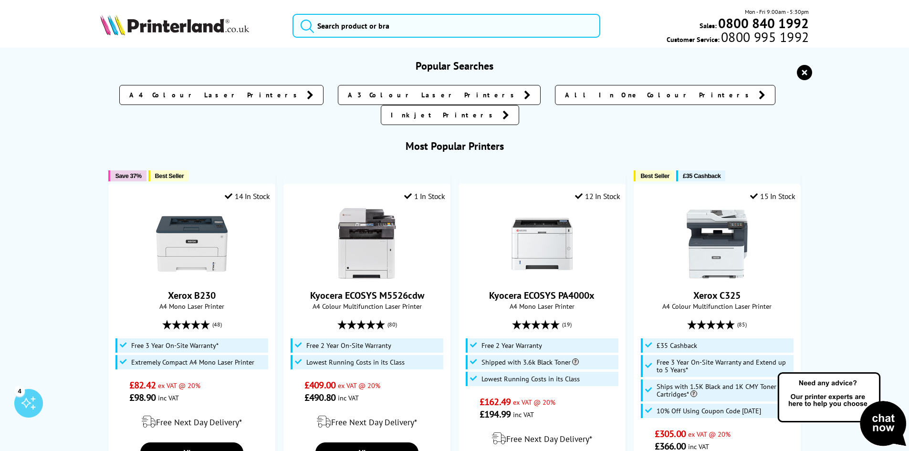
drag, startPoint x: 51, startPoint y: 219, endPoint x: 58, endPoint y: 223, distance: 8.1
click at [363, 30] on input "search" at bounding box center [446, 26] width 308 height 24
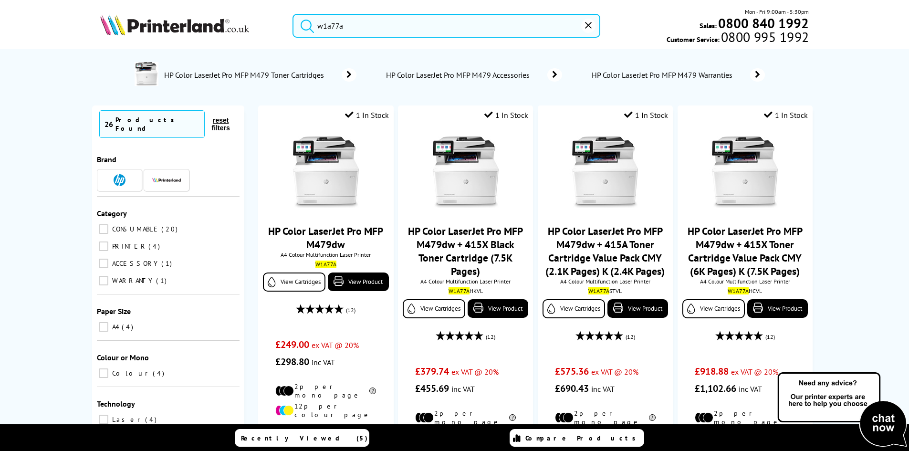
click at [353, 25] on input "w1a77a" at bounding box center [446, 26] width 308 height 24
click at [353, 26] on input "w1a77a" at bounding box center [446, 26] width 308 height 24
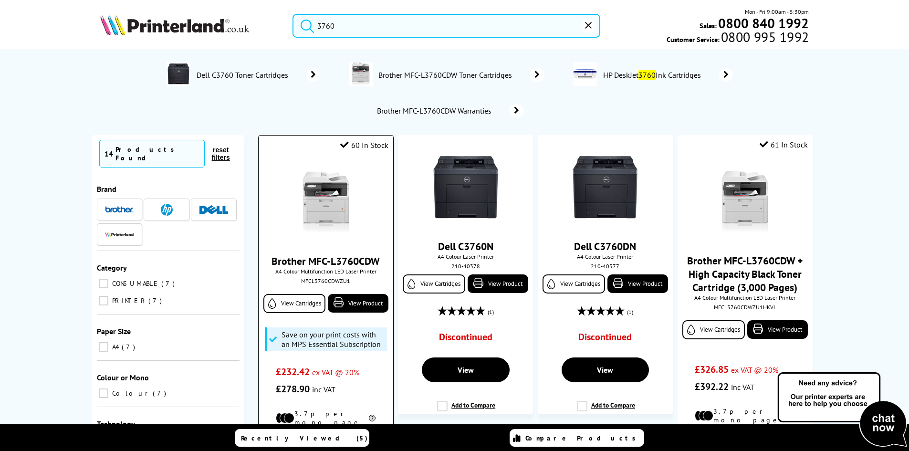
type input "3760"
click at [321, 202] on img at bounding box center [326, 202] width 72 height 72
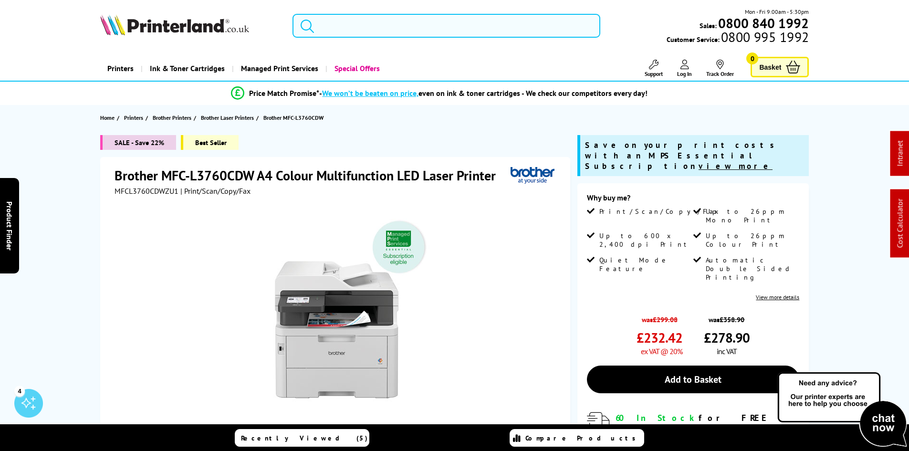
click at [333, 21] on input "search" at bounding box center [446, 26] width 308 height 24
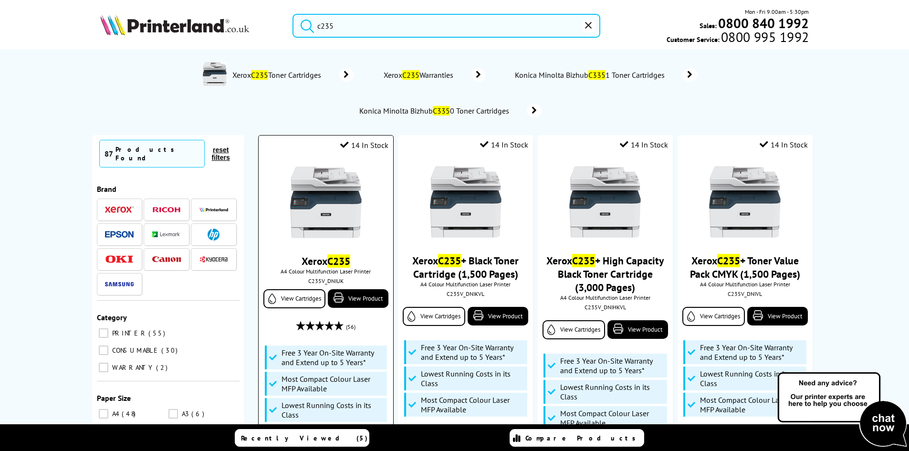
type input "c235"
click at [343, 216] on img at bounding box center [326, 202] width 72 height 72
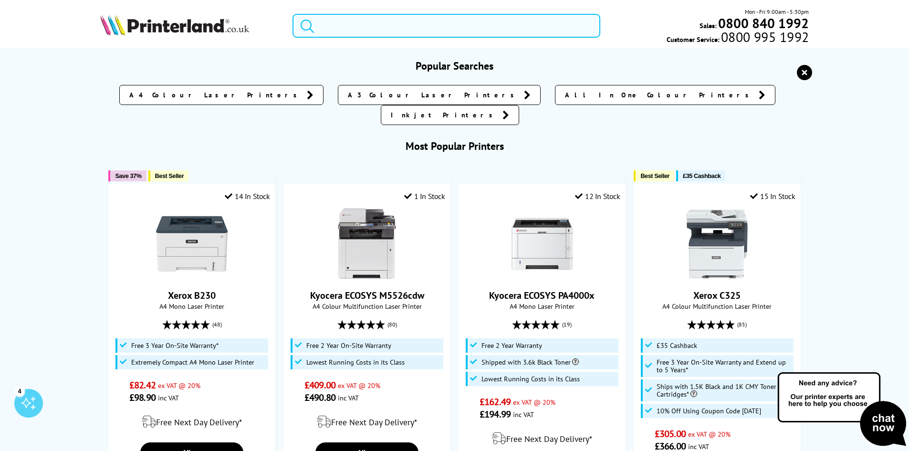
paste input "3GY10A"
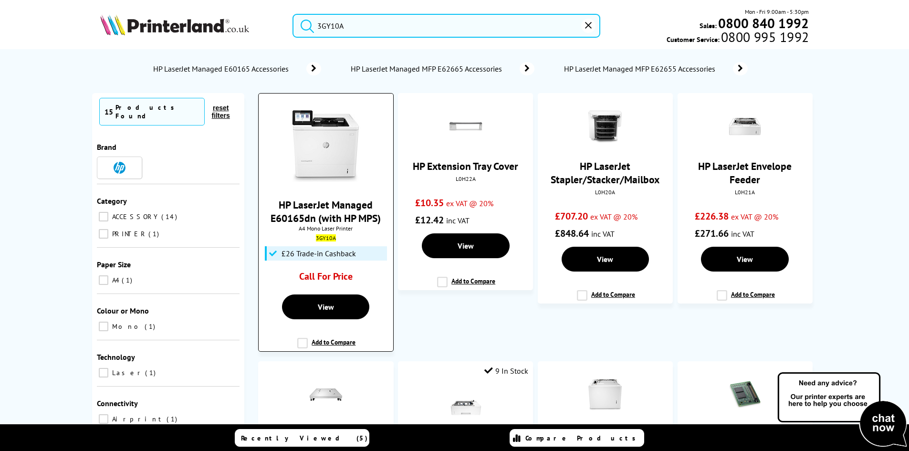
type input "3GY10A"
click at [343, 159] on img at bounding box center [326, 146] width 72 height 72
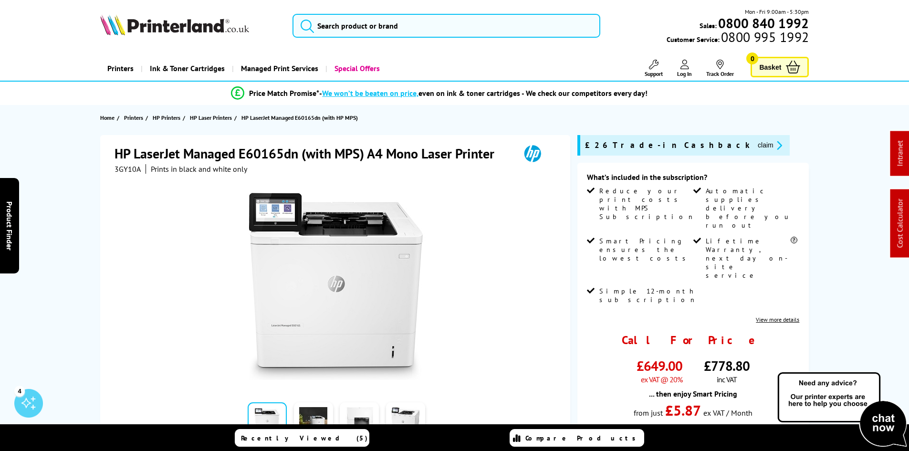
click at [94, 249] on div "HP LaserJet Managed E60165dn (with MPS) A4 Mono Laser Printer 3GY10A Prints in …" at bounding box center [454, 383] width 763 height 497
drag, startPoint x: 82, startPoint y: 232, endPoint x: 68, endPoint y: 242, distance: 17.7
click at [82, 232] on div "HP LaserJet Managed E60165dn (with MPS) A4 Mono Laser Printer 3GY10A Prints in …" at bounding box center [454, 383] width 763 height 497
click at [87, 174] on div "HP LaserJet Managed E60165dn (with MPS) A4 Mono Laser Printer 3GY10A Prints in …" at bounding box center [454, 383] width 763 height 497
click at [151, 30] on img at bounding box center [174, 24] width 149 height 21
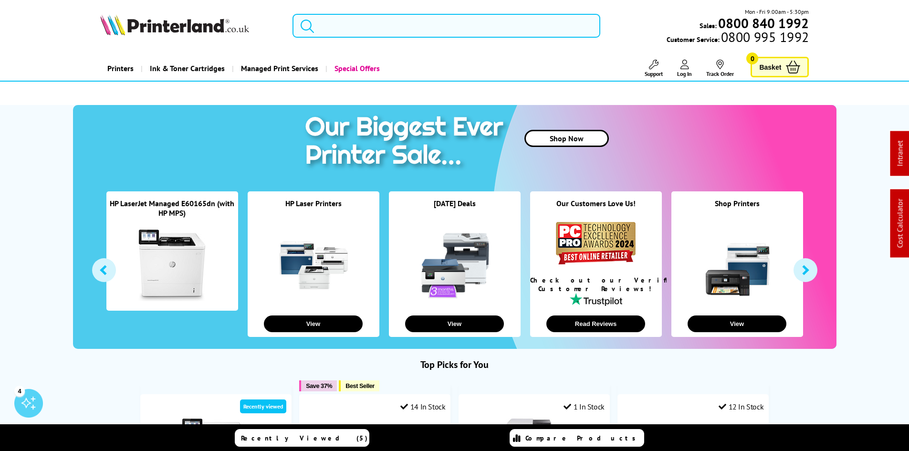
click at [414, 29] on input "search" at bounding box center [446, 26] width 308 height 24
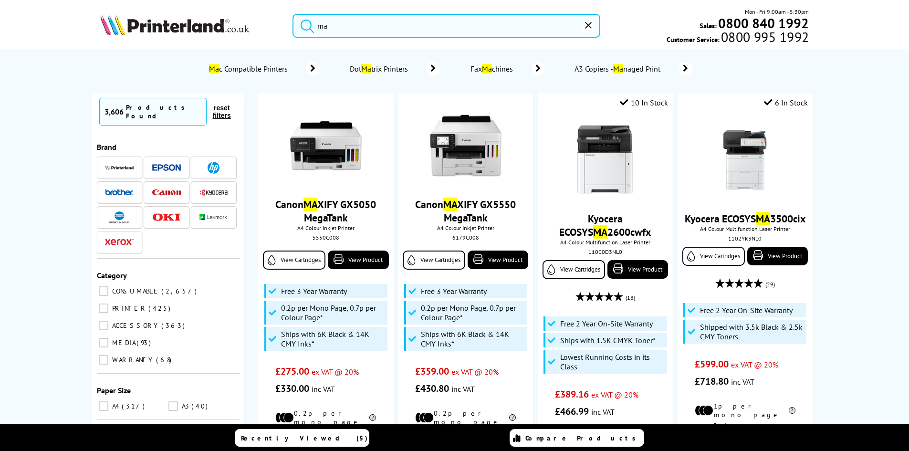
type input "ma"
click at [203, 189] on div at bounding box center [213, 192] width 29 height 12
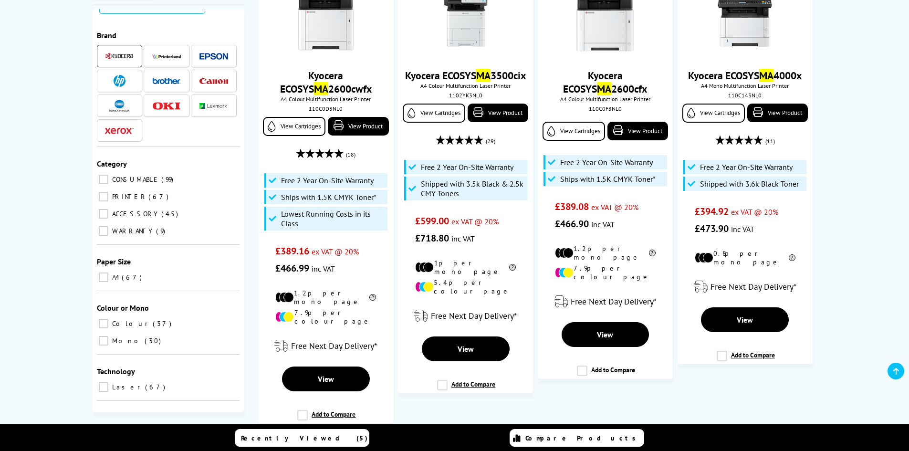
scroll to position [48, 0]
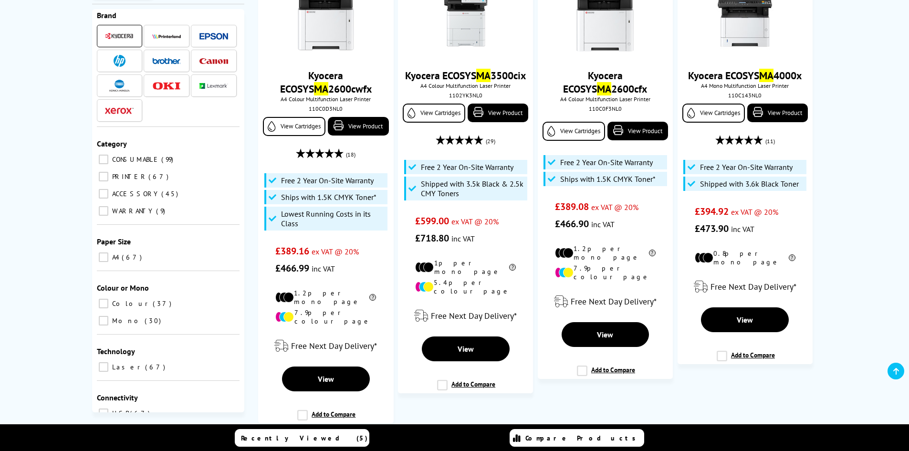
click at [144, 316] on span "Mono" at bounding box center [127, 320] width 34 height 9
click at [108, 316] on input "Mono 30" at bounding box center [104, 321] width 10 height 10
checkbox input "true"
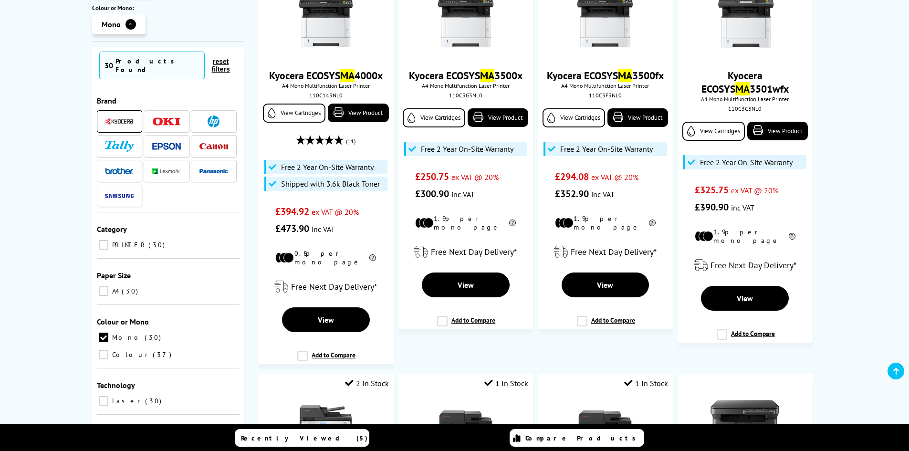
scroll to position [48, 0]
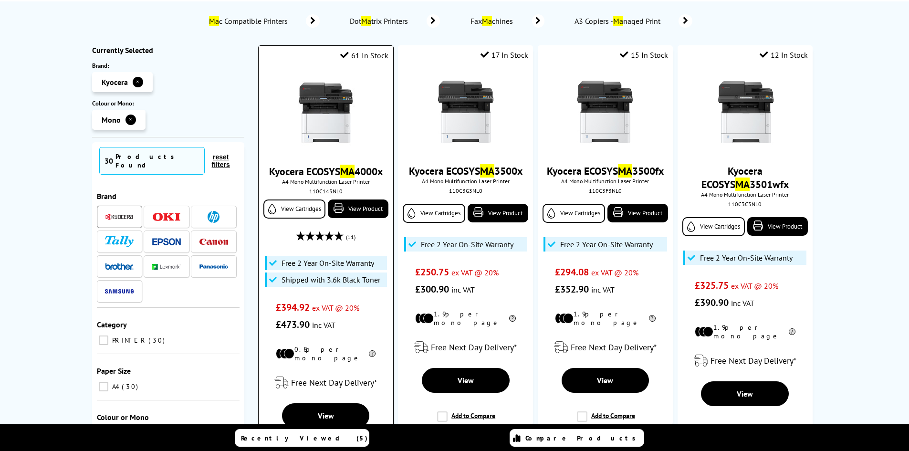
click at [326, 117] on img at bounding box center [326, 113] width 72 height 72
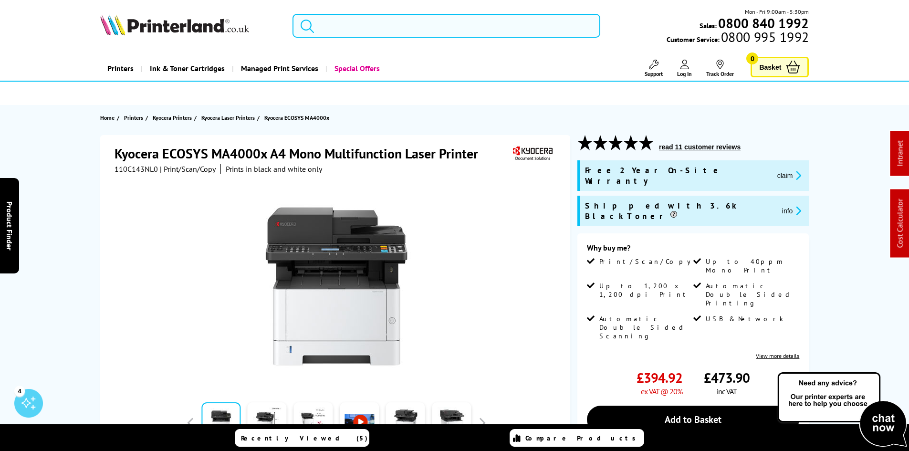
click at [150, 171] on span "110C143NL0" at bounding box center [135, 169] width 43 height 10
copy span "110C143NL0"
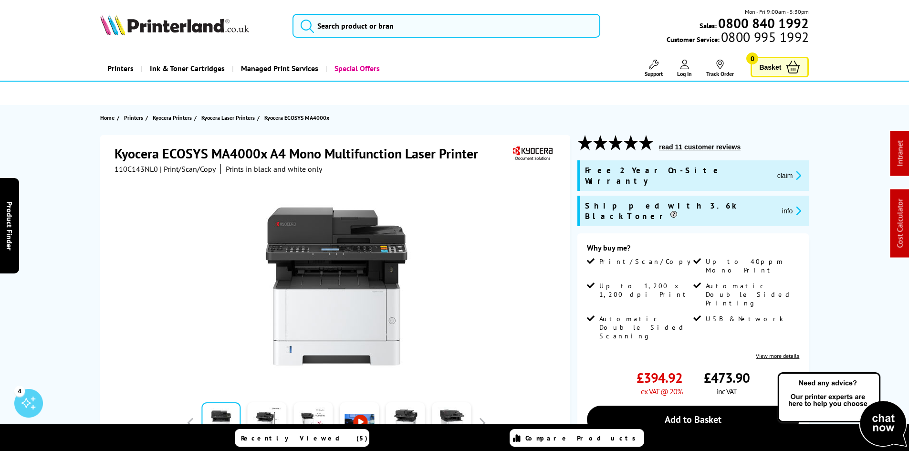
drag, startPoint x: 81, startPoint y: 188, endPoint x: 68, endPoint y: 198, distance: 15.9
click at [81, 188] on div "Kyocera ECOSYS MA4000x A4 Mono Multifunction Laser Printer 110C143NL0 | Print/S…" at bounding box center [454, 371] width 763 height 472
click at [73, 187] on div "Kyocera ECOSYS MA4000x A4 Mono Multifunction Laser Printer 110C143NL0 | Print/S…" at bounding box center [454, 371] width 763 height 472
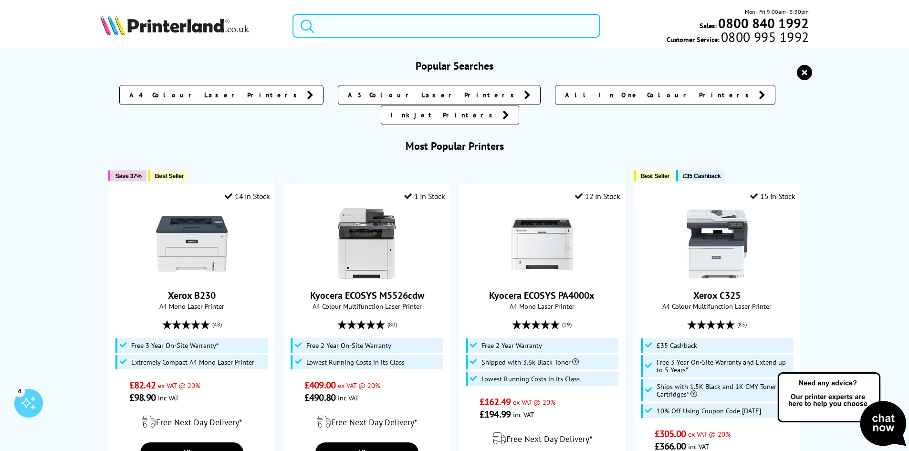
click at [336, 26] on input "search" at bounding box center [446, 26] width 308 height 24
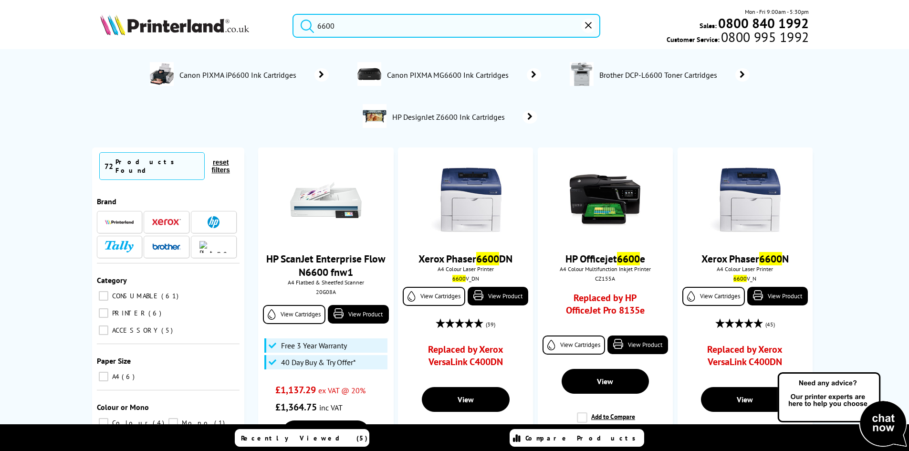
click at [347, 32] on input "6600" at bounding box center [446, 26] width 308 height 24
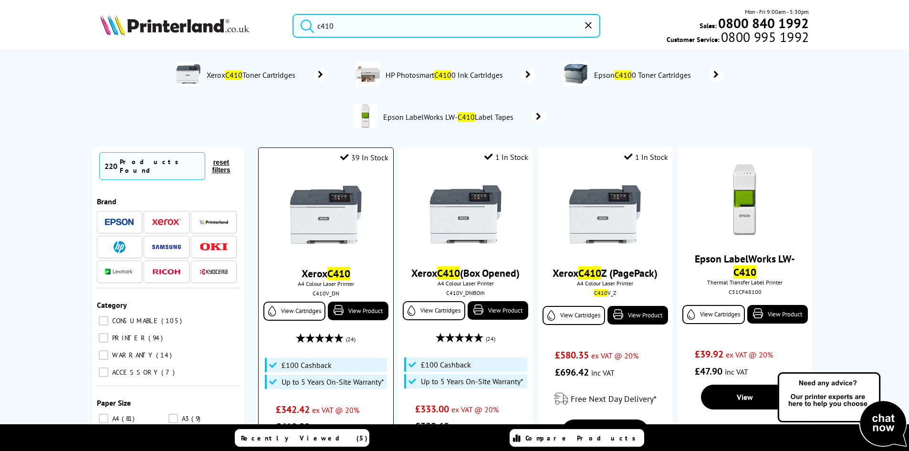
type input "c410"
click at [318, 209] on img at bounding box center [326, 215] width 72 height 72
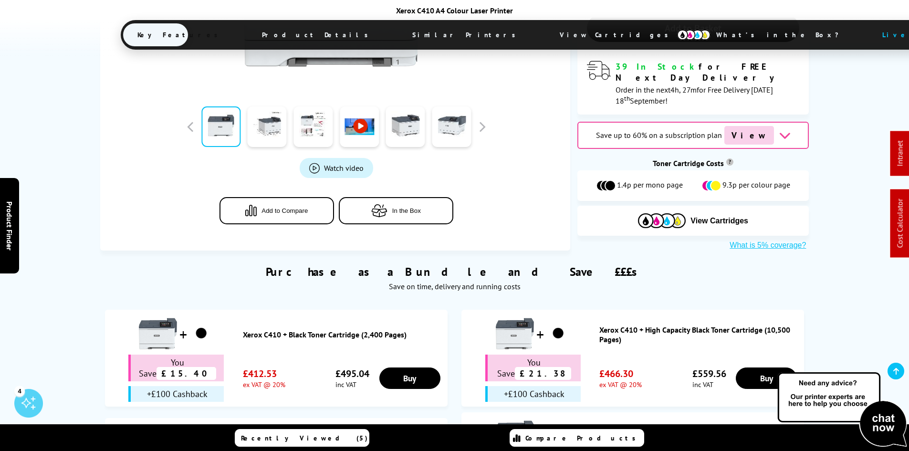
scroll to position [525, 0]
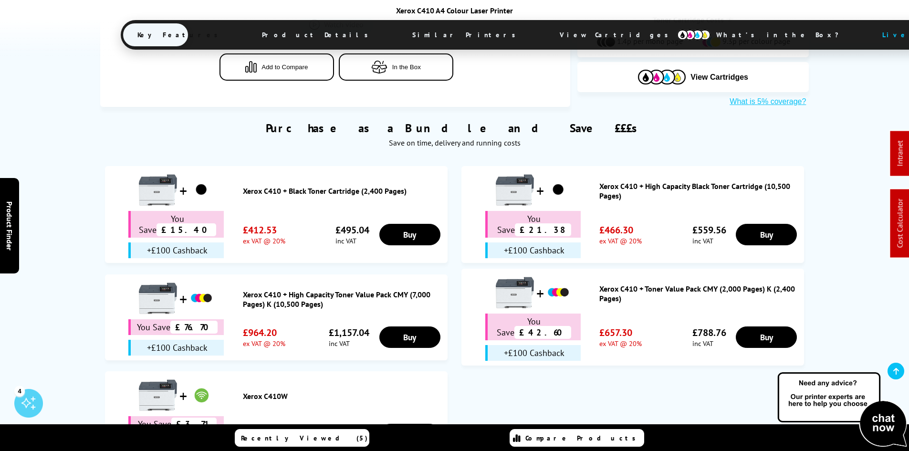
click at [317, 32] on span "Product Details" at bounding box center [318, 34] width 140 height 23
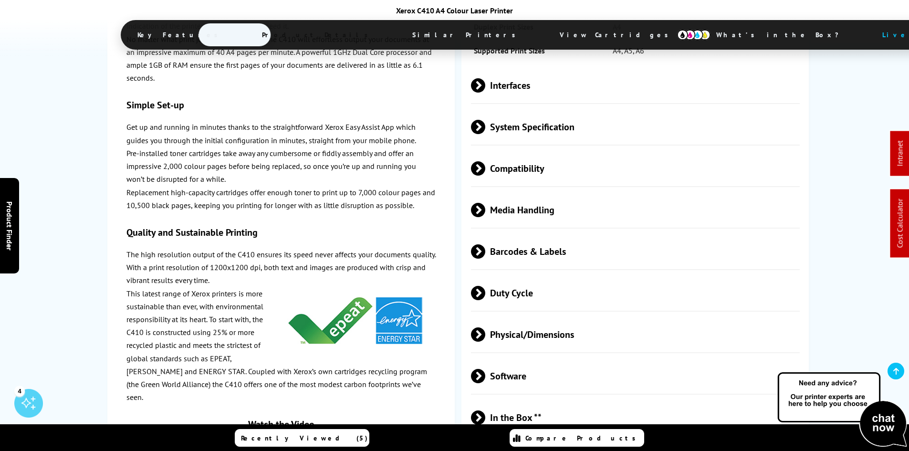
scroll to position [2520, 0]
click at [530, 316] on span "Physical/Dimensions" at bounding box center [635, 334] width 329 height 36
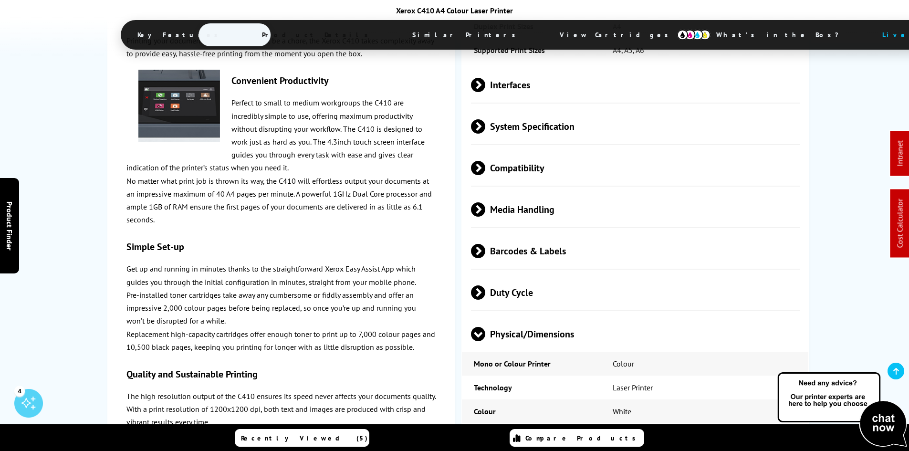
scroll to position [2616, 0]
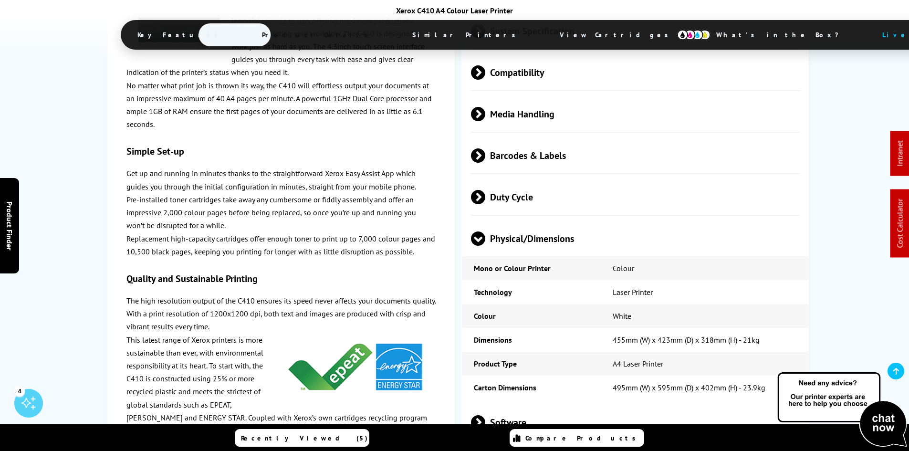
click at [74, 137] on div "Xerox C410 in More Detail Printing your documents in colour shouldn’t be a chor…" at bounding box center [454, 97] width 763 height 1156
drag, startPoint x: 96, startPoint y: 263, endPoint x: 77, endPoint y: 259, distance: 19.5
click at [88, 259] on div "Xerox C410 in More Detail Printing your documents in colour shouldn’t be a chor…" at bounding box center [454, 97] width 763 height 1156
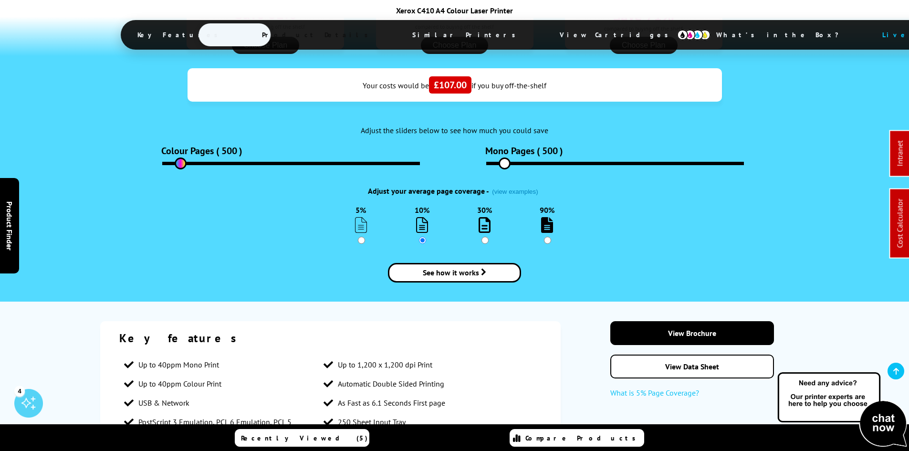
drag, startPoint x: 65, startPoint y: 332, endPoint x: 84, endPoint y: 175, distance: 159.0
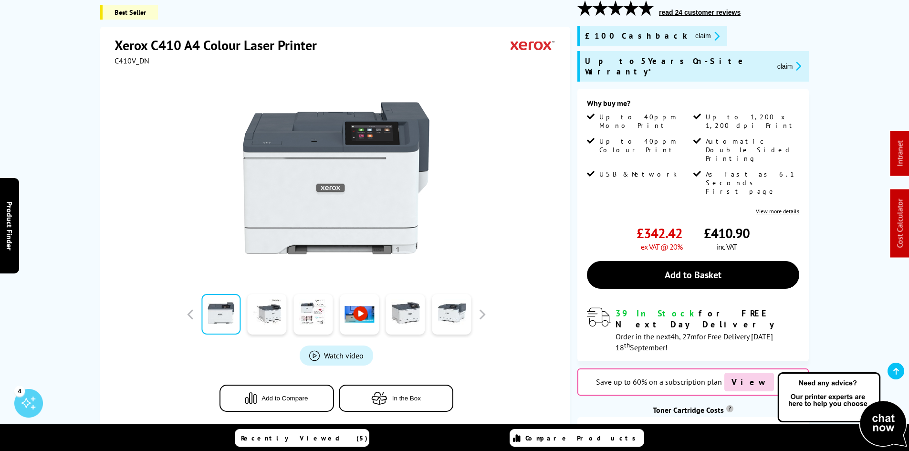
scroll to position [0, 0]
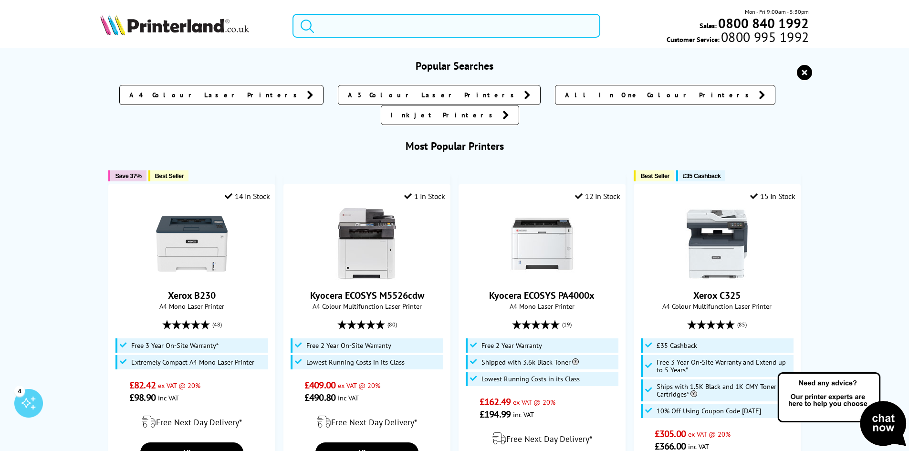
click at [342, 22] on input "search" at bounding box center [446, 26] width 308 height 24
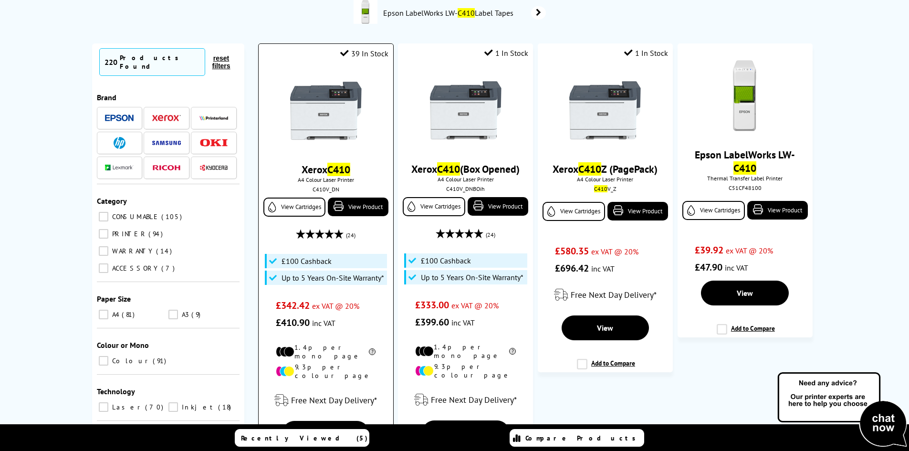
scroll to position [143, 0]
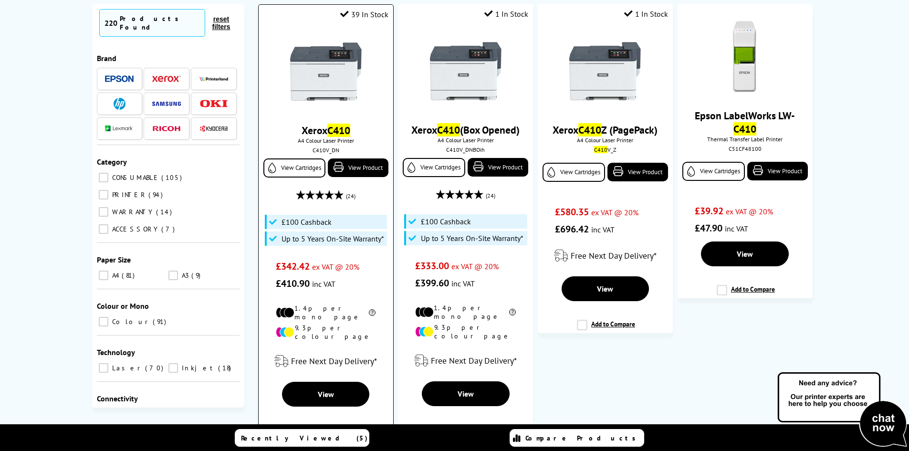
type input "c410"
click at [329, 76] on img at bounding box center [326, 72] width 72 height 72
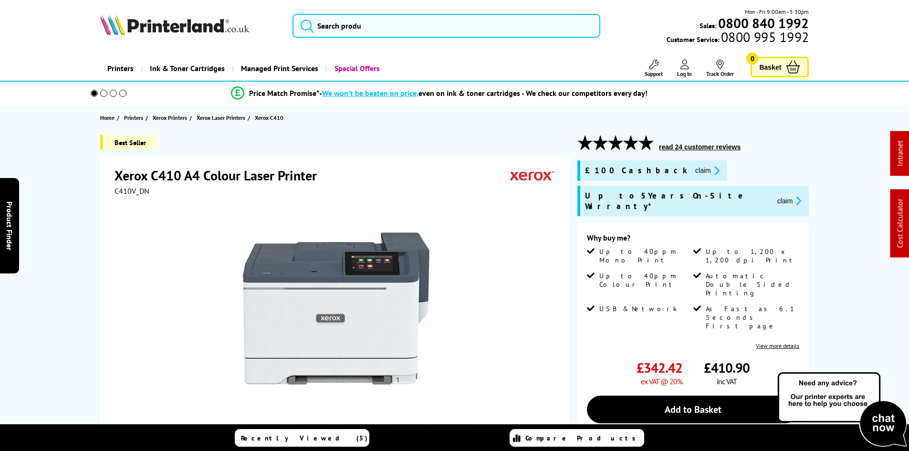
click at [84, 201] on div "Best Seller Xerox C410 A4 Colour Laser Printer C410V_DN th" at bounding box center [454, 383] width 763 height 497
click at [93, 286] on div "Best Seller Xerox C410 A4 Colour Laser Printer C410V_DN th" at bounding box center [454, 383] width 763 height 497
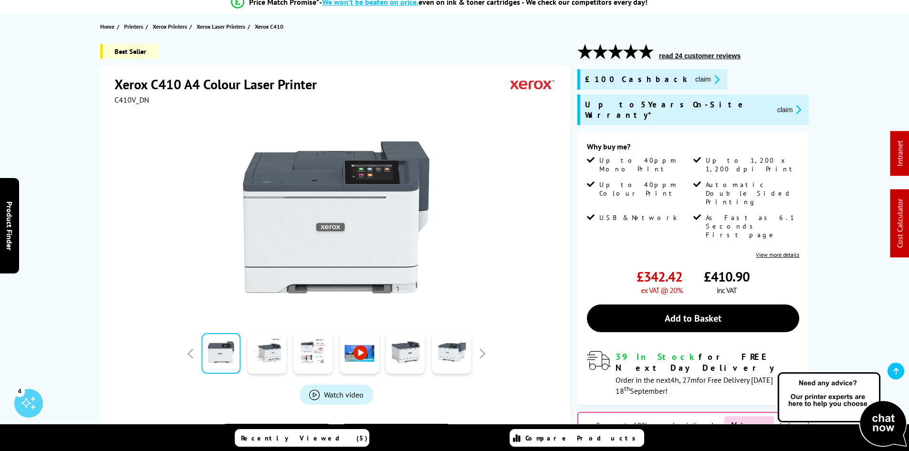
scroll to position [95, 0]
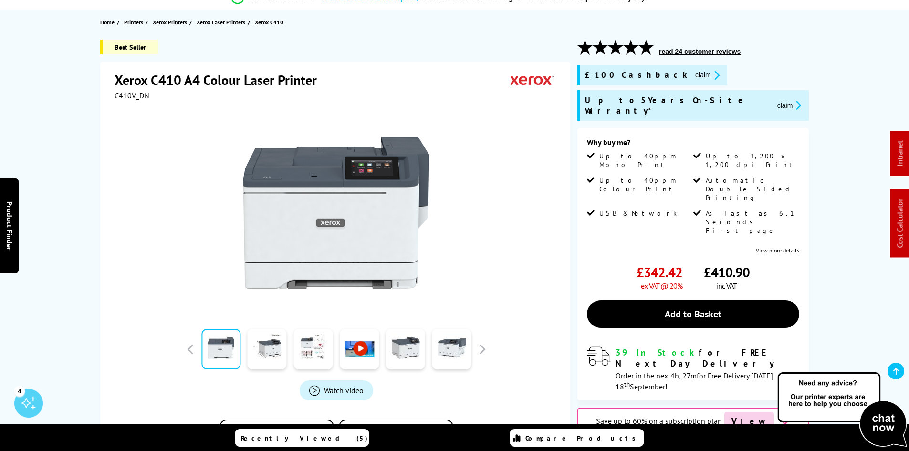
click at [79, 258] on div "Best Seller Xerox C410 A4 Colour Laser Printer C410V_DN th" at bounding box center [454, 288] width 763 height 497
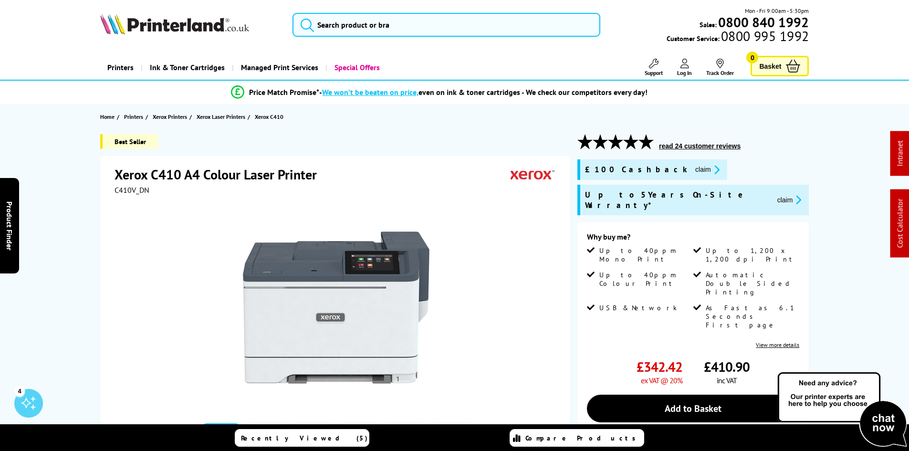
scroll to position [0, 0]
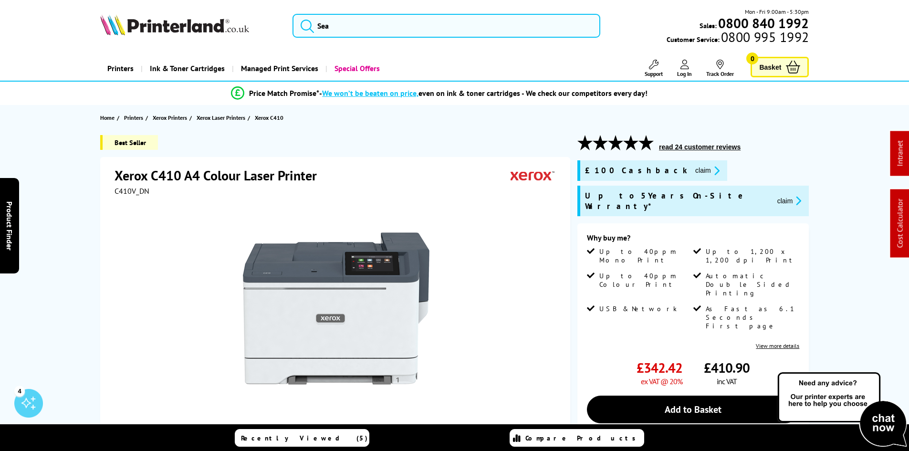
click at [139, 188] on span "C410V_DN" at bounding box center [131, 191] width 35 height 10
click at [153, 202] on div at bounding box center [336, 304] width 444 height 216
click at [140, 189] on span "C410V_DN" at bounding box center [131, 191] width 35 height 10
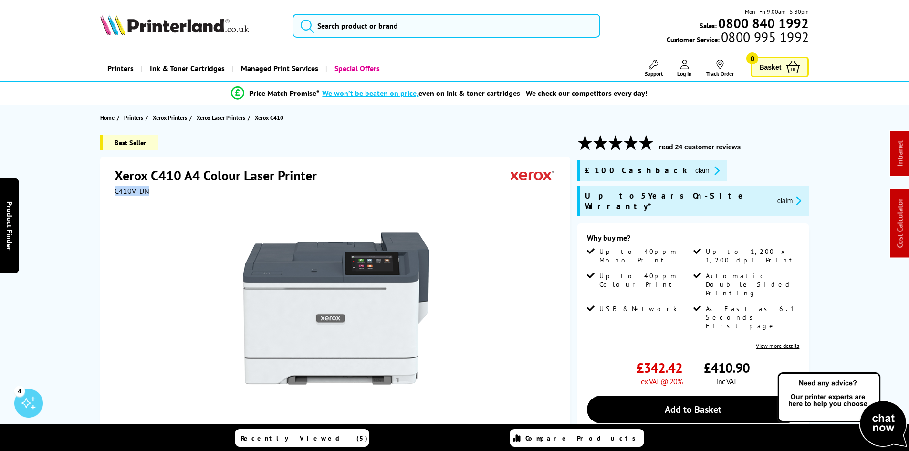
copy span "C410V_DN"
drag, startPoint x: 658, startPoint y: 169, endPoint x: 657, endPoint y: 176, distance: 7.2
click at [692, 169] on button "claim" at bounding box center [707, 170] width 30 height 11
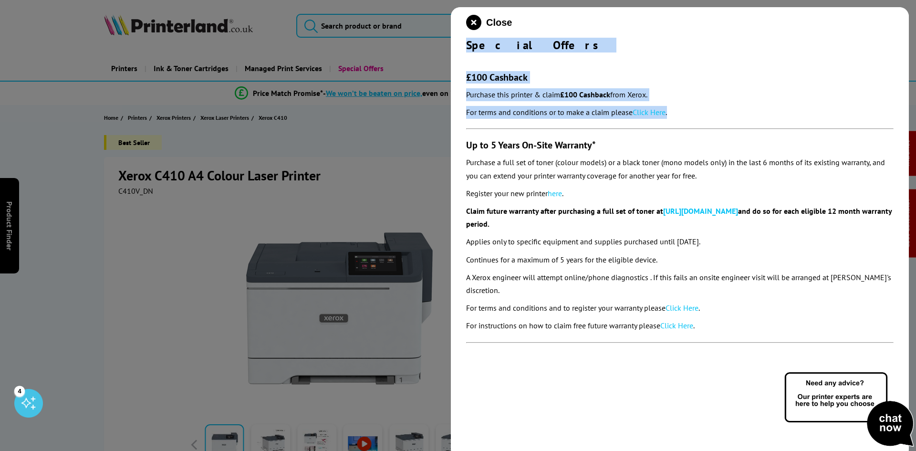
drag, startPoint x: 675, startPoint y: 116, endPoint x: 468, endPoint y: 46, distance: 218.0
click at [468, 46] on div "Close Special Offers £100 Cashback Purchase this printer & claim £100 Cashback …" at bounding box center [680, 232] width 458 height 451
copy div "Special Offers £100 Cashback Purchase this printer & claim £100 Cashback from X…"
click at [471, 24] on icon "close modal" at bounding box center [473, 22] width 15 height 15
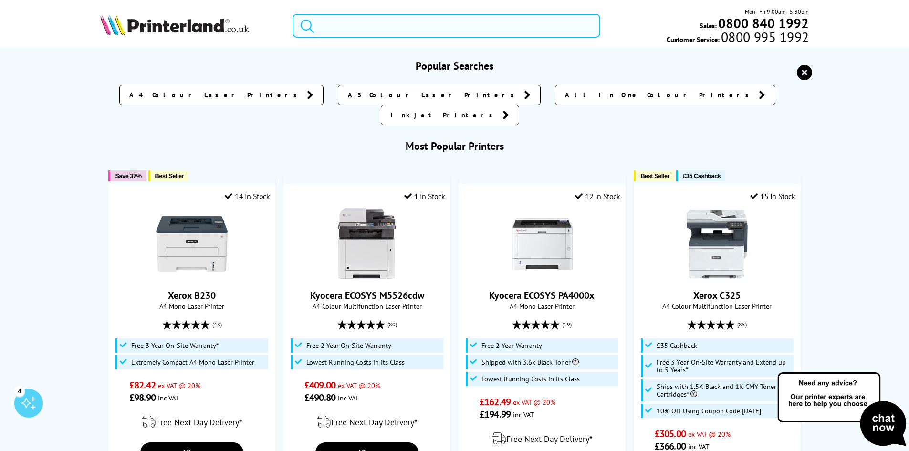
click at [400, 30] on input "search" at bounding box center [446, 26] width 308 height 24
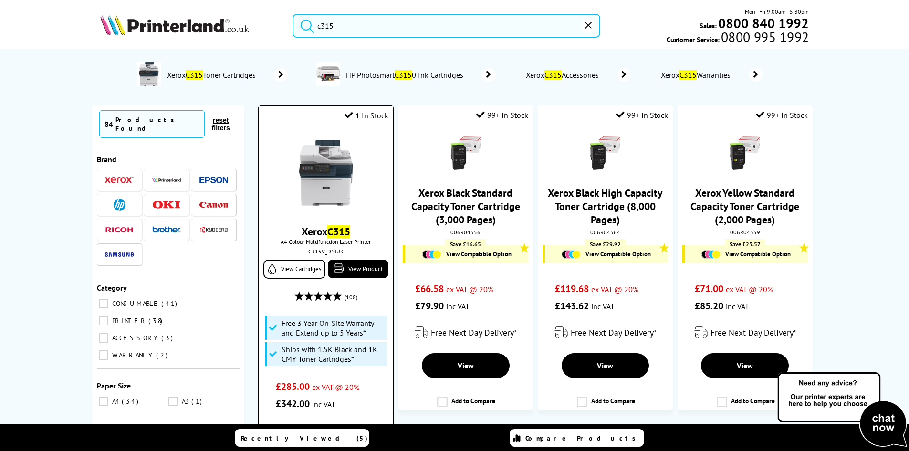
type input "c315"
click at [322, 152] on img at bounding box center [326, 173] width 72 height 72
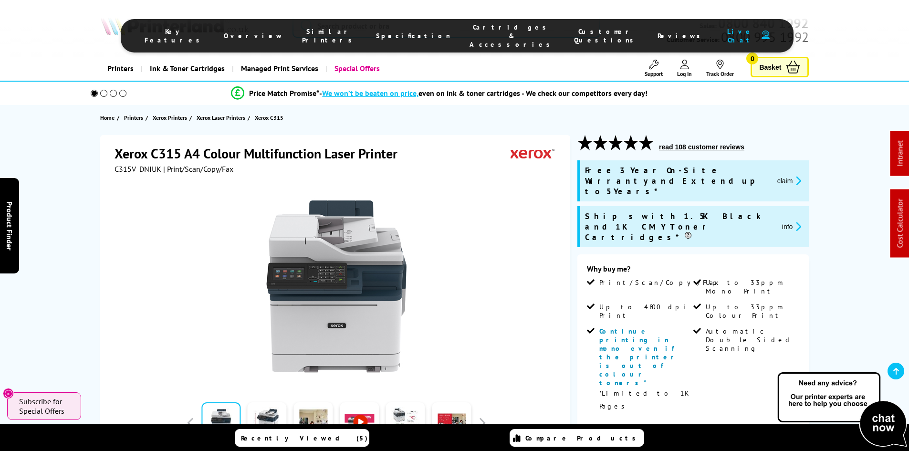
click at [493, 31] on span "Cartridges & Accessories" at bounding box center [511, 36] width 85 height 26
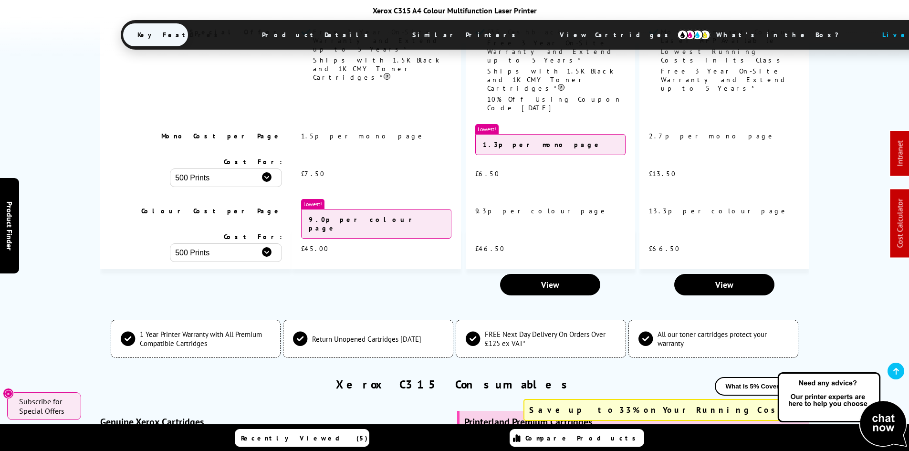
scroll to position [3289, 0]
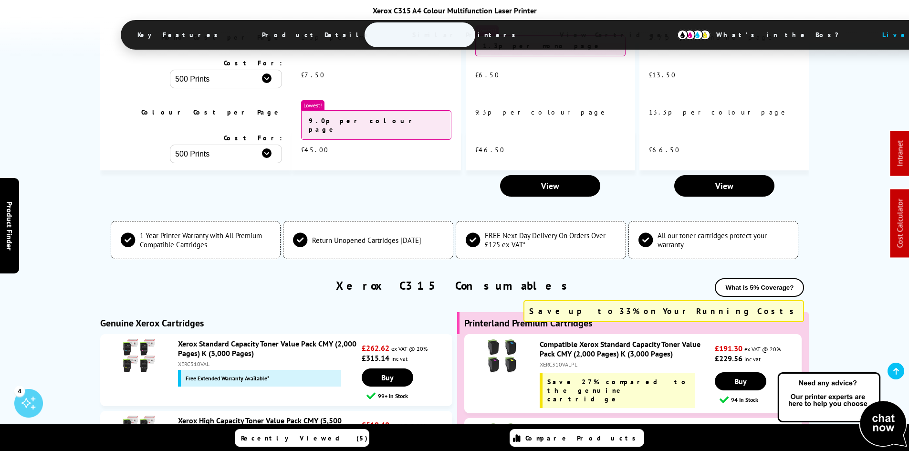
click at [443, 312] on div "Genuine Xerox Cartridges" at bounding box center [276, 323] width 352 height 22
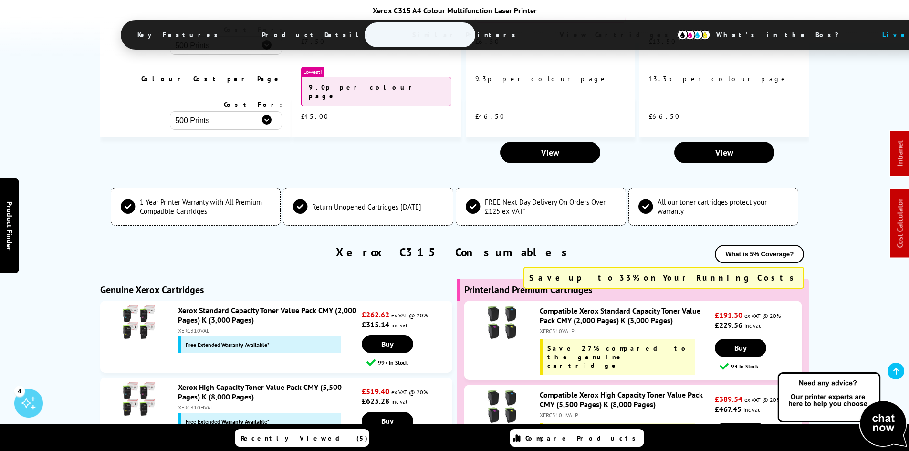
scroll to position [3336, 0]
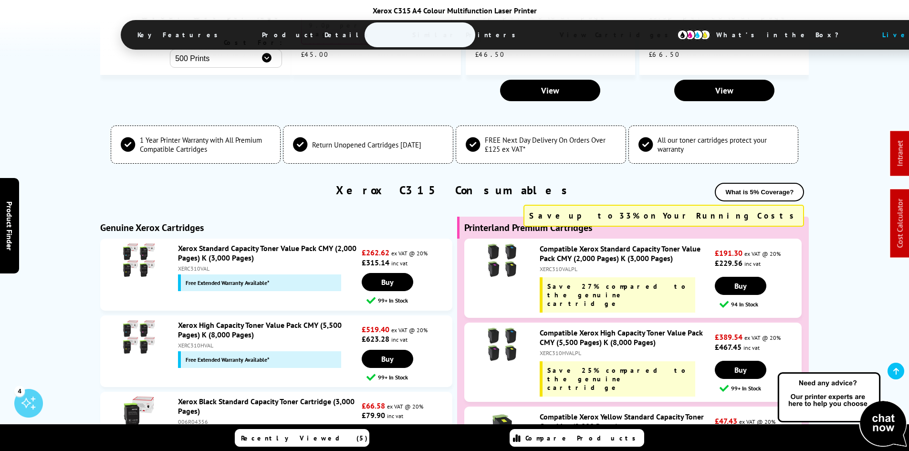
click at [559, 265] on div "XERC310VALPL" at bounding box center [625, 268] width 173 height 7
copy div "XERC310VALPL"
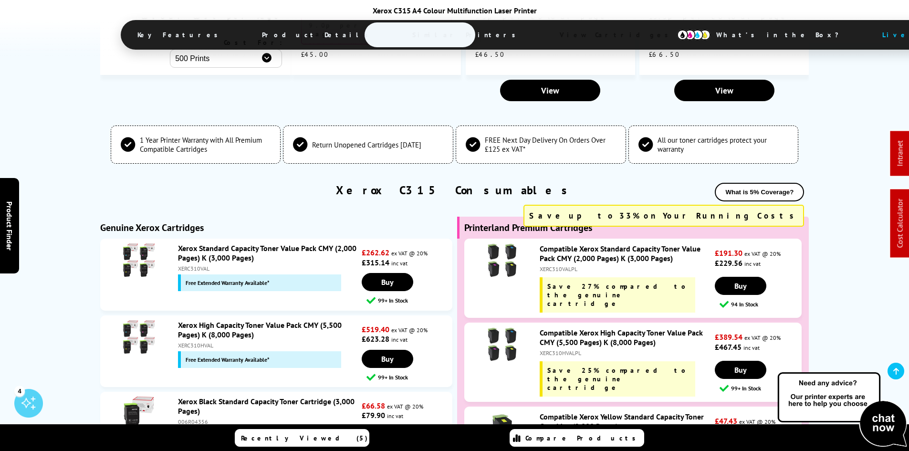
copy div "XERC310VALPL"
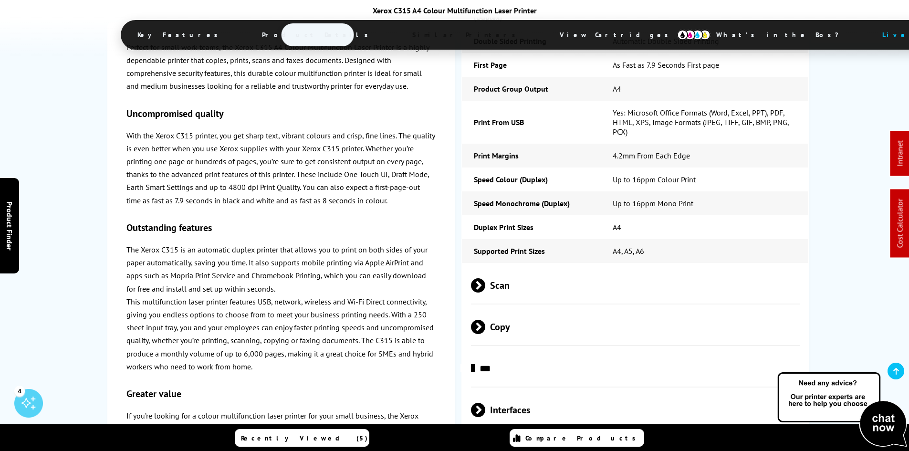
scroll to position [2001, 0]
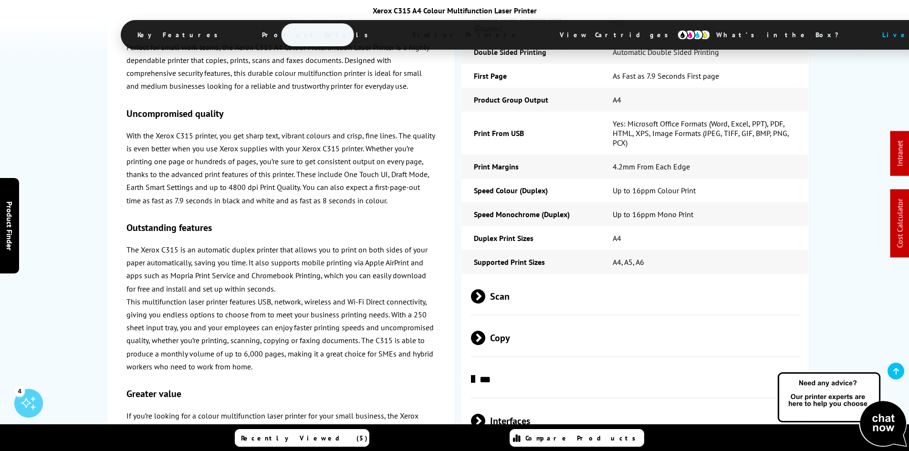
click at [81, 249] on div "Xerox C315 in More Detail Perfect for small work teams, the Xerox C315 A4 Colou…" at bounding box center [454, 437] width 763 height 1137
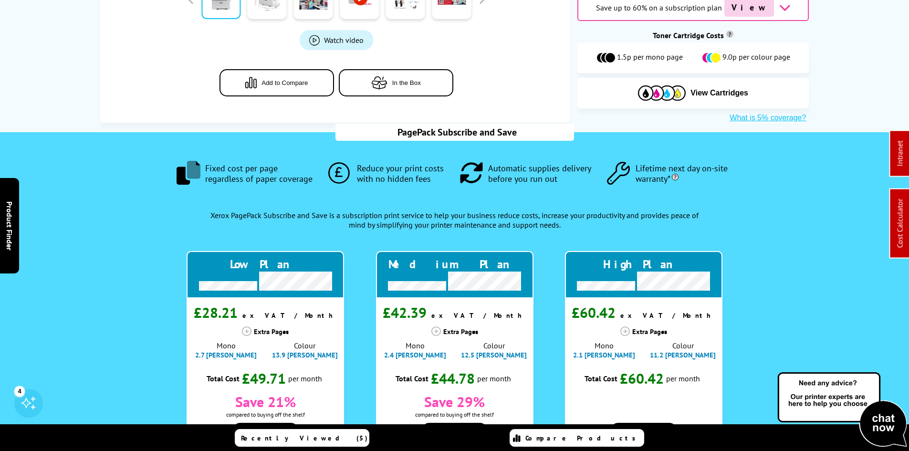
scroll to position [0, 0]
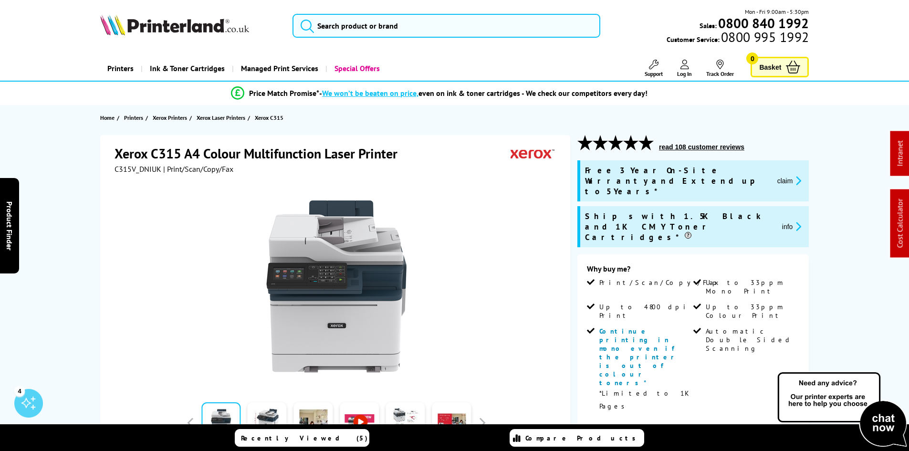
drag, startPoint x: 86, startPoint y: 260, endPoint x: 90, endPoint y: 140, distance: 120.3
click at [87, 141] on div "Xerox C315 A4 Colour Multifunction Laser Printer C315V_DNIUK | Print/Scan/Copy/…" at bounding box center [454, 424] width 763 height 579
drag, startPoint x: 68, startPoint y: 242, endPoint x: 57, endPoint y: 272, distance: 31.8
click at [78, 191] on div "Xerox C315 A4 Colour Multifunction Laser Printer C315V_DNIUK | Print/Scan/Copy/…" at bounding box center [454, 424] width 763 height 579
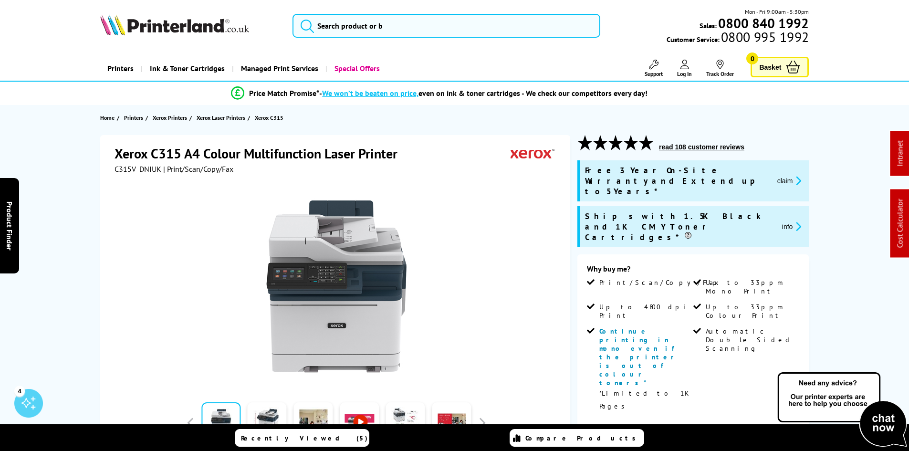
click at [342, 29] on input "search" at bounding box center [446, 26] width 308 height 24
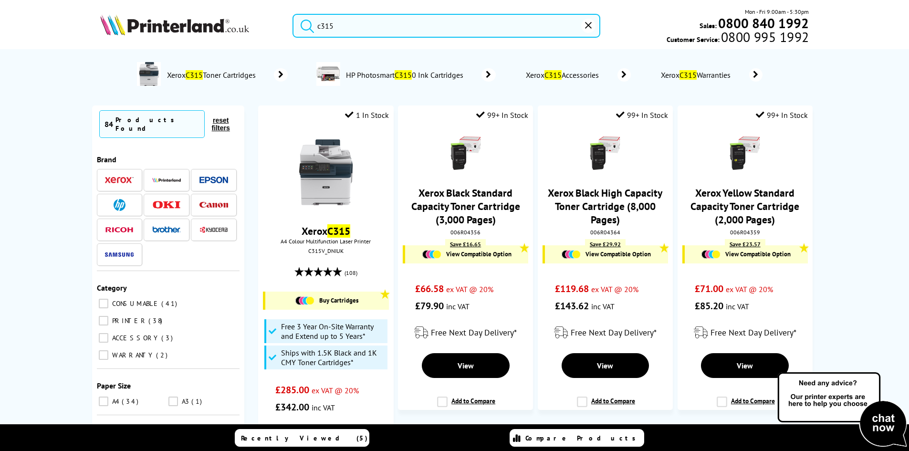
type input "c315"
click at [293, 14] on button "submit" at bounding box center [305, 24] width 24 height 21
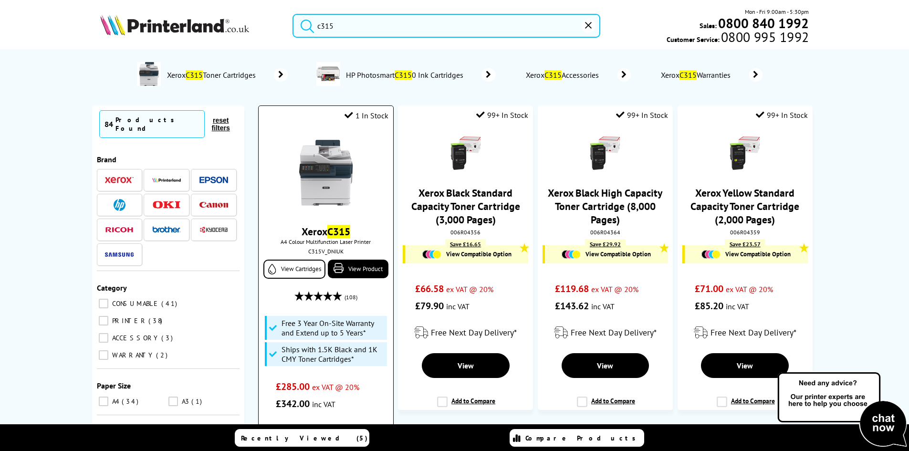
click at [327, 175] on img at bounding box center [326, 173] width 72 height 72
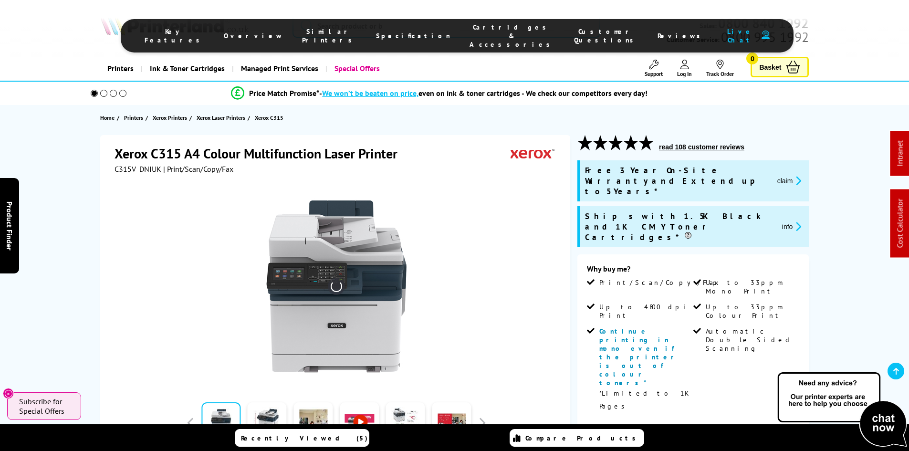
scroll to position [429, 0]
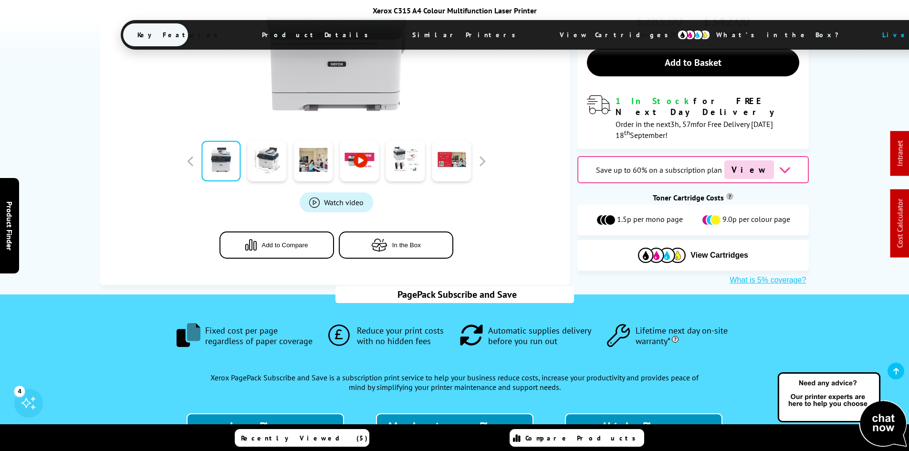
click at [545, 35] on span "View Cartridges" at bounding box center [618, 34] width 146 height 25
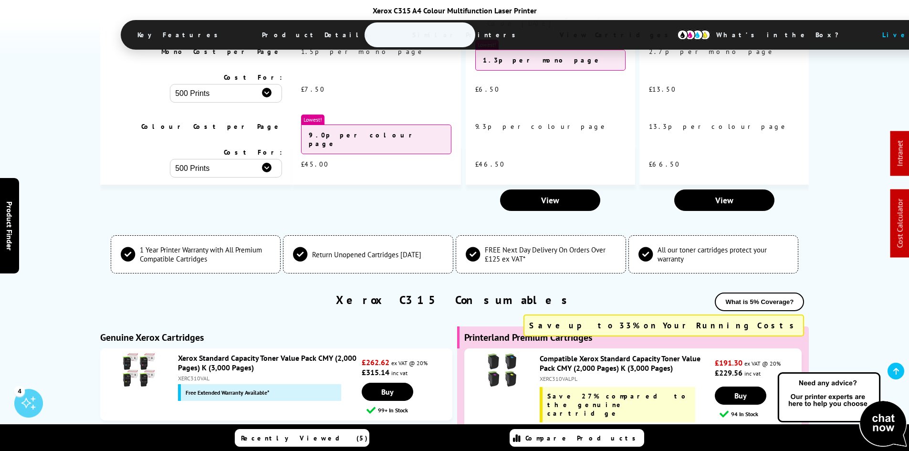
scroll to position [3279, 0]
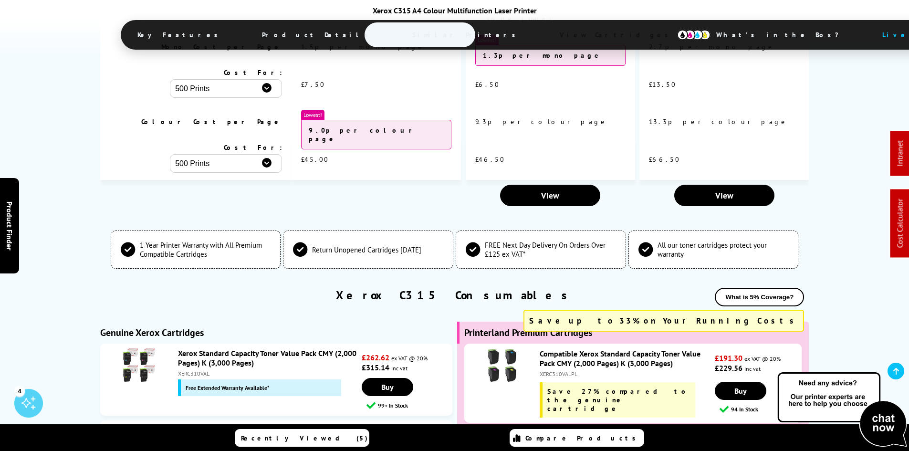
click at [559, 370] on div "XERC310VALPL" at bounding box center [625, 373] width 173 height 7
copy div "XERC310VALPL"
drag, startPoint x: 64, startPoint y: 240, endPoint x: 61, endPoint y: 291, distance: 51.1
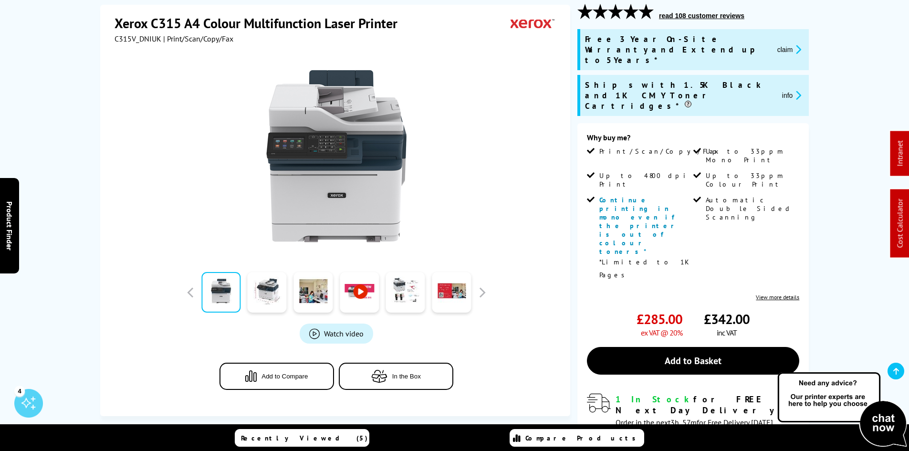
scroll to position [0, 0]
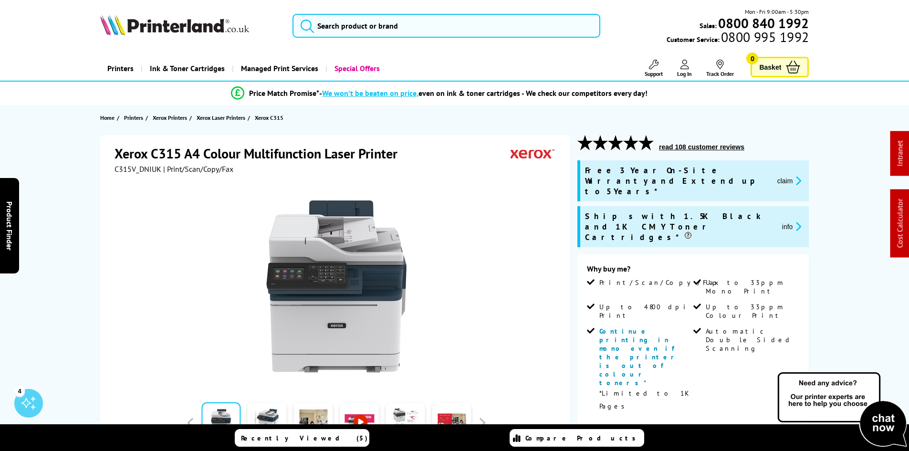
click at [93, 176] on div "Xerox C315 A4 Colour Multifunction Laser Printer C315V_DNIUK | Print/Scan/Copy/…" at bounding box center [454, 424] width 763 height 579
click at [74, 160] on div "Xerox C315 A4 Colour Multifunction Laser Printer C315V_DNIUK | Print/Scan/Copy/…" at bounding box center [454, 424] width 763 height 579
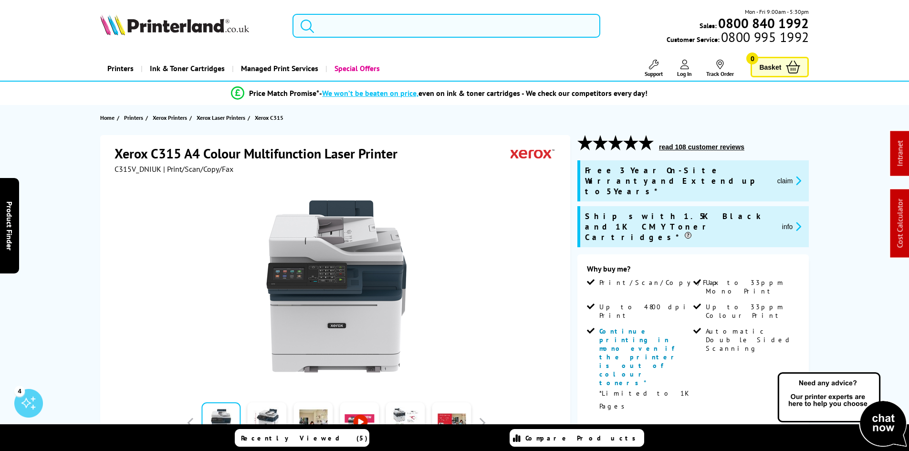
click at [343, 29] on input "search" at bounding box center [446, 26] width 308 height 24
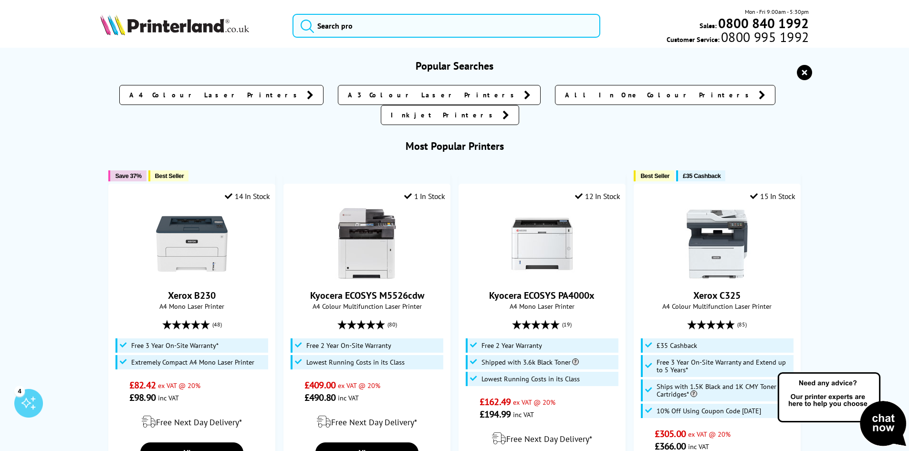
click at [165, 21] on img at bounding box center [174, 24] width 149 height 21
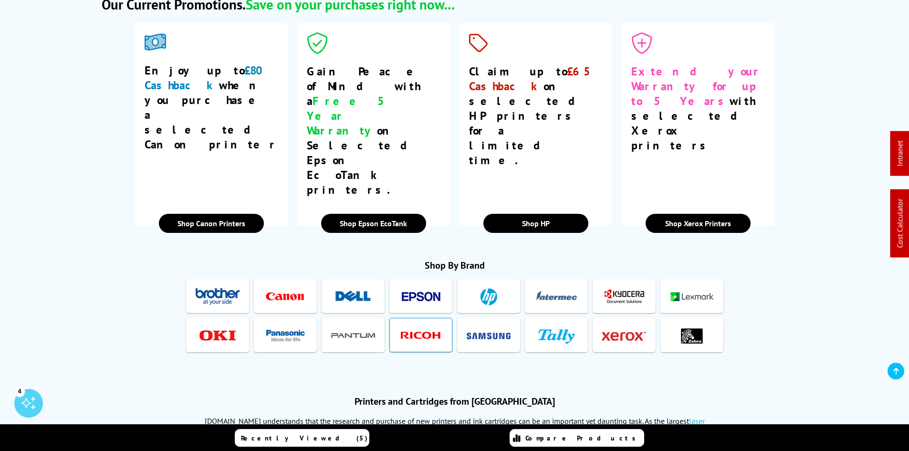
scroll to position [1669, 0]
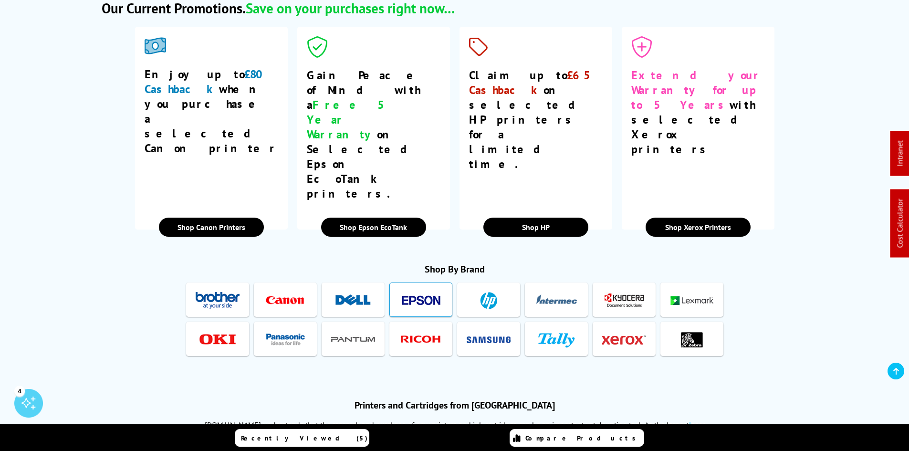
click at [432, 283] on link at bounding box center [420, 299] width 57 height 33
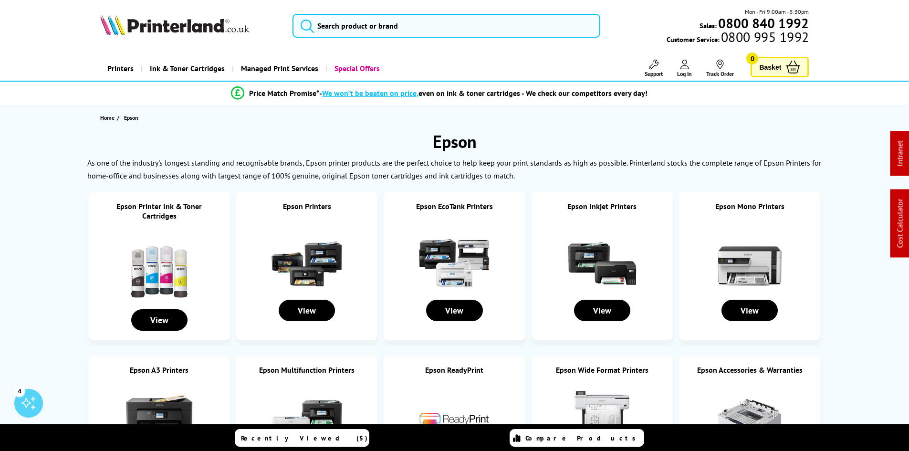
click at [445, 252] on img at bounding box center [454, 256] width 72 height 72
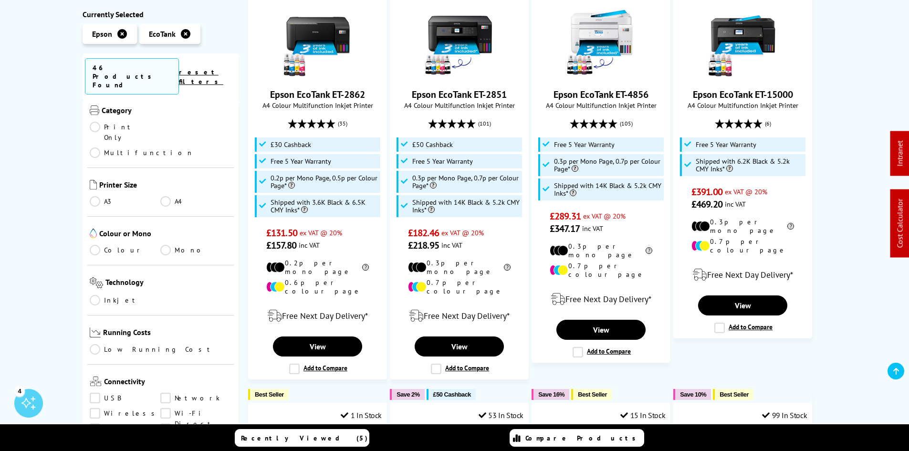
scroll to position [48, 0]
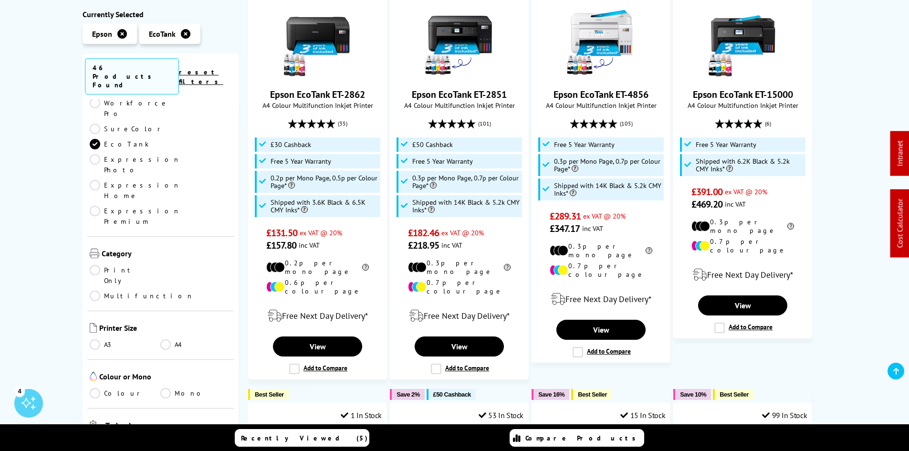
drag, startPoint x: 105, startPoint y: 222, endPoint x: 119, endPoint y: 235, distance: 18.6
click at [105, 339] on link "A3" at bounding box center [125, 344] width 71 height 10
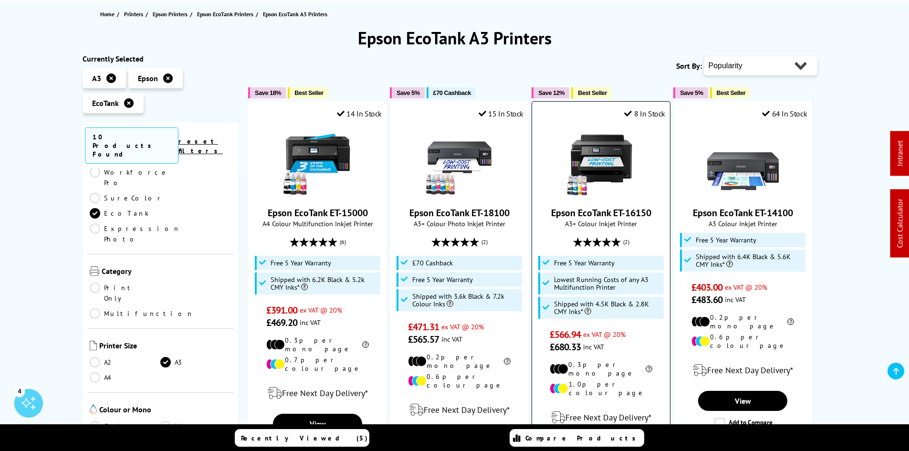
scroll to position [48, 0]
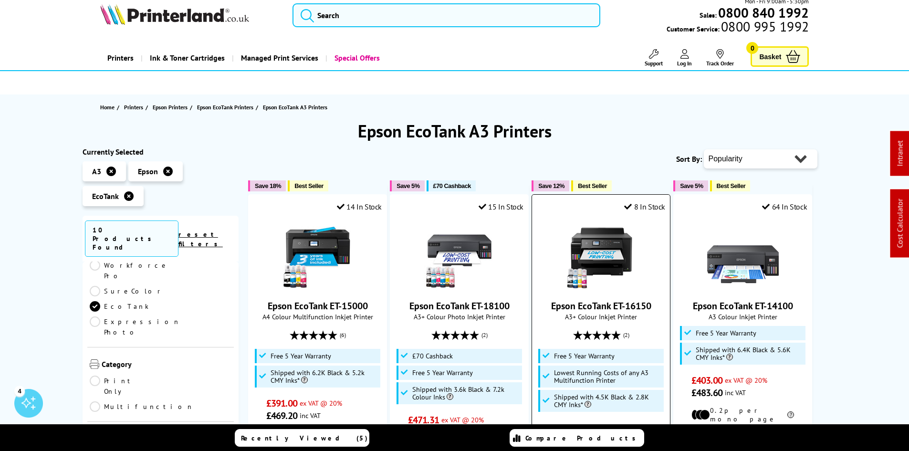
scroll to position [0, 0]
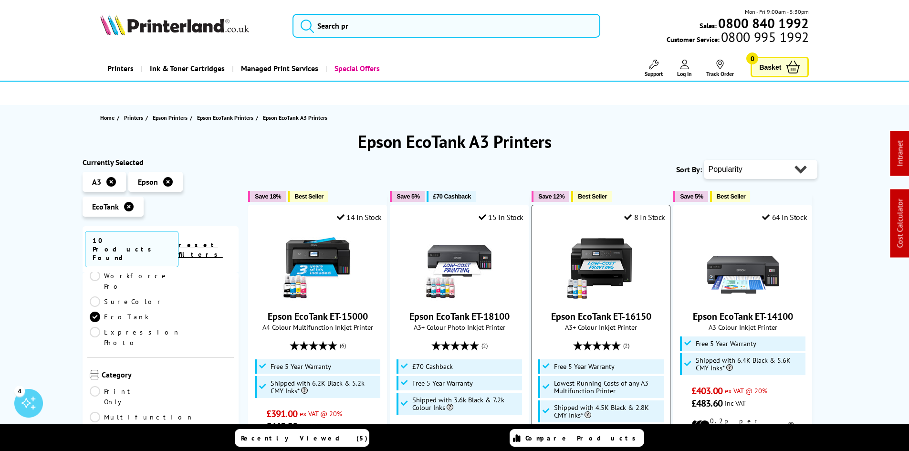
click at [573, 265] on img at bounding box center [601, 265] width 72 height 72
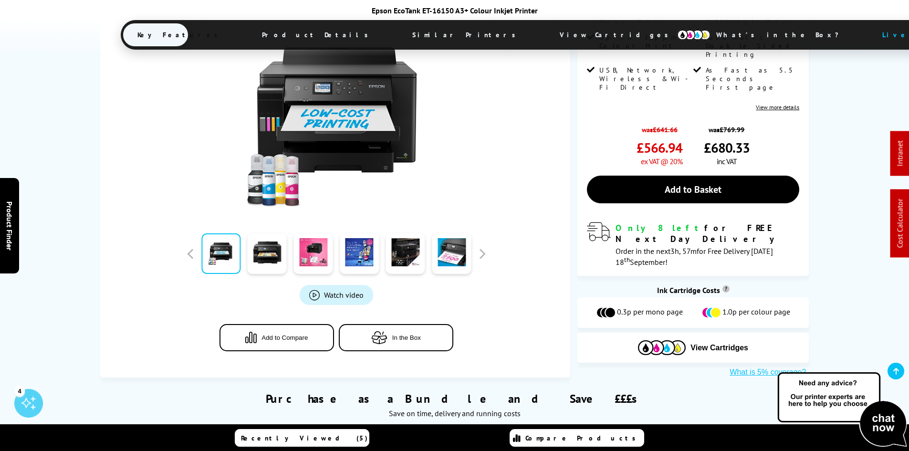
scroll to position [429, 0]
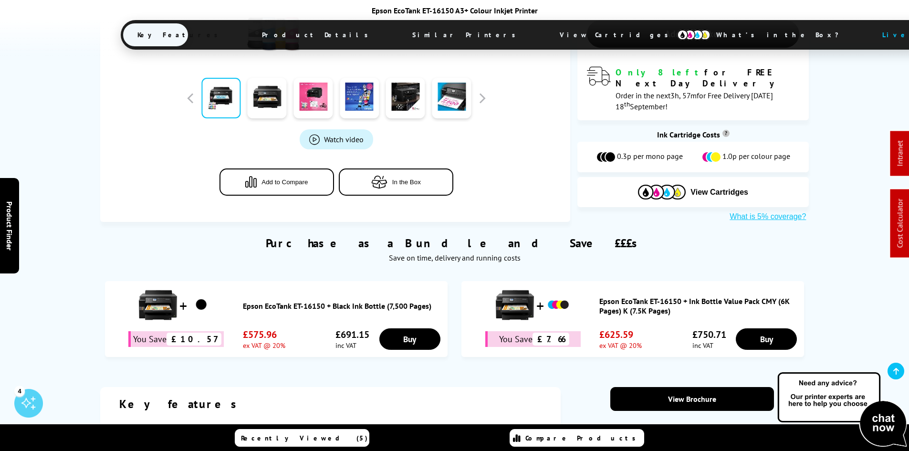
click at [545, 42] on span "View Cartridges" at bounding box center [618, 34] width 146 height 25
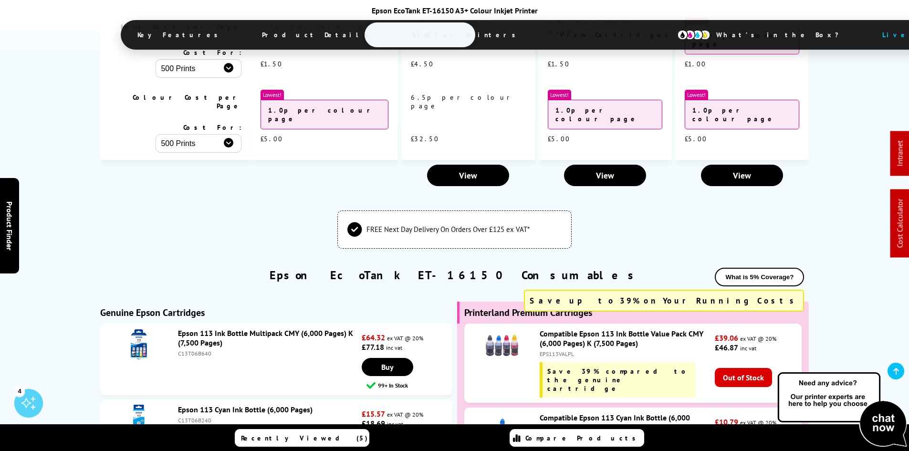
scroll to position [2403, 0]
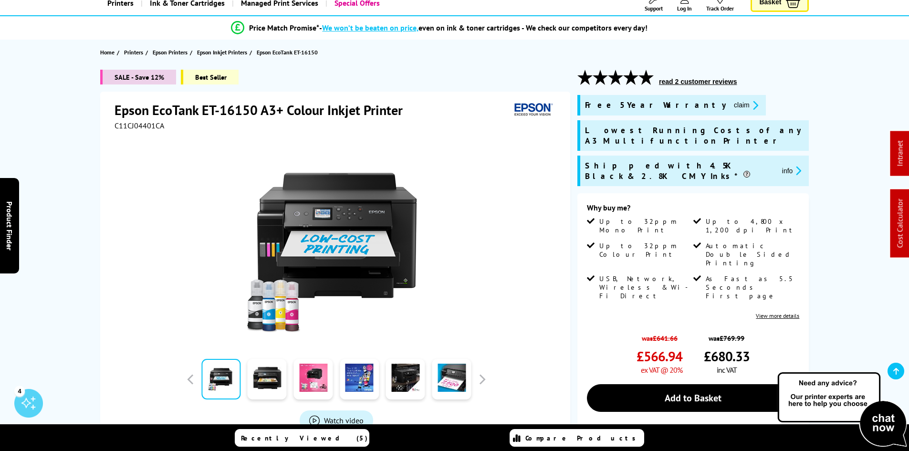
scroll to position [0, 0]
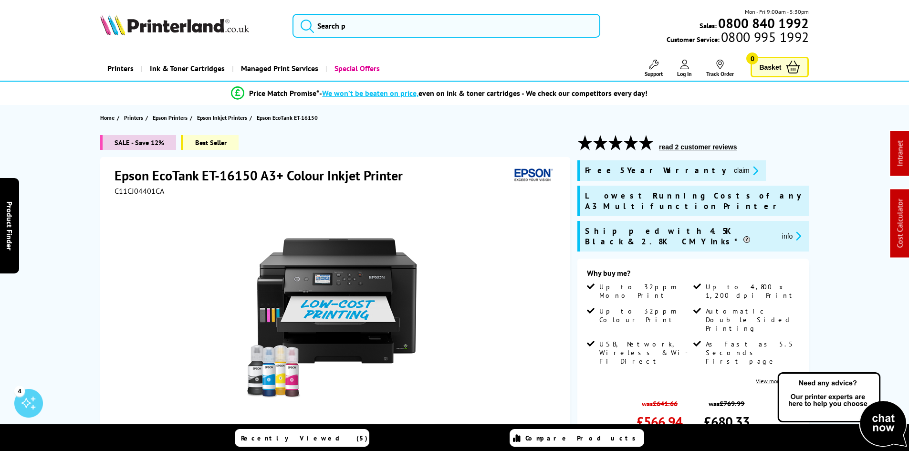
click at [81, 225] on div "SALE - Save 12% Best Seller Epson EcoTank ET-16150 A3+ Colour Inkjet Printer C1…" at bounding box center [454, 393] width 763 height 516
drag, startPoint x: 4, startPoint y: 169, endPoint x: 44, endPoint y: 152, distance: 43.6
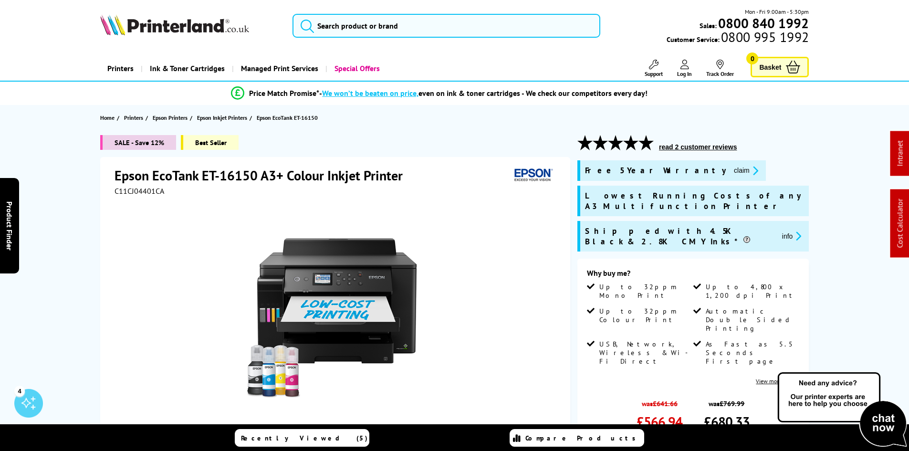
click at [339, 37] on input "search" at bounding box center [446, 26] width 308 height 24
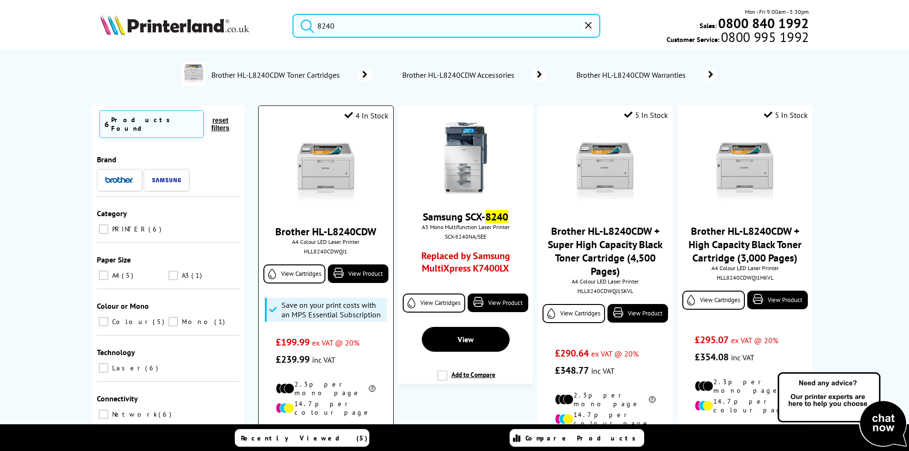
type input "8240"
click at [324, 164] on img at bounding box center [326, 173] width 72 height 72
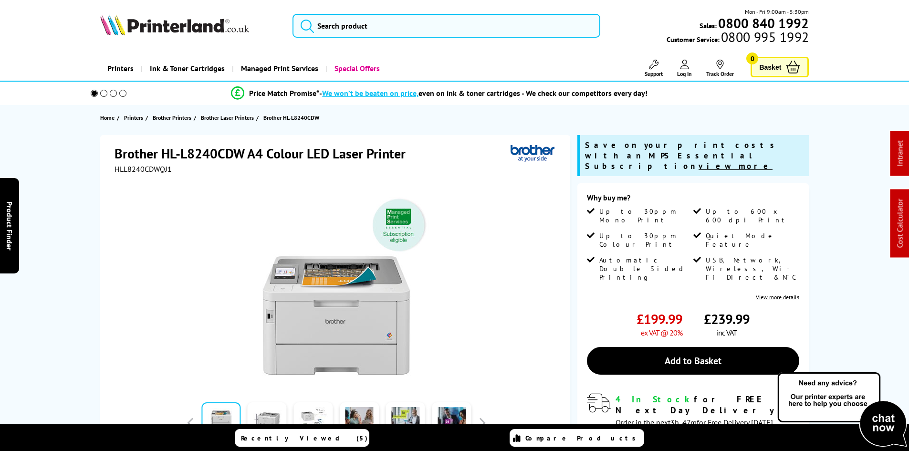
click at [74, 213] on div "Brother HL-L8240CDW A4 Colour LED Laser Printer HLL8240CDWQJ1 Watch video Add t…" at bounding box center [454, 359] width 763 height 448
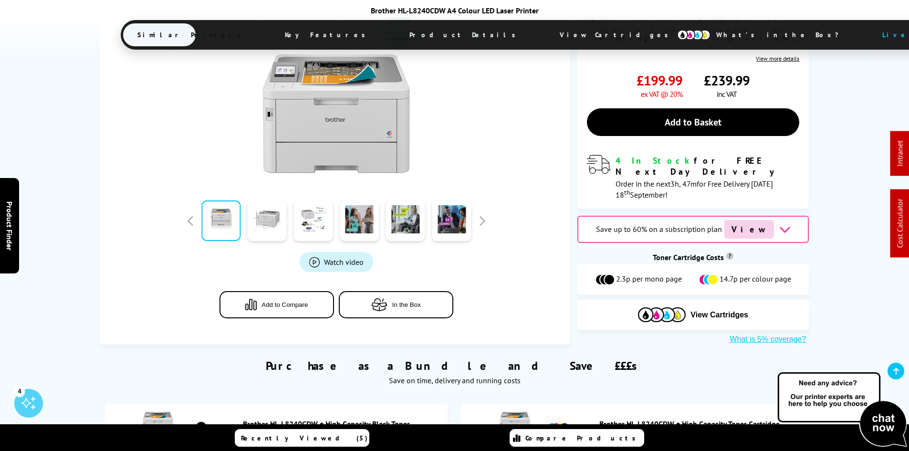
scroll to position [334, 0]
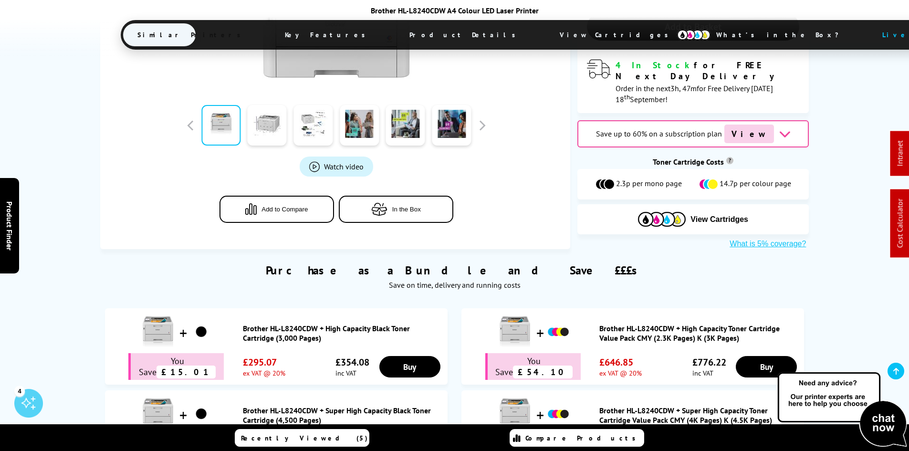
click at [545, 40] on span "View Cartridges" at bounding box center [618, 34] width 146 height 25
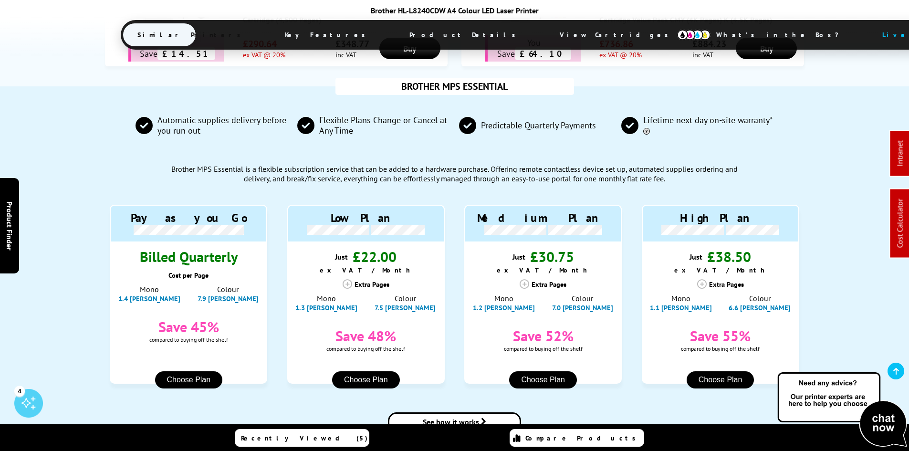
scroll to position [829, 0]
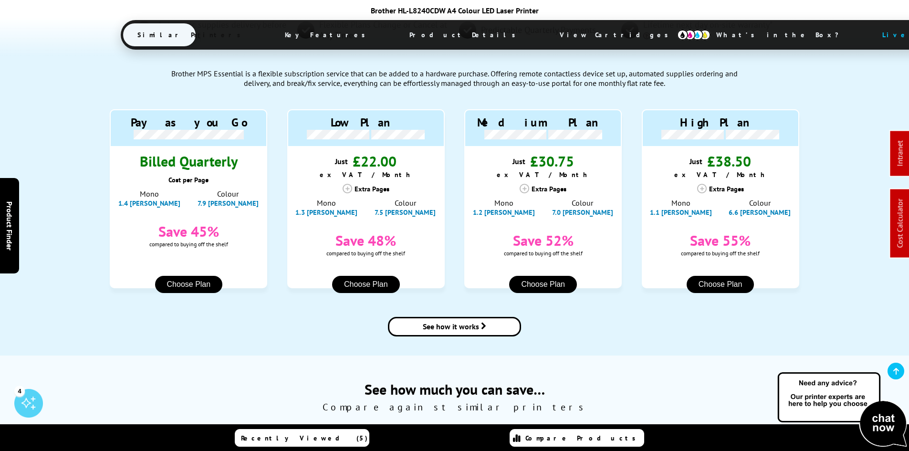
click at [67, 268] on div "BROTHER MPS ESSENTIAL Automatic supplies delivery before you run out Flexible P…" at bounding box center [454, 173] width 909 height 364
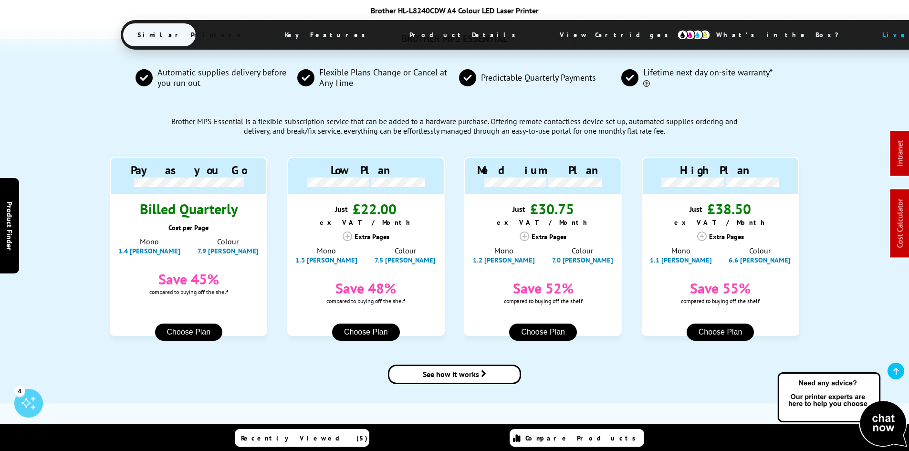
click at [67, 268] on div "BROTHER MPS ESSENTIAL Automatic supplies delivery before you run out Flexible P…" at bounding box center [454, 221] width 909 height 364
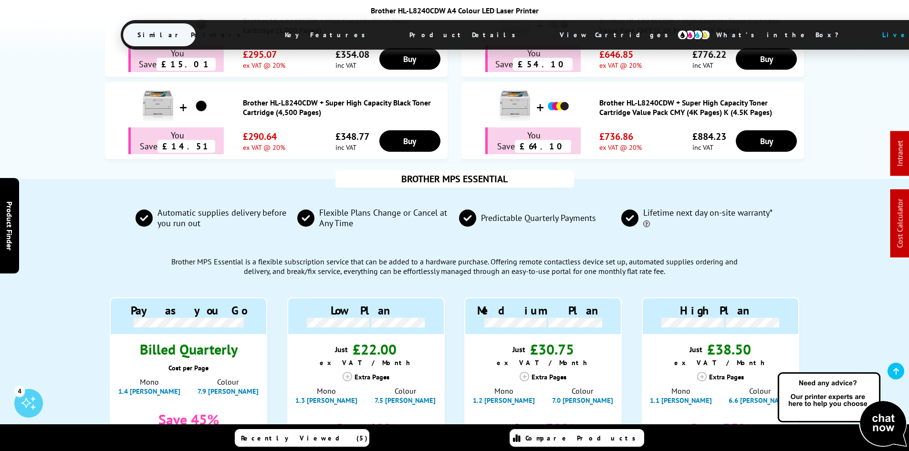
scroll to position [639, 0]
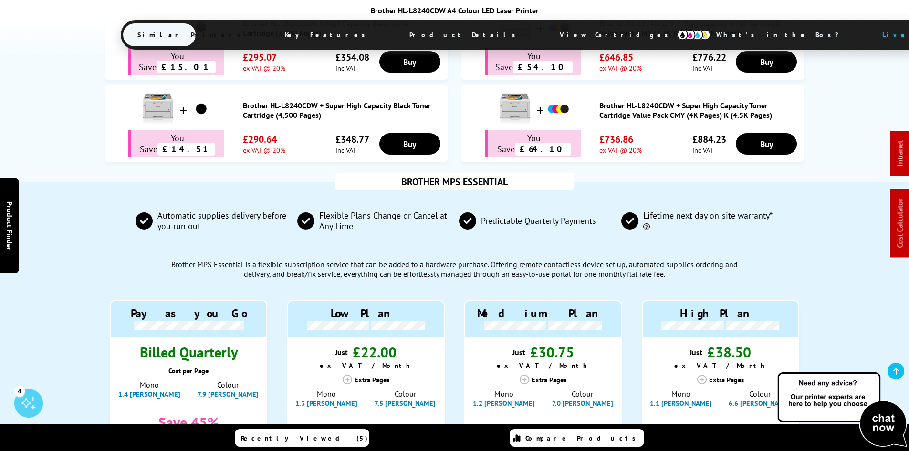
click at [67, 268] on div "BROTHER MPS ESSENTIAL Automatic supplies delivery before you run out Flexible P…" at bounding box center [454, 364] width 909 height 364
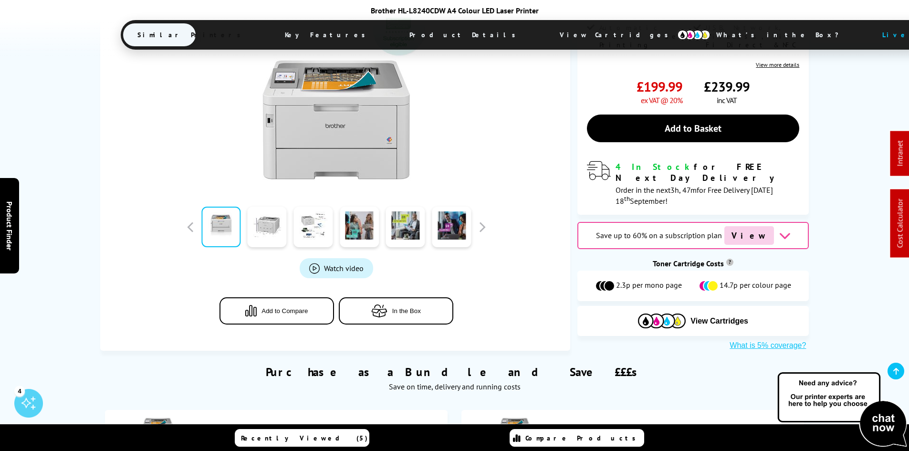
scroll to position [286, 0]
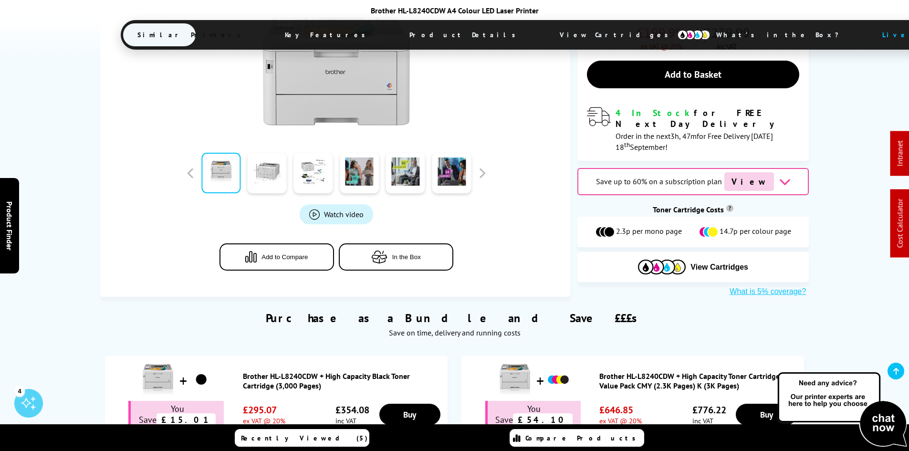
click at [72, 296] on div "Purchase as a Bundle and Save £££s Save on time, delivery and running costs You…" at bounding box center [454, 410] width 909 height 228
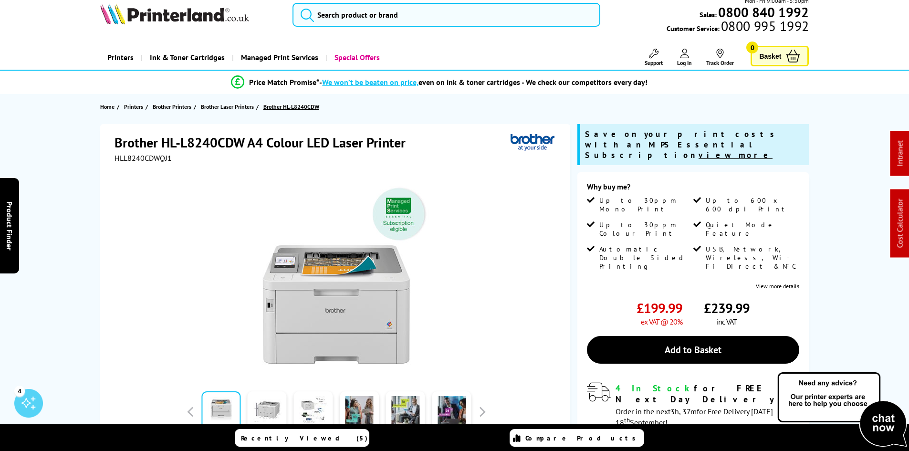
scroll to position [0, 0]
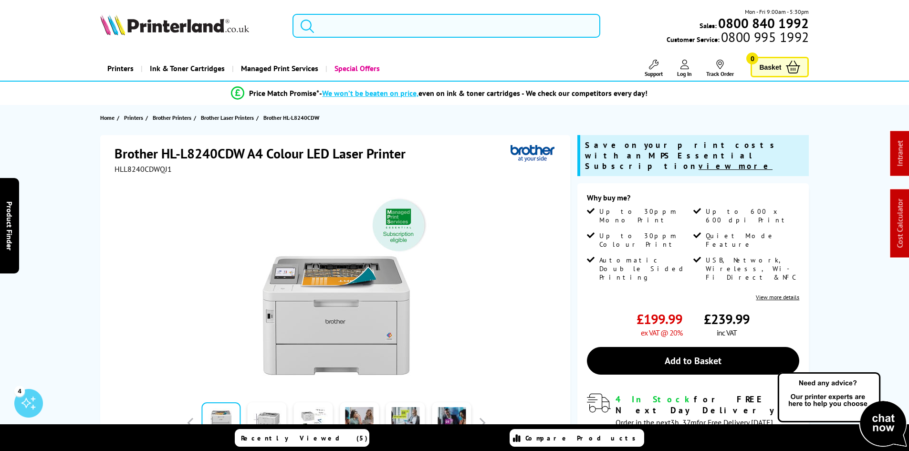
click at [341, 25] on input "search" at bounding box center [446, 26] width 308 height 24
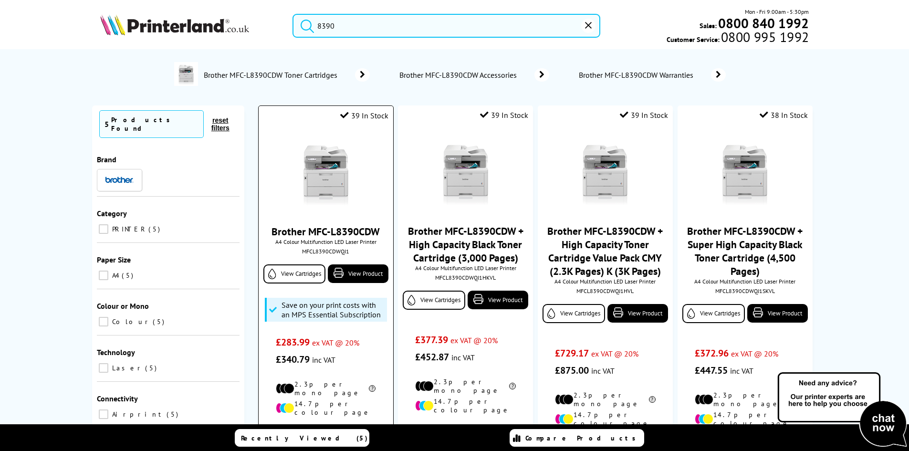
type input "8390"
click at [327, 184] on img at bounding box center [326, 173] width 72 height 72
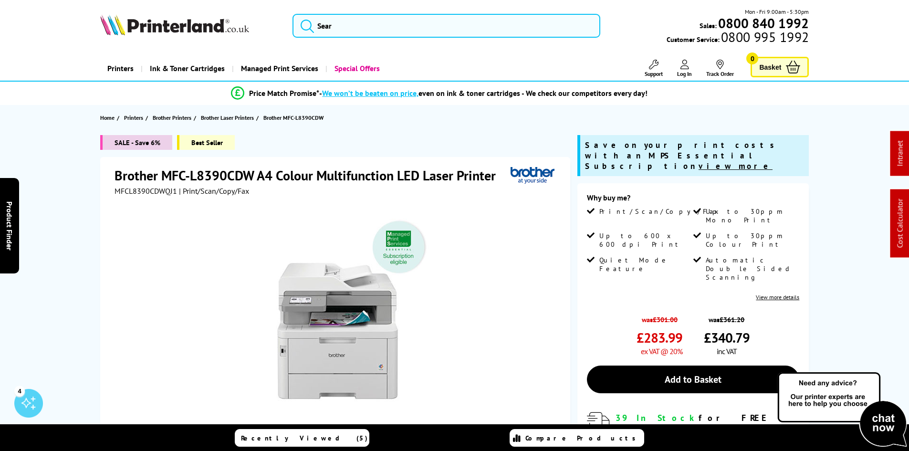
click at [87, 207] on div "SALE - Save 6% Best Seller Brother MFC-L8390CDW A4 Colour Multifunction LED Las…" at bounding box center [454, 368] width 763 height 466
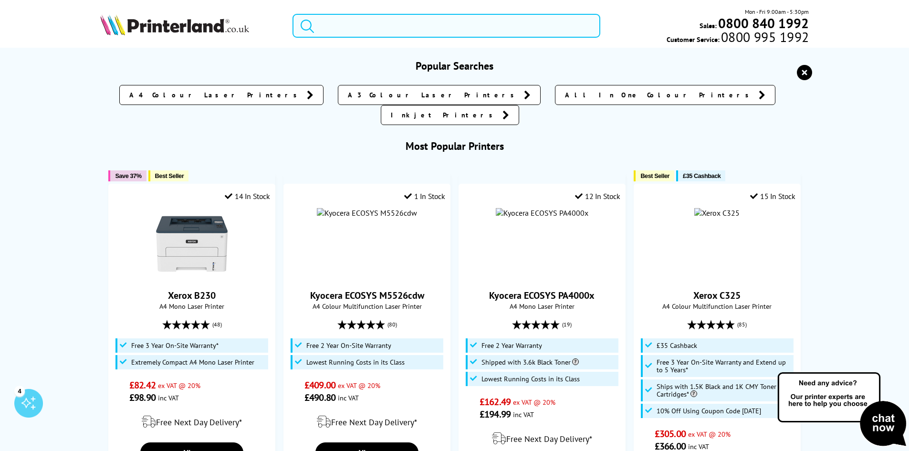
click at [348, 30] on input "search" at bounding box center [446, 26] width 308 height 24
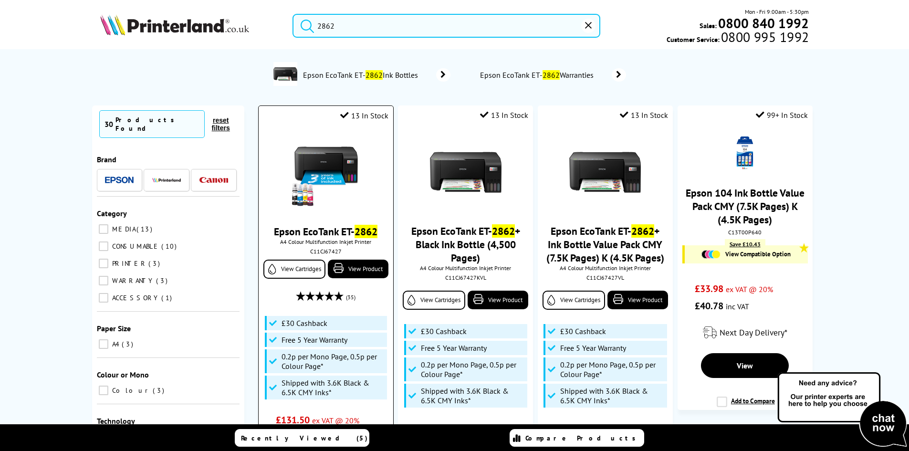
type input "2862"
click at [318, 252] on div "C11CJ67427" at bounding box center [326, 251] width 120 height 7
copy div "C11CJ67427"
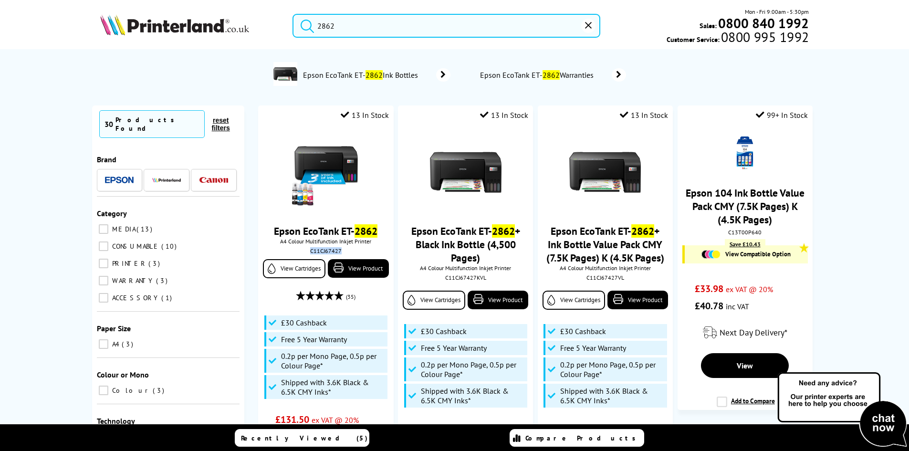
drag, startPoint x: 10, startPoint y: 229, endPoint x: 26, endPoint y: 229, distance: 15.7
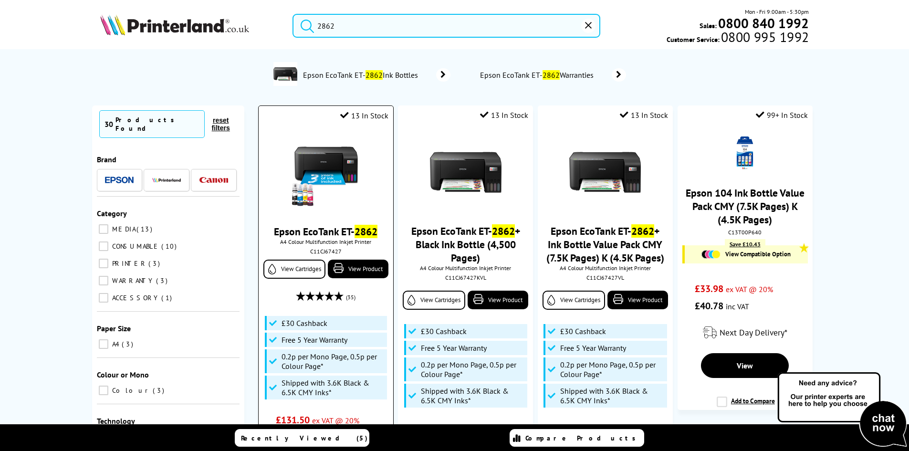
click at [342, 168] on img at bounding box center [326, 173] width 72 height 72
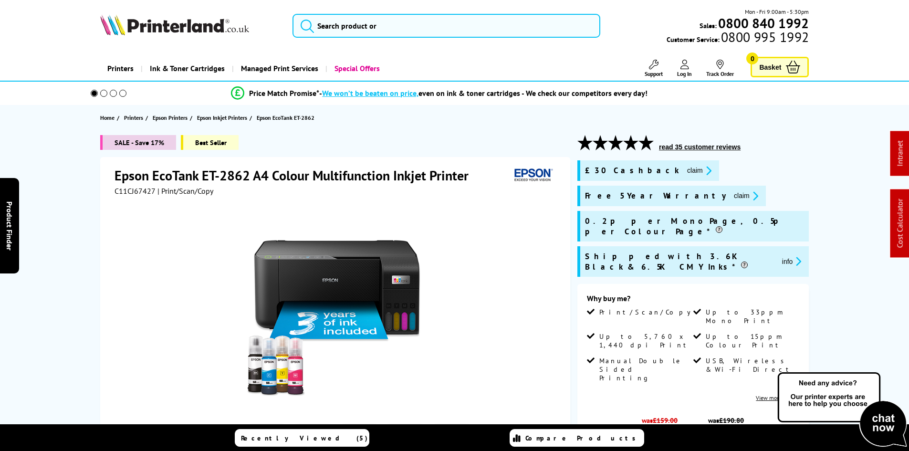
click at [125, 192] on span "C11CJ67427" at bounding box center [134, 191] width 41 height 10
copy span "C11CJ67427"
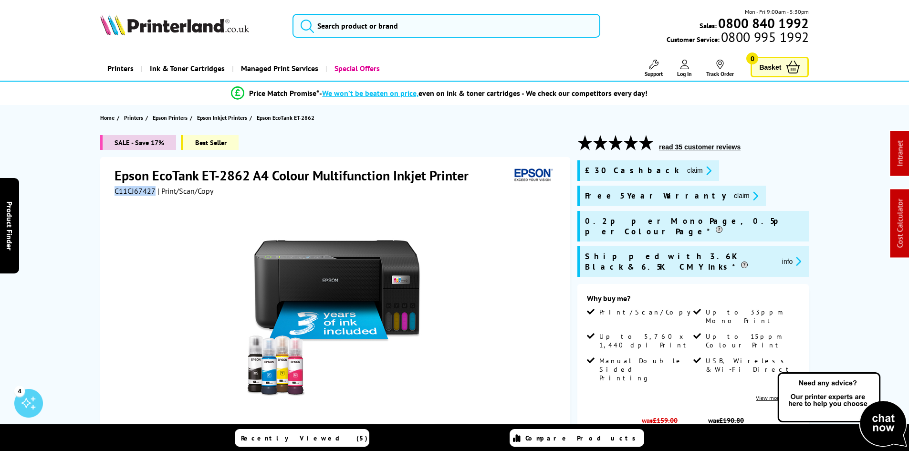
click at [684, 172] on button "claim" at bounding box center [699, 170] width 30 height 11
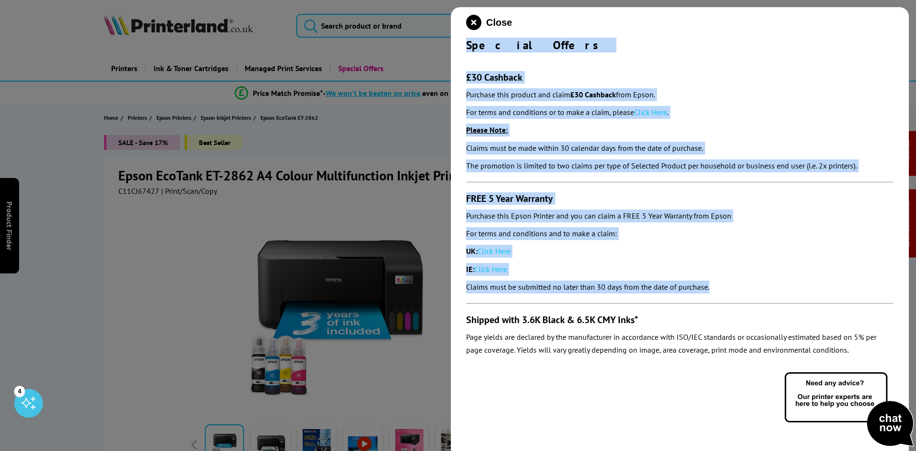
drag, startPoint x: 467, startPoint y: 44, endPoint x: 739, endPoint y: 282, distance: 362.0
click at [739, 284] on div "Close Special Offers £30 Cashback Purchase this product and claim £30 Cashback …" at bounding box center [680, 232] width 458 height 451
copy div "Special Offers £30 Cashback Purchase this product and claim £30 Cashback from E…"
click at [490, 20] on span "Close" at bounding box center [499, 22] width 26 height 11
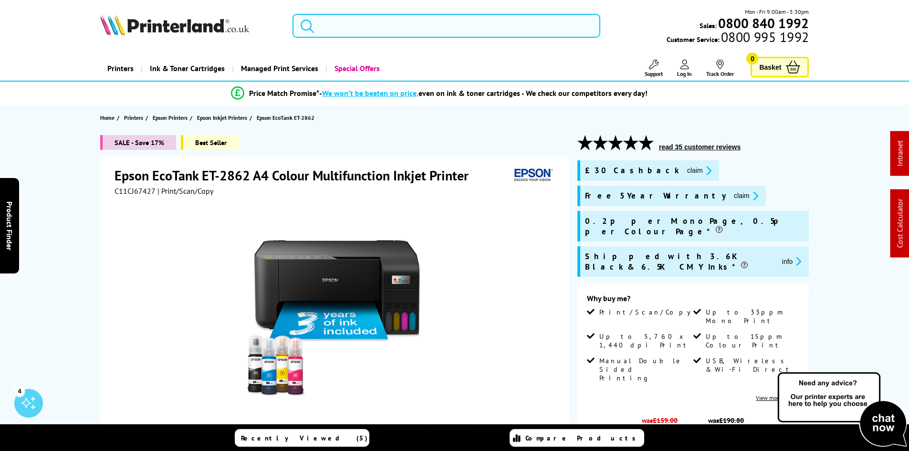
click at [447, 20] on input "search" at bounding box center [446, 26] width 308 height 24
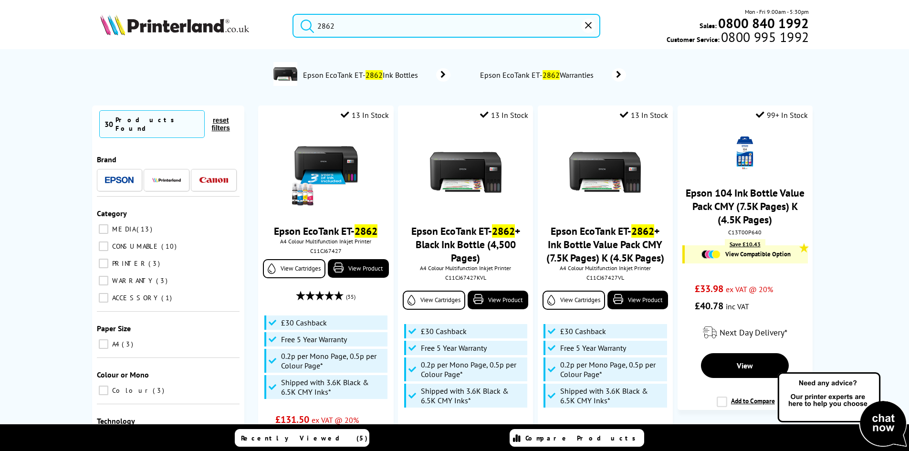
click at [357, 29] on input "2862" at bounding box center [446, 26] width 308 height 24
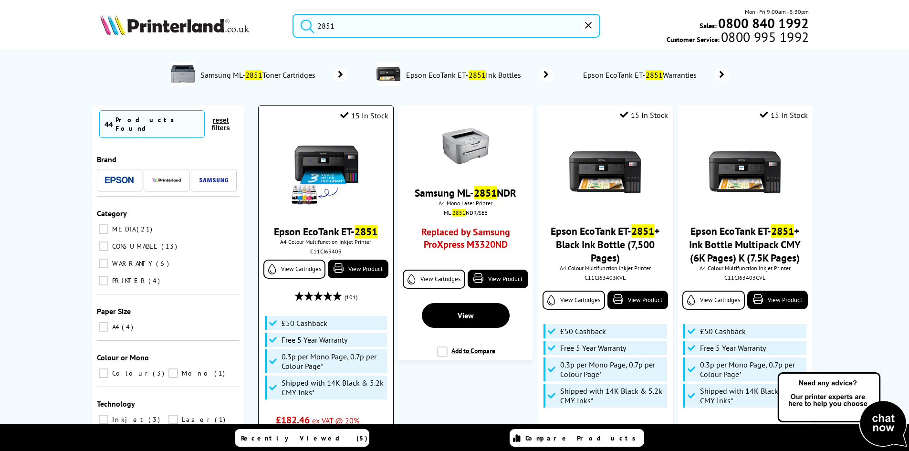
type input "2851"
click at [321, 156] on img at bounding box center [326, 173] width 72 height 72
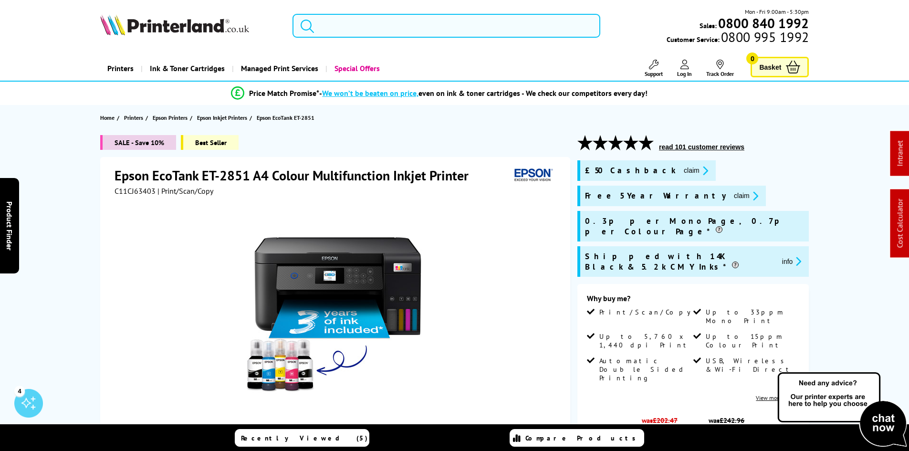
click at [318, 30] on input "search" at bounding box center [446, 26] width 308 height 24
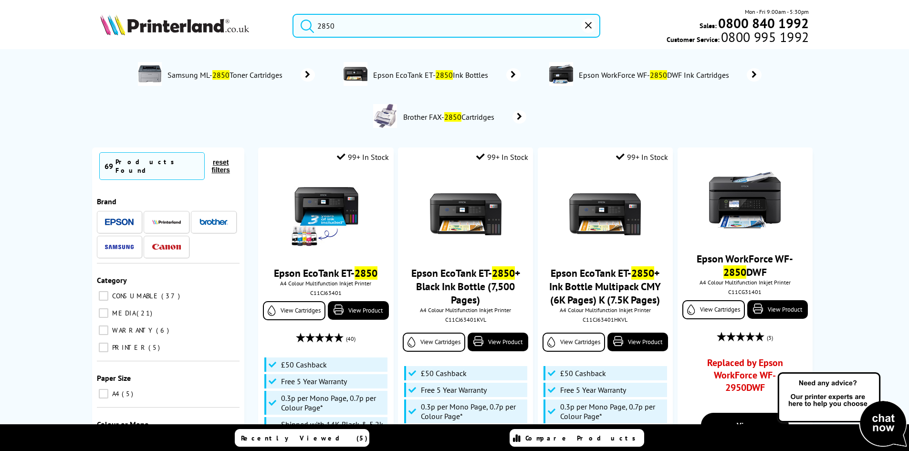
click at [363, 27] on input "2850" at bounding box center [446, 26] width 308 height 24
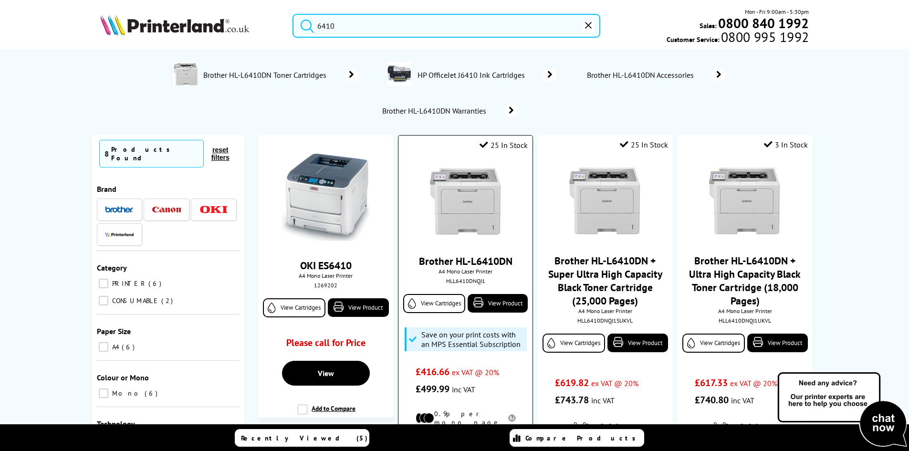
type input "6410"
click at [463, 180] on img at bounding box center [466, 202] width 72 height 72
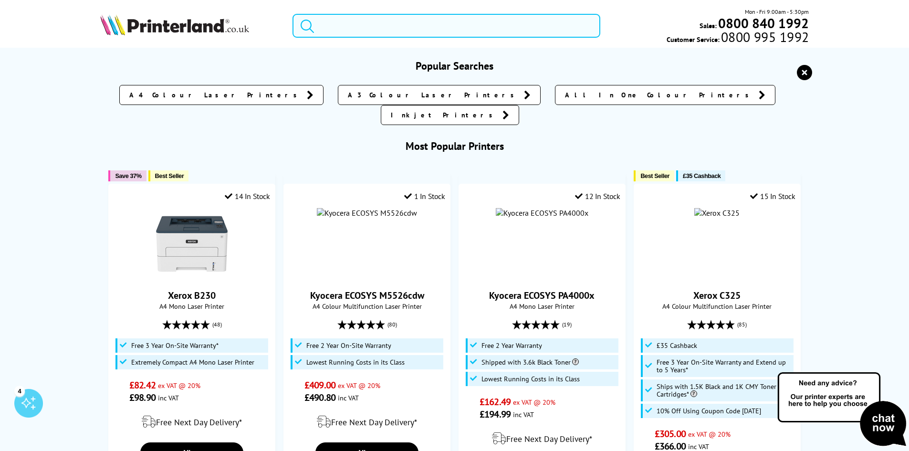
click at [335, 31] on input "search" at bounding box center [446, 26] width 308 height 24
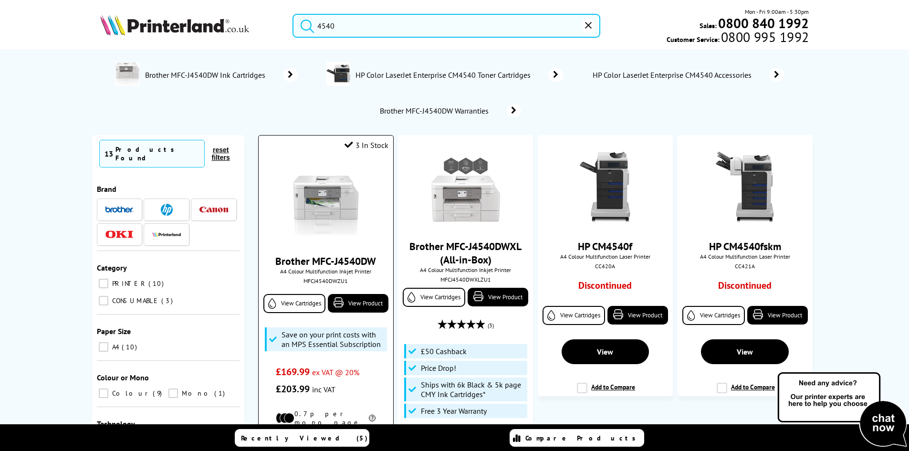
type input "4540"
click at [322, 214] on img at bounding box center [326, 202] width 72 height 72
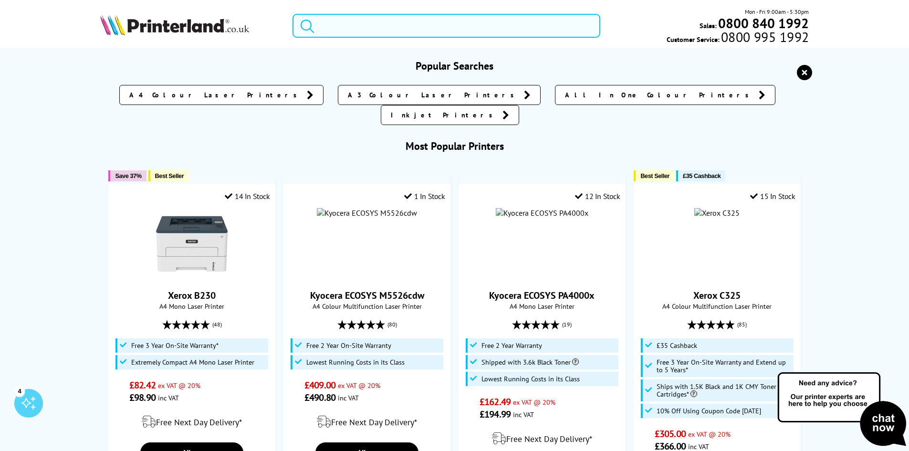
click at [354, 34] on input "search" at bounding box center [446, 26] width 308 height 24
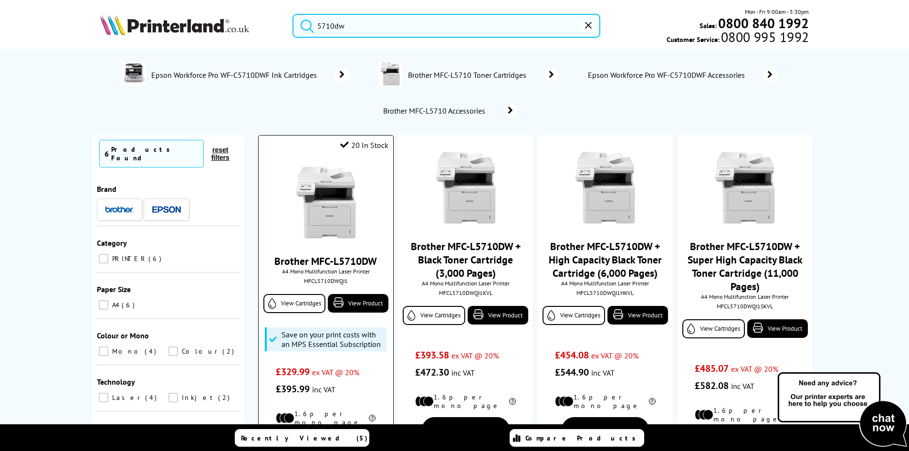
type input "5710dw"
click at [326, 205] on img at bounding box center [326, 202] width 72 height 72
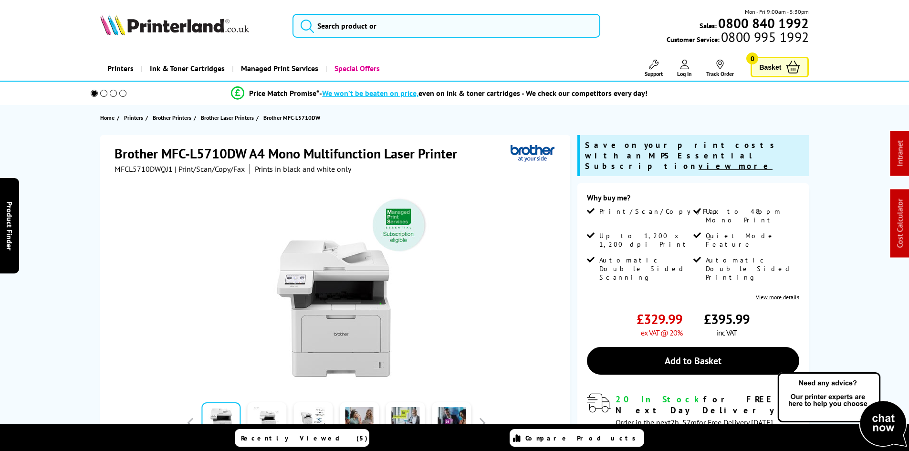
click at [104, 215] on div "Brother MFC-L5710DW A4 Mono Multifunction Laser Printer MFCL5710DWQJ1 | Print/S…" at bounding box center [335, 340] width 470 height 411
click at [346, 33] on input "search" at bounding box center [446, 26] width 308 height 24
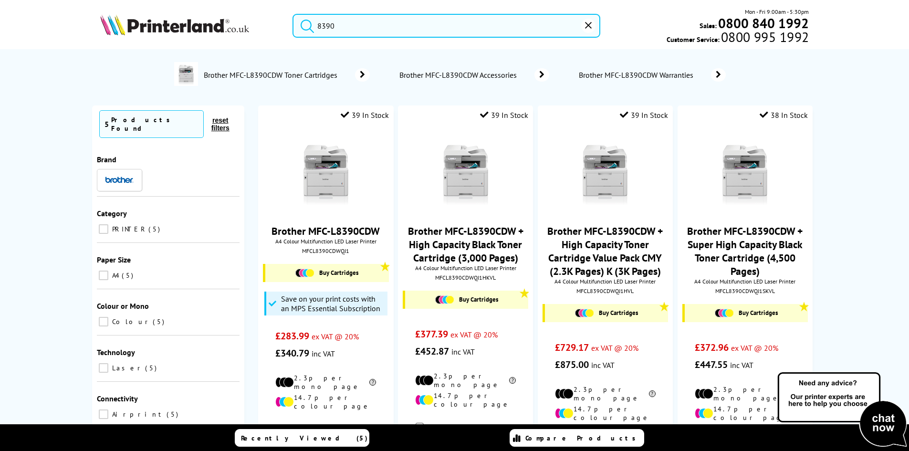
type input "8390"
click at [293, 14] on button "submit" at bounding box center [305, 24] width 24 height 21
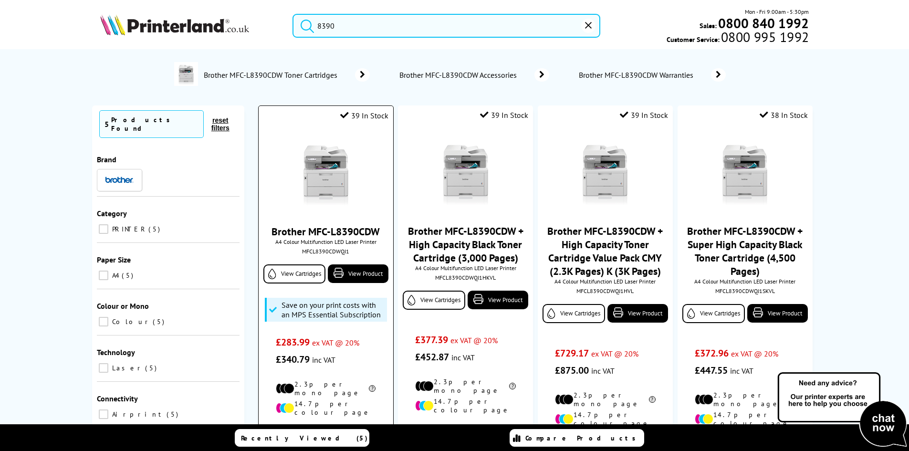
click at [336, 164] on img at bounding box center [326, 173] width 72 height 72
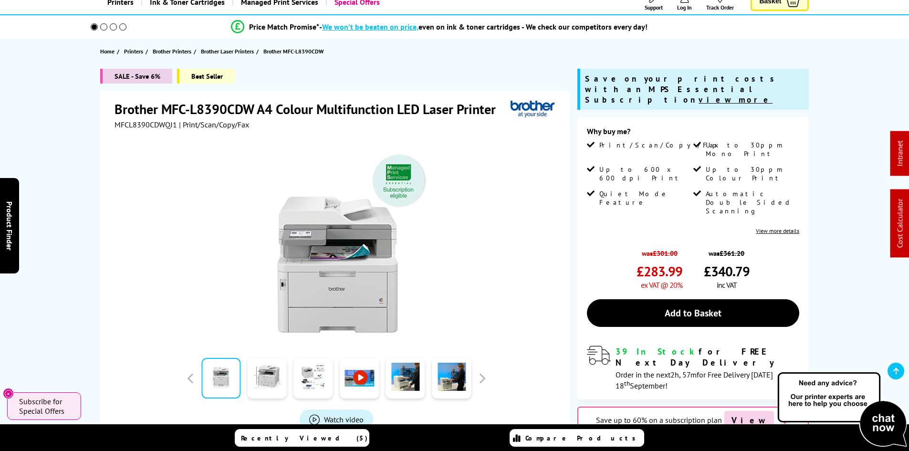
scroll to position [143, 0]
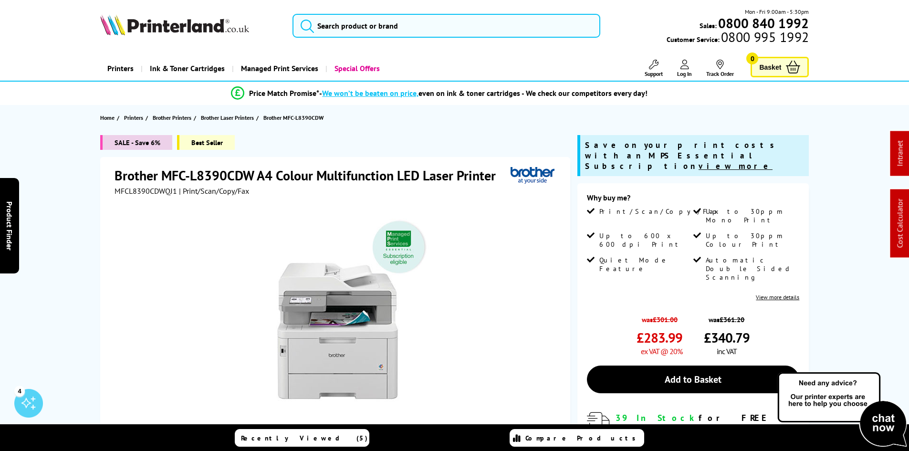
scroll to position [191, 0]
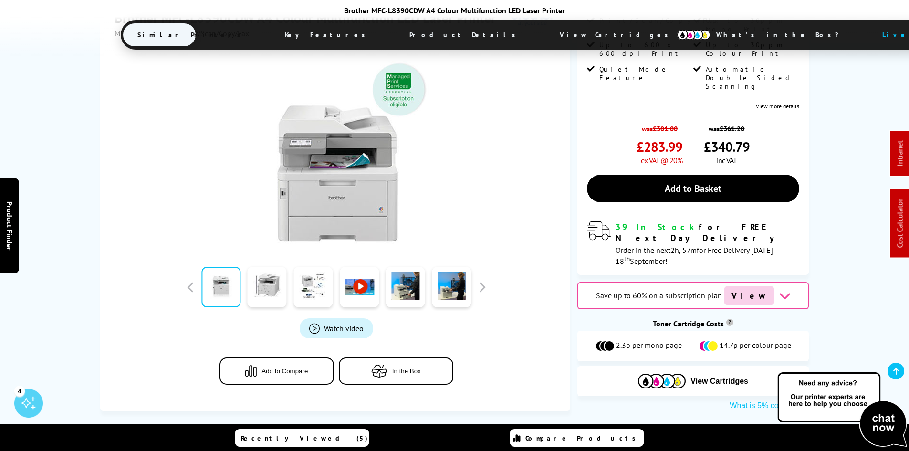
click at [545, 31] on span "View Cartridges" at bounding box center [618, 34] width 146 height 25
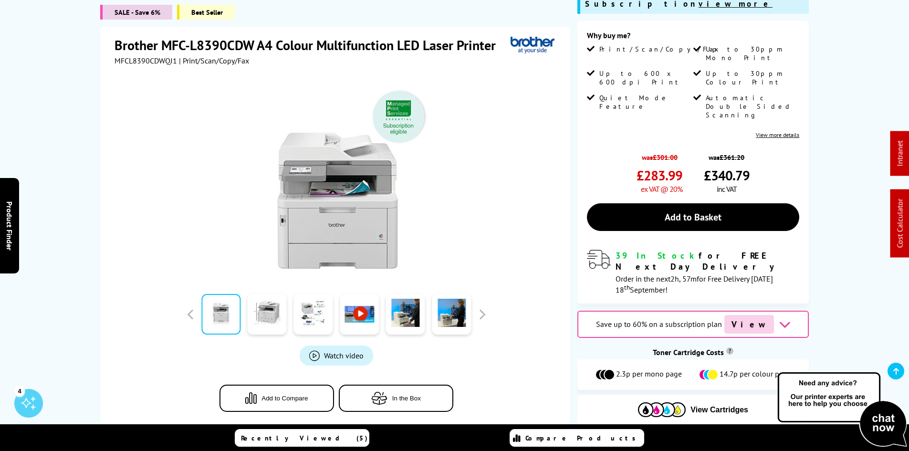
scroll to position [166, 0]
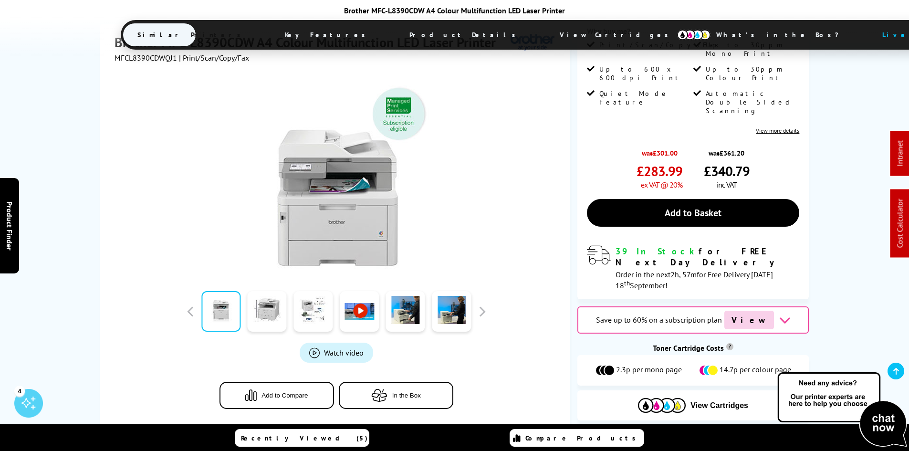
click at [91, 170] on div "SALE - Save 6% Best Seller Brother MFC-L8390CDW A4 Colour Multifunction LED Las…" at bounding box center [454, 202] width 763 height 466
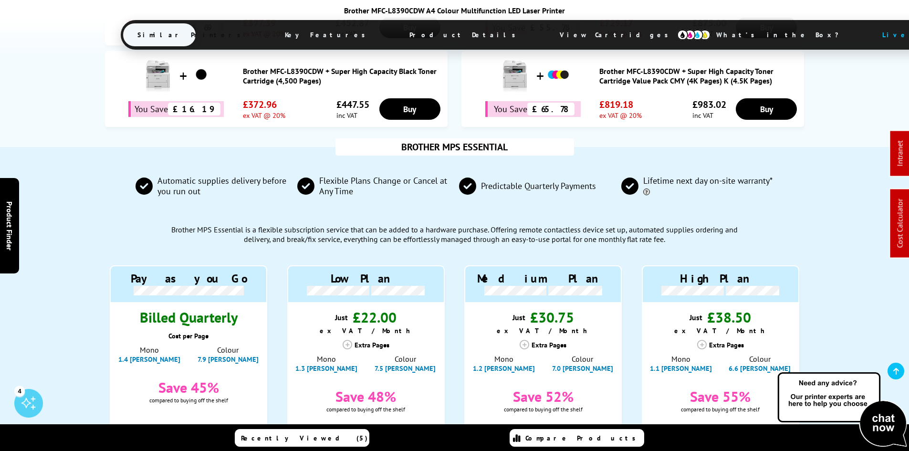
scroll to position [739, 0]
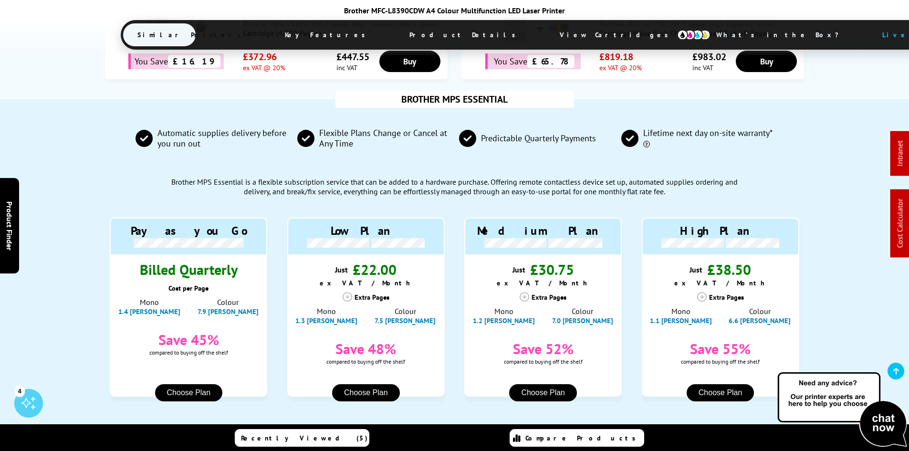
click at [545, 32] on span "View Cartridges" at bounding box center [618, 34] width 146 height 25
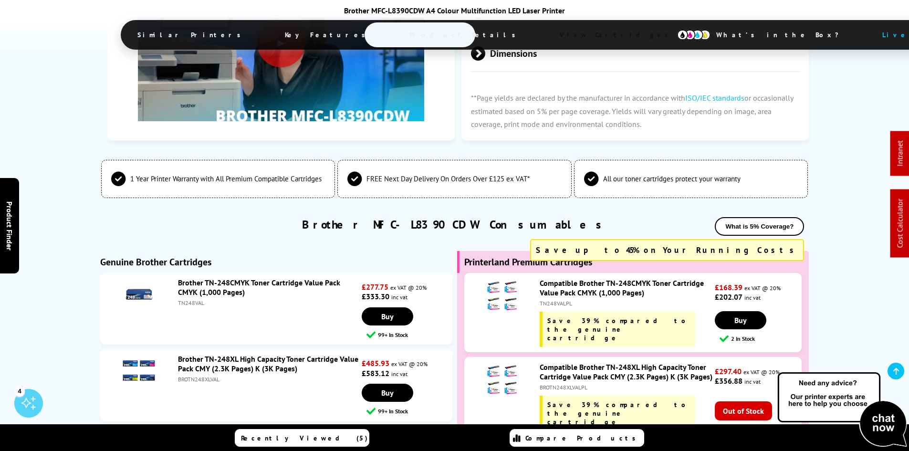
scroll to position [3314, 0]
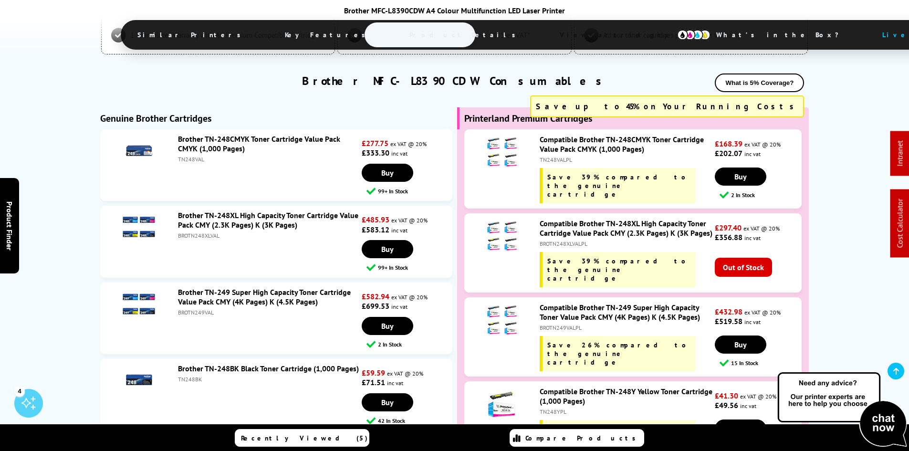
drag, startPoint x: 58, startPoint y: 290, endPoint x: 81, endPoint y: 313, distance: 32.4
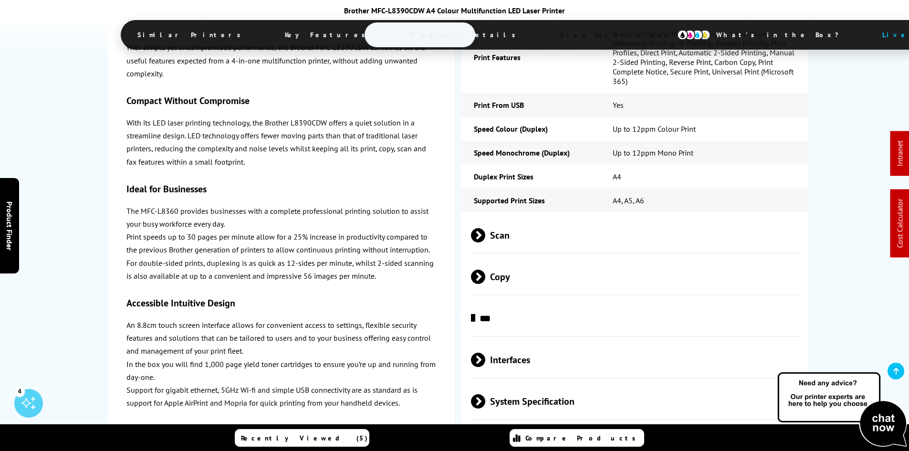
drag, startPoint x: 83, startPoint y: 322, endPoint x: 86, endPoint y: 174, distance: 148.4
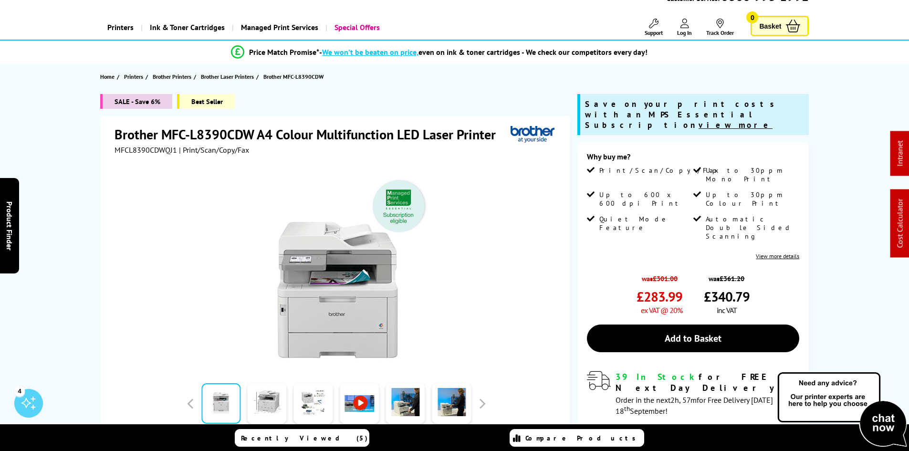
scroll to position [0, 0]
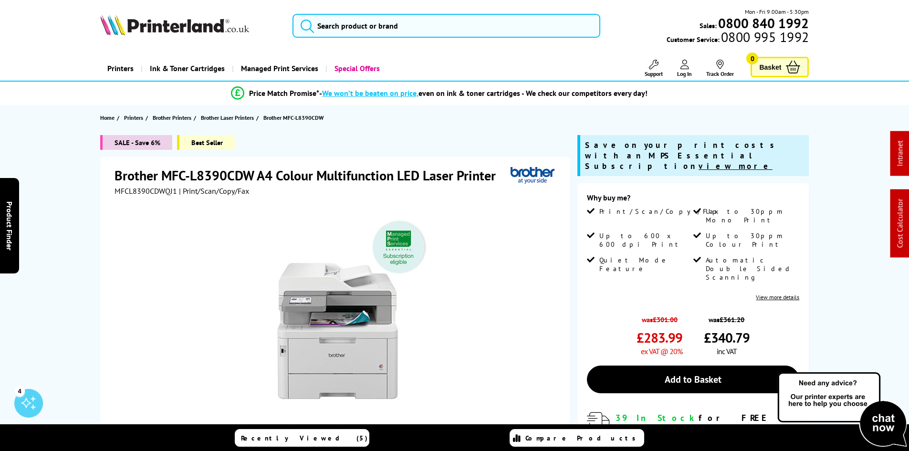
click at [81, 146] on div "SALE - Save 6% Best Seller Brother MFC-L8390CDW A4 Colour Multifunction LED Las…" at bounding box center [454, 368] width 763 height 466
click at [78, 249] on div "SALE - Save 6% Best Seller Brother MFC-L8390CDW A4 Colour Multifunction LED Las…" at bounding box center [454, 368] width 763 height 466
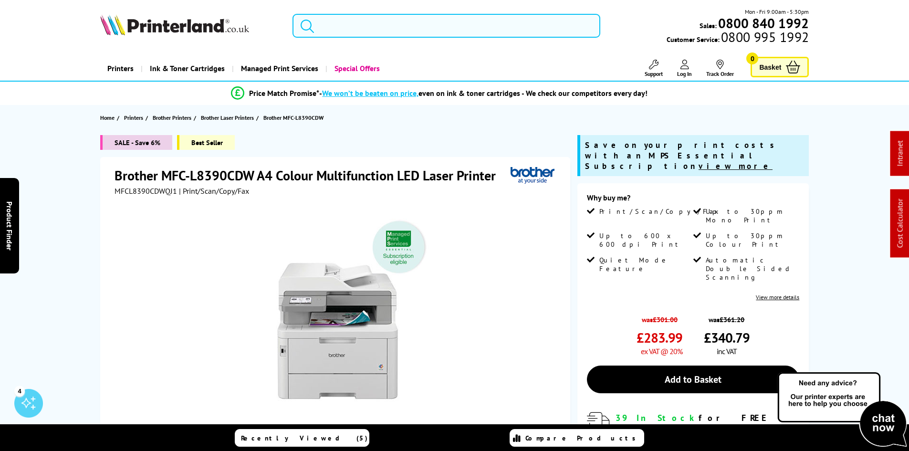
click at [358, 32] on input "search" at bounding box center [446, 26] width 308 height 24
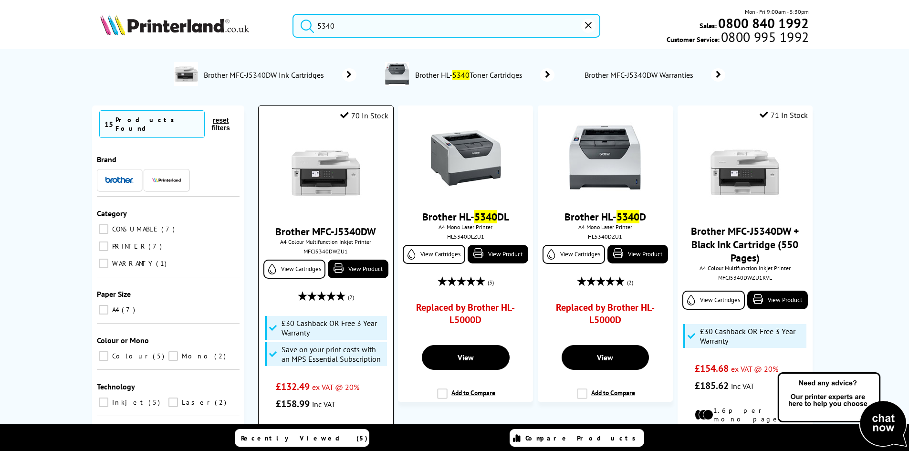
type input "5340"
click at [343, 163] on img at bounding box center [326, 173] width 72 height 72
